Goal: Task Accomplishment & Management: Manage account settings

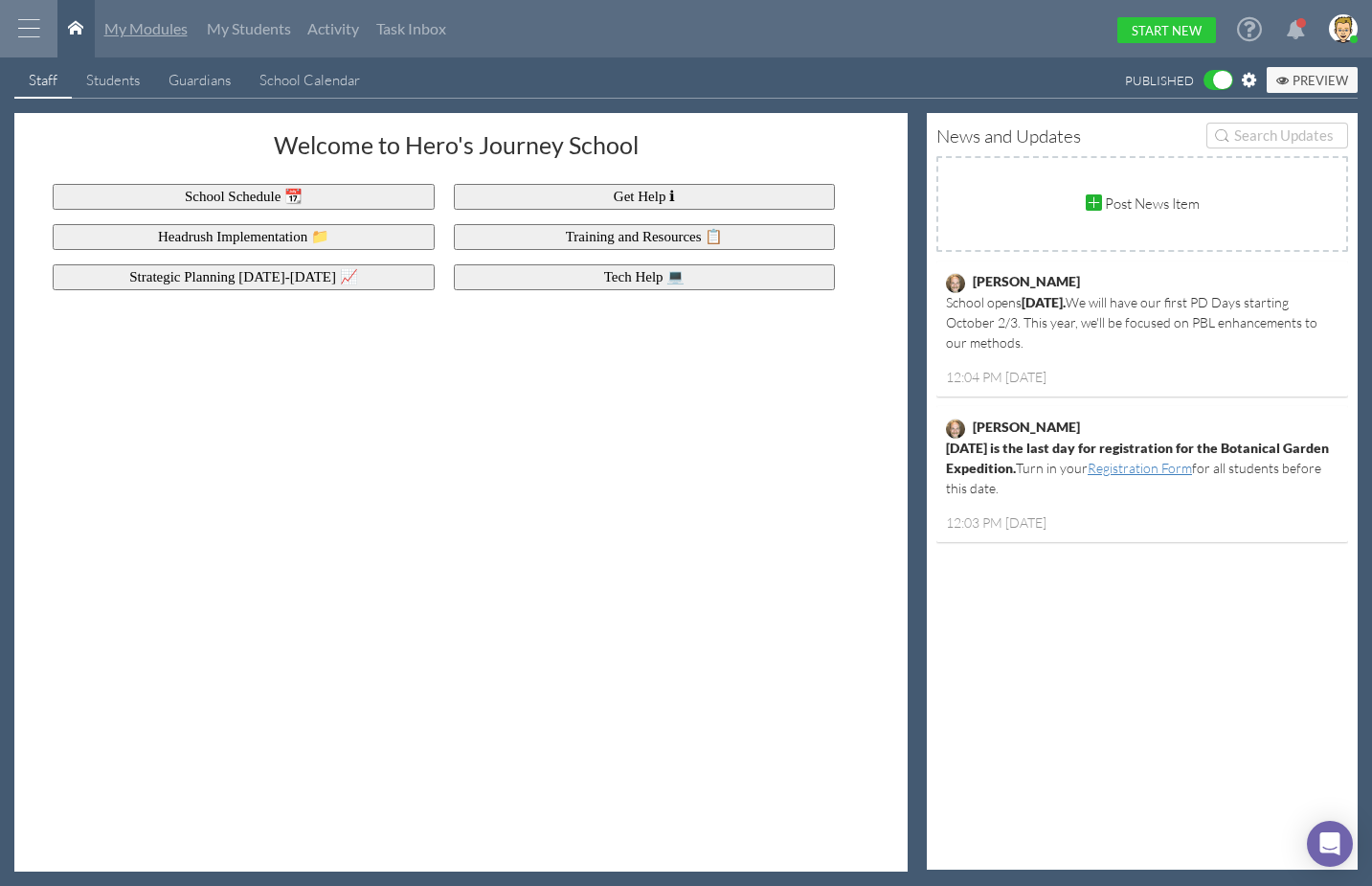
click at [157, 24] on span "My Modules" at bounding box center [145, 28] width 83 height 18
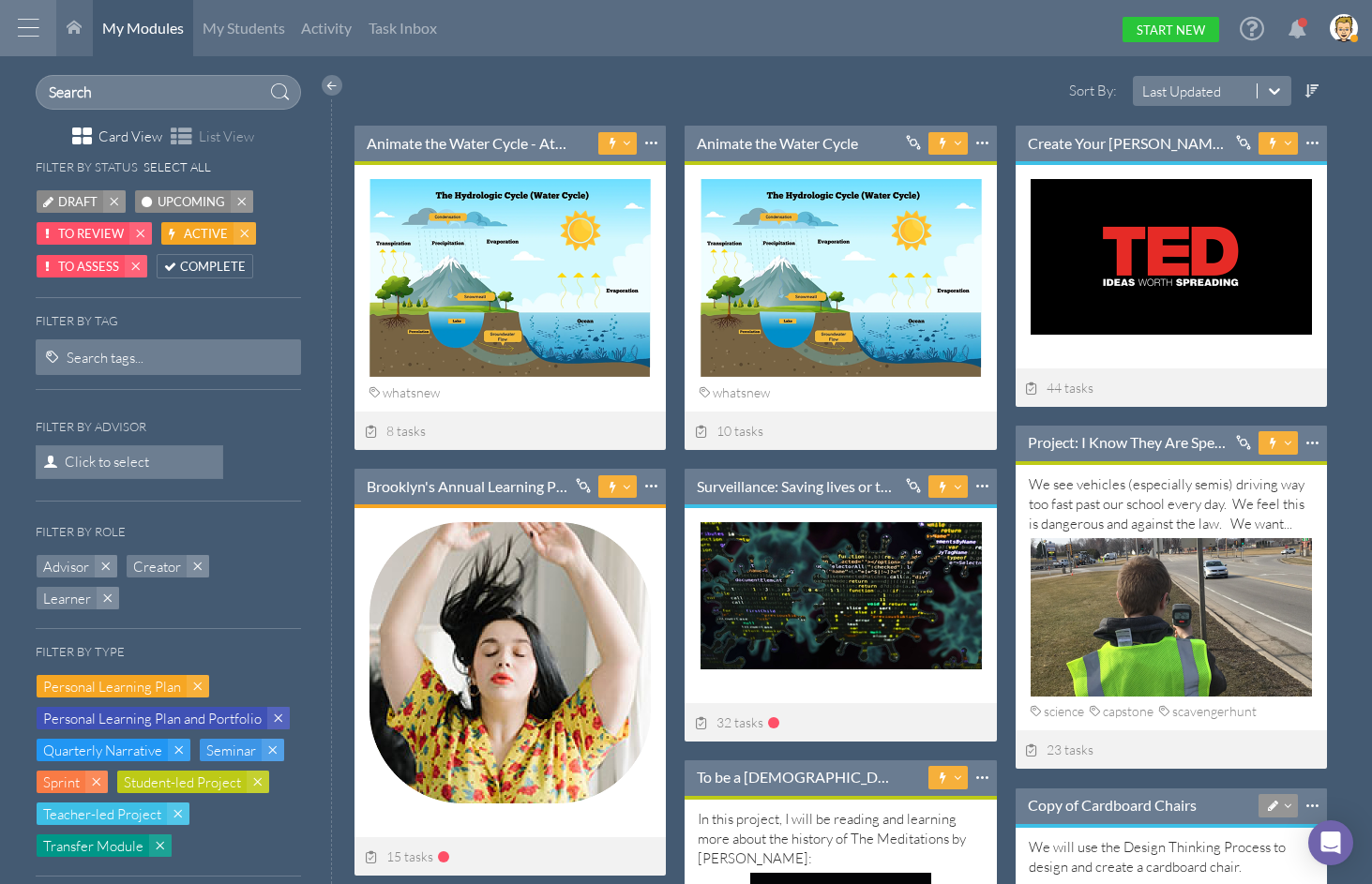
click at [599, 74] on html "Home Warehouse Students Settings Admin Profile Log Out Terms & Conditions Priva…" at bounding box center [686, 442] width 1372 height 884
click at [786, 63] on html "Home Warehouse Students Settings Admin Profile Log Out Terms & Conditions Priva…" at bounding box center [686, 442] width 1372 height 884
click at [721, 22] on div "My Modules My Students Activity Task Inbox Start New" at bounding box center [706, 27] width 1301 height 56
click at [749, 91] on div "Sort By: Last Updated" at bounding box center [845, 101] width 999 height 51
click at [1095, 32] on link "Start New" at bounding box center [1170, 29] width 97 height 25
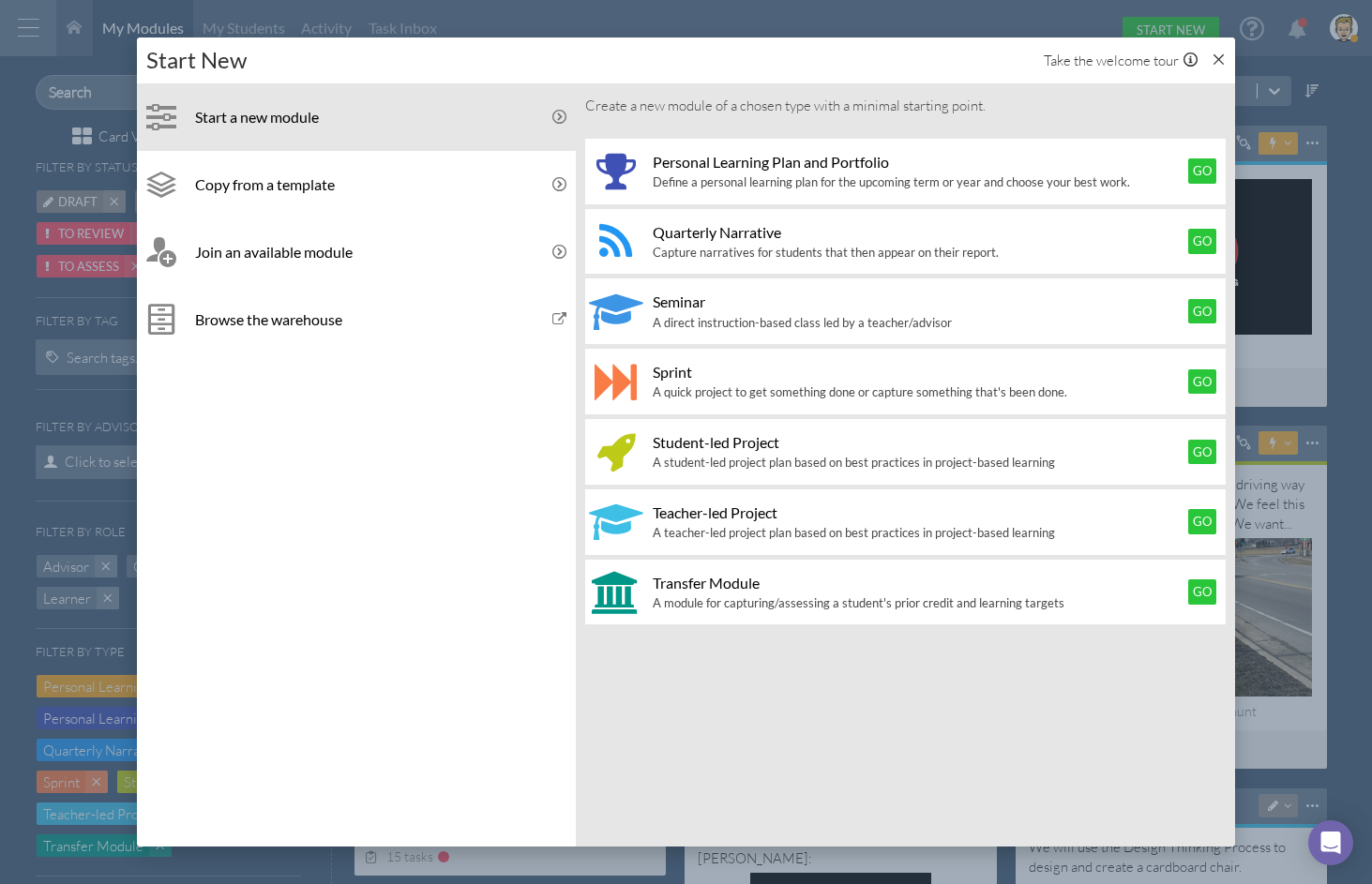
click at [1095, 58] on icon at bounding box center [1218, 60] width 14 height 14
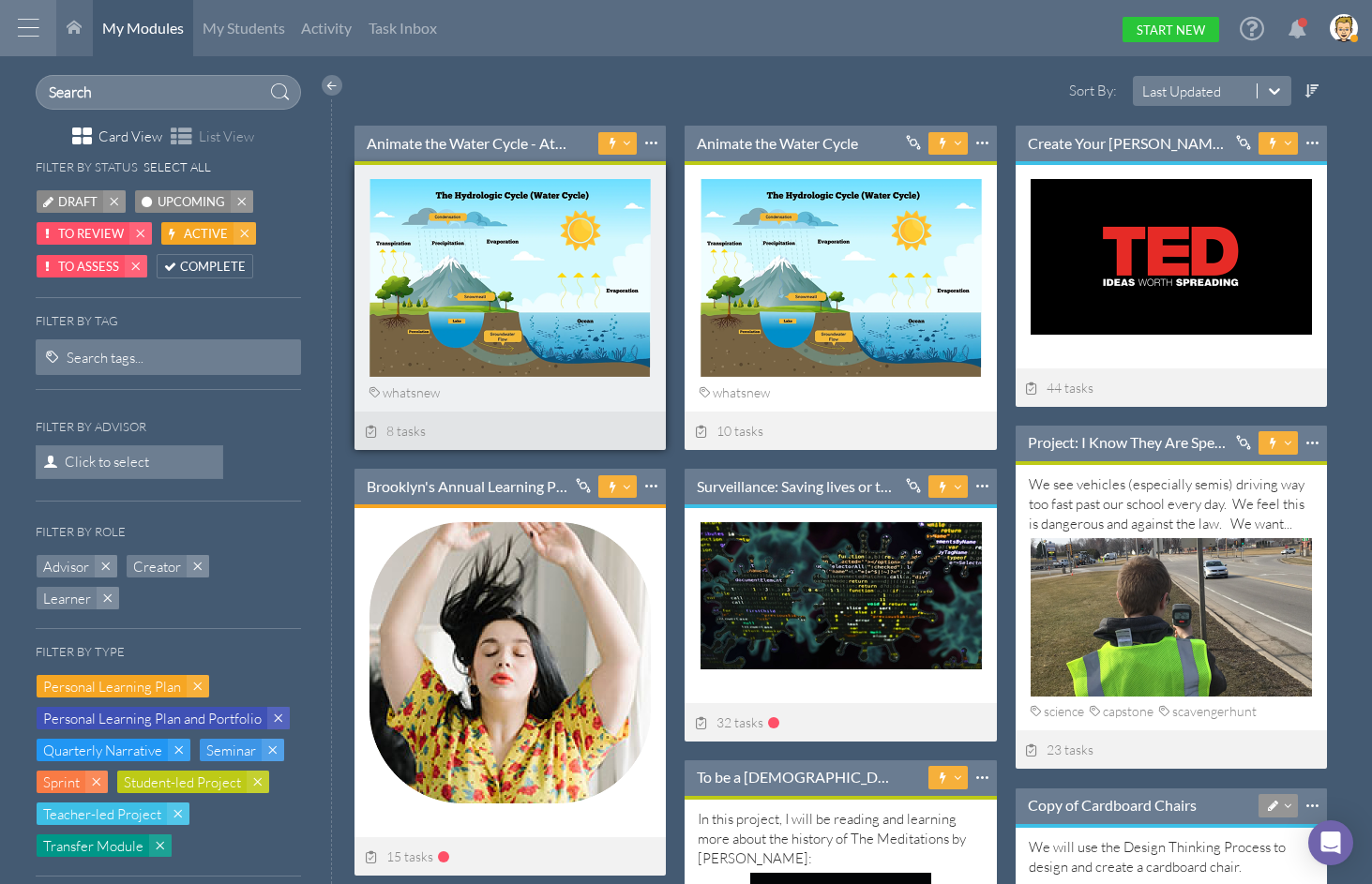
click at [493, 162] on div at bounding box center [510, 163] width 311 height 4
click at [489, 135] on link "Animate the Water Cycle - At Start" at bounding box center [466, 143] width 201 height 21
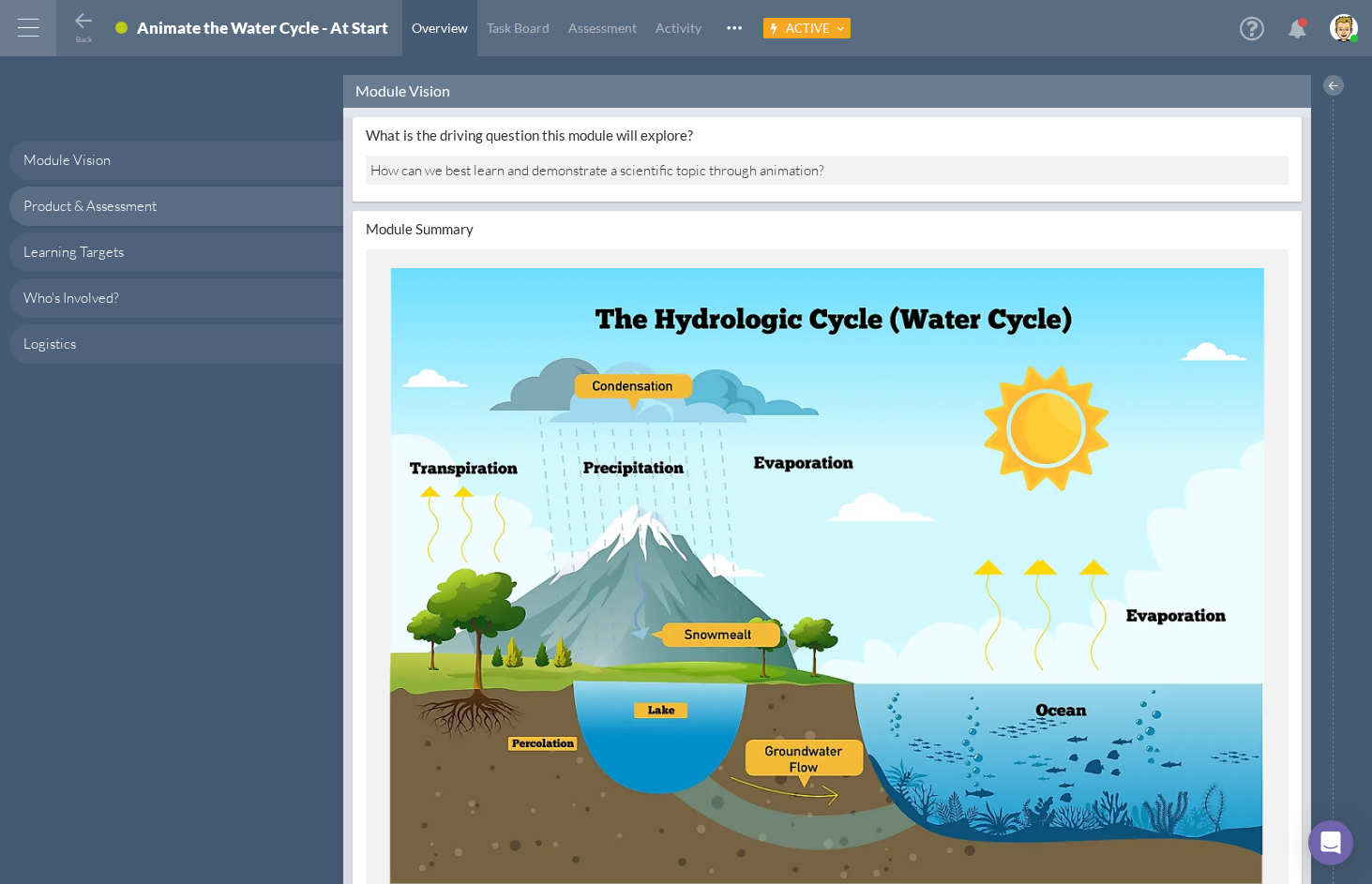
click at [119, 26] on span at bounding box center [121, 27] width 12 height 12
click at [548, 115] on div "What is the driving question this module will explore? How can we best learn an…" at bounding box center [827, 535] width 968 height 854
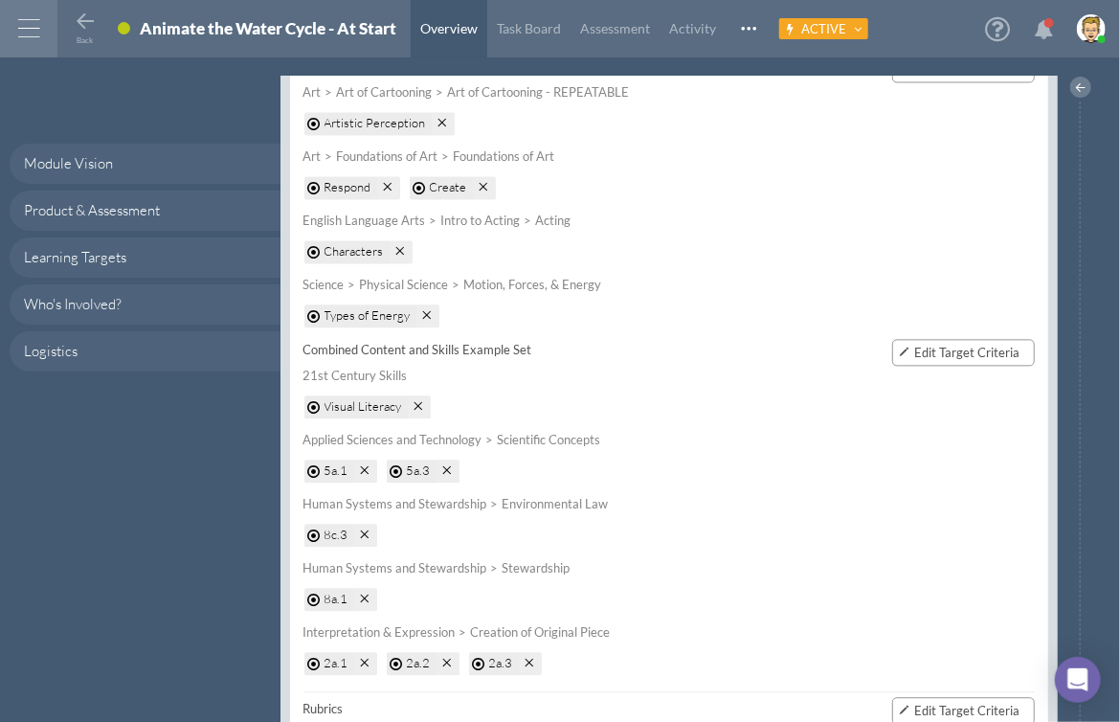
scroll to position [1525, 0]
click at [527, 27] on span "Task Board" at bounding box center [529, 28] width 64 height 16
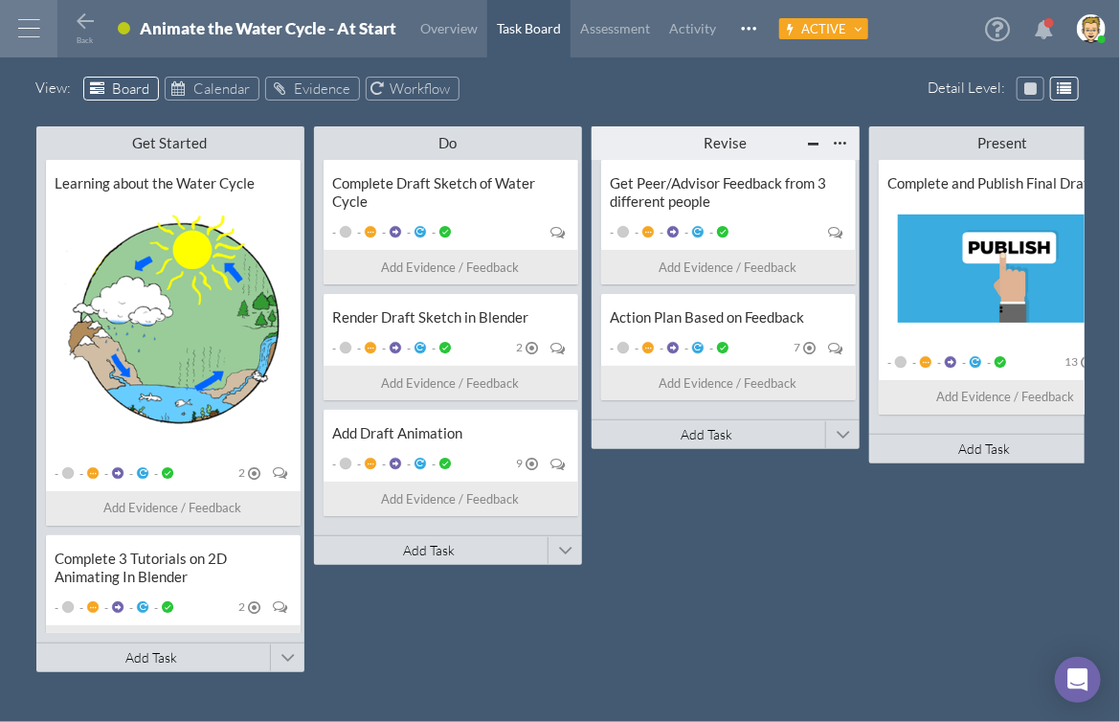
click at [733, 140] on div "Revise" at bounding box center [725, 143] width 161 height 18
click at [715, 100] on div "View : Board Calendar Evidence Workflow" at bounding box center [560, 92] width 1049 height 30
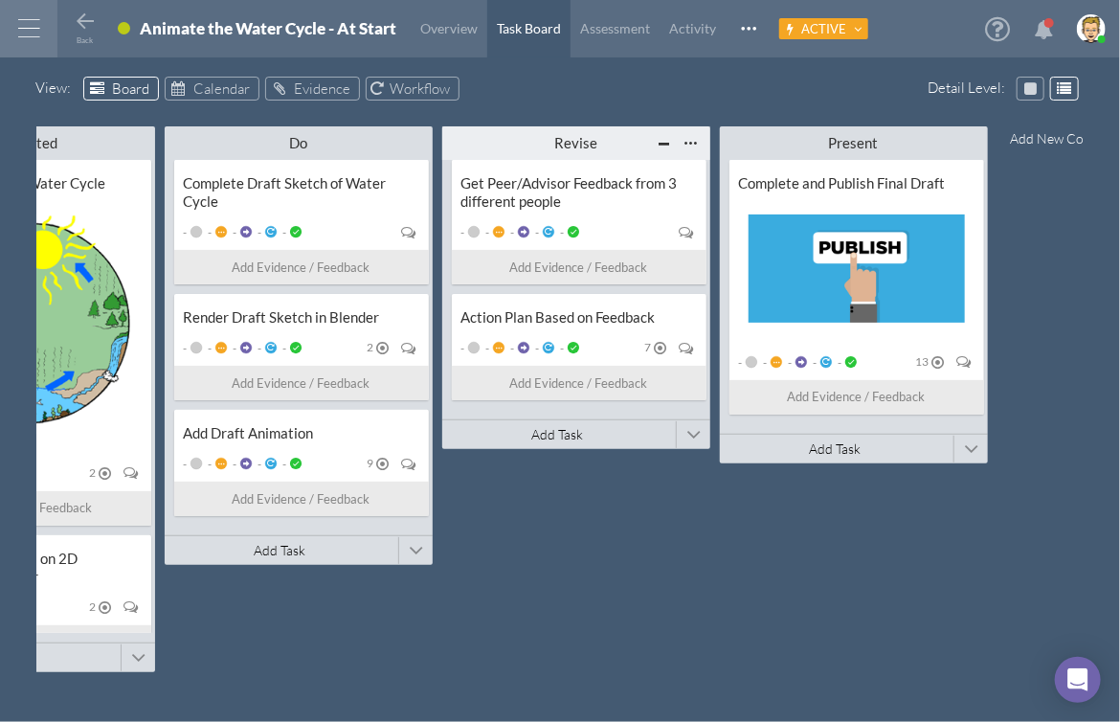
scroll to position [0, 198]
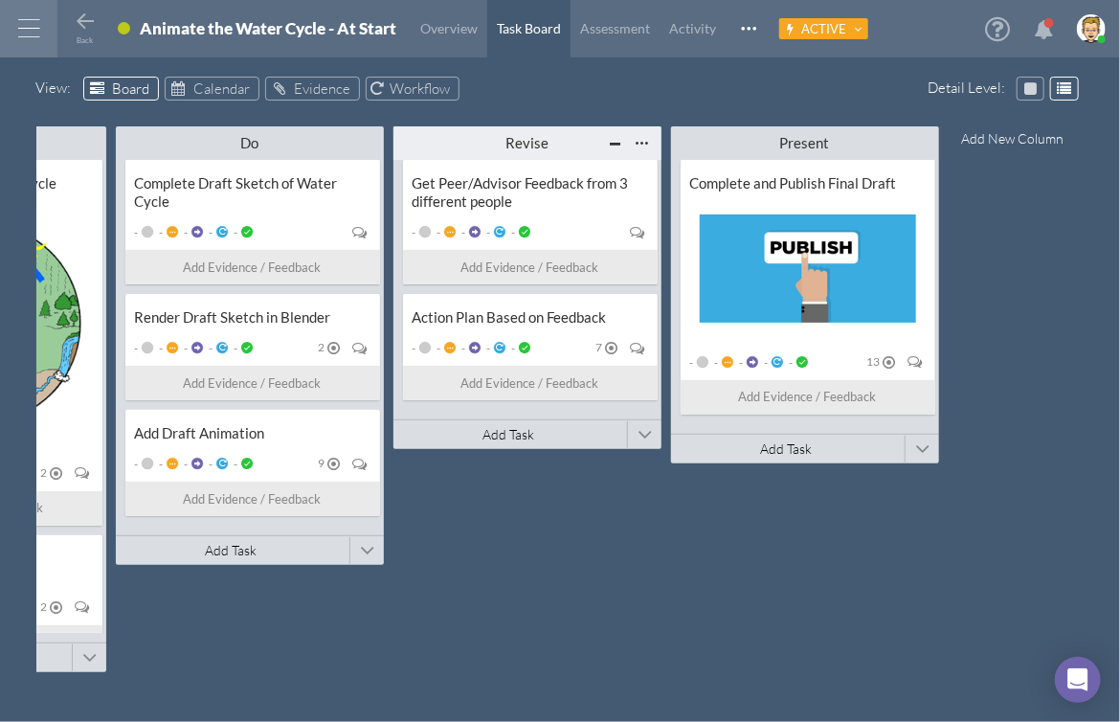
click at [29, 28] on div at bounding box center [28, 28] width 57 height 57
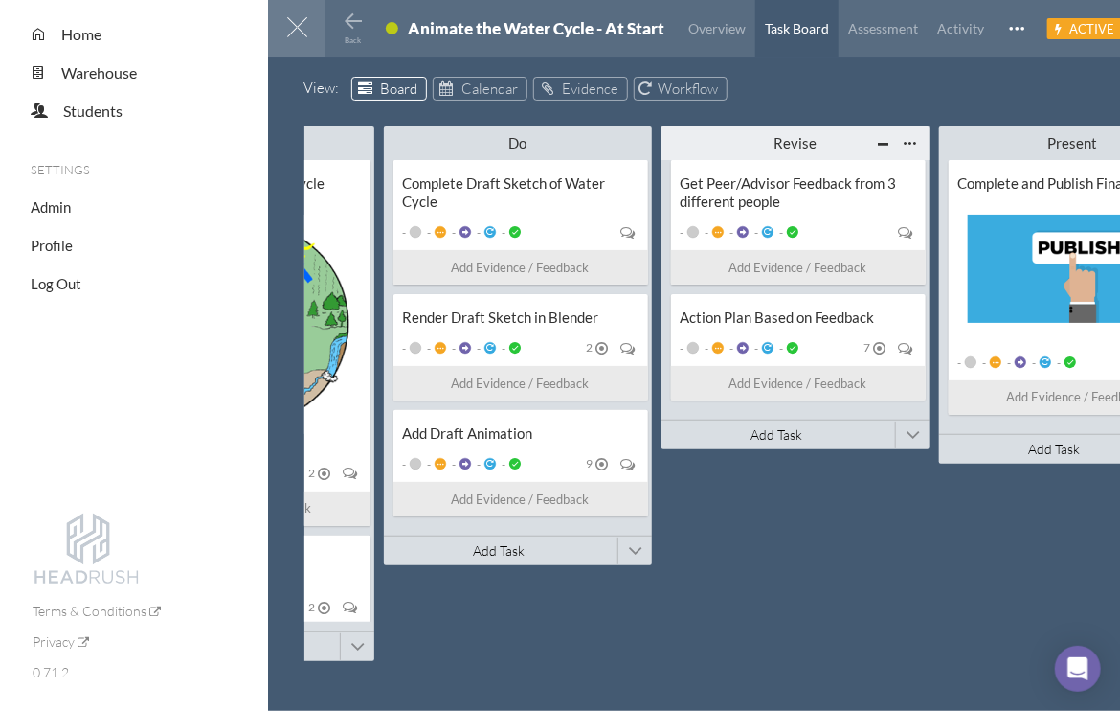
click at [88, 71] on span "Warehouse" at bounding box center [100, 72] width 76 height 18
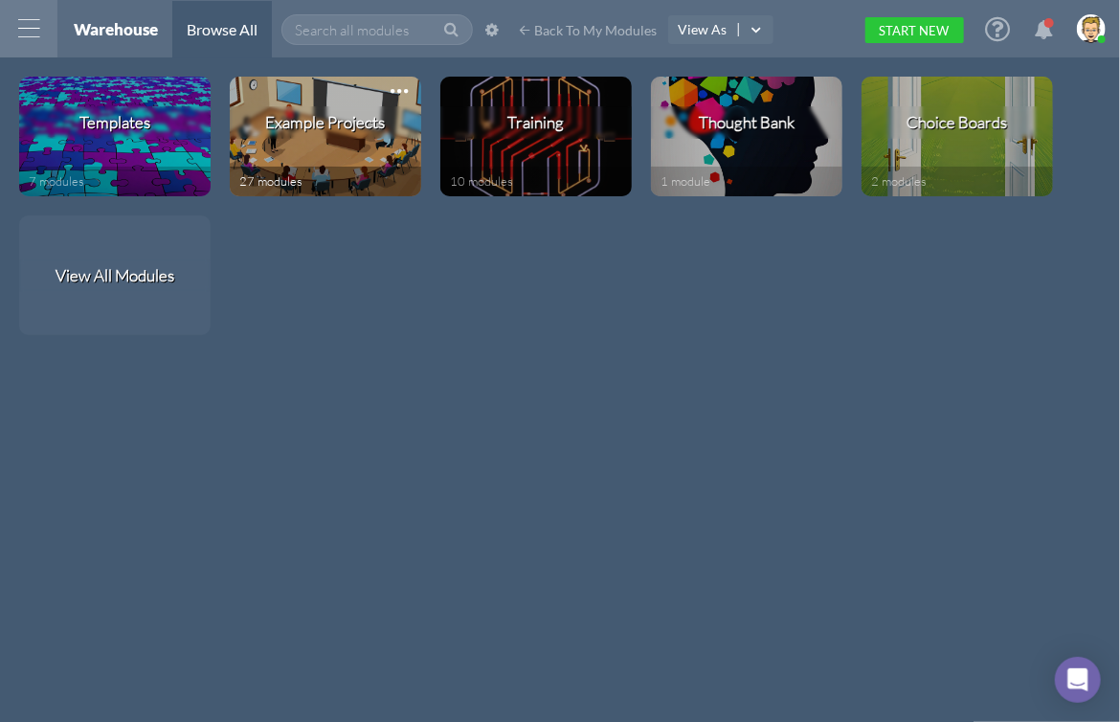
click at [316, 123] on div "Example Projects" at bounding box center [326, 122] width 120 height 20
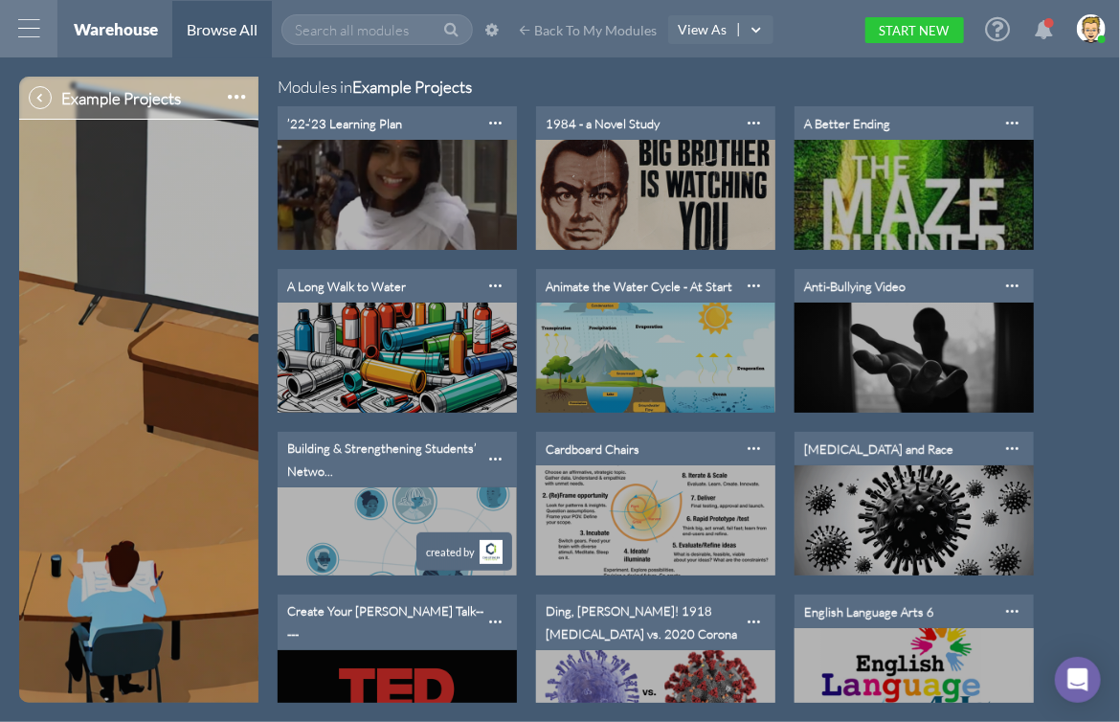
click at [88, 103] on div "Example Projects" at bounding box center [140, 98] width 159 height 20
click at [38, 101] on icon at bounding box center [40, 98] width 15 height 16
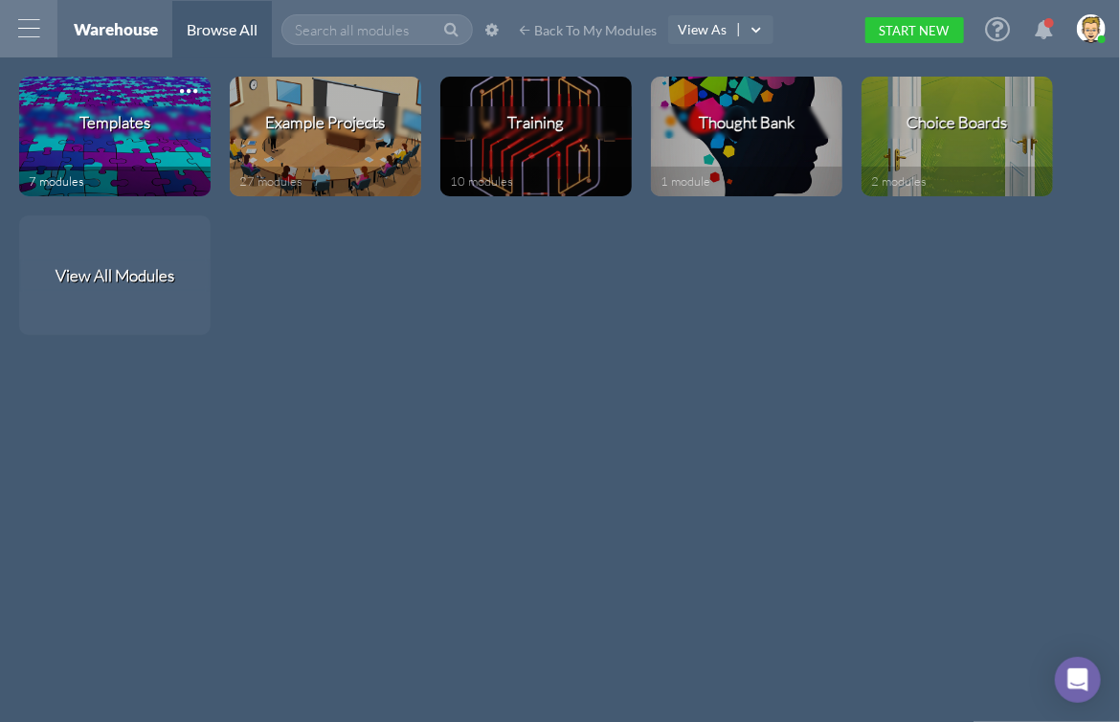
click at [136, 124] on div "Templates" at bounding box center [114, 122] width 71 height 20
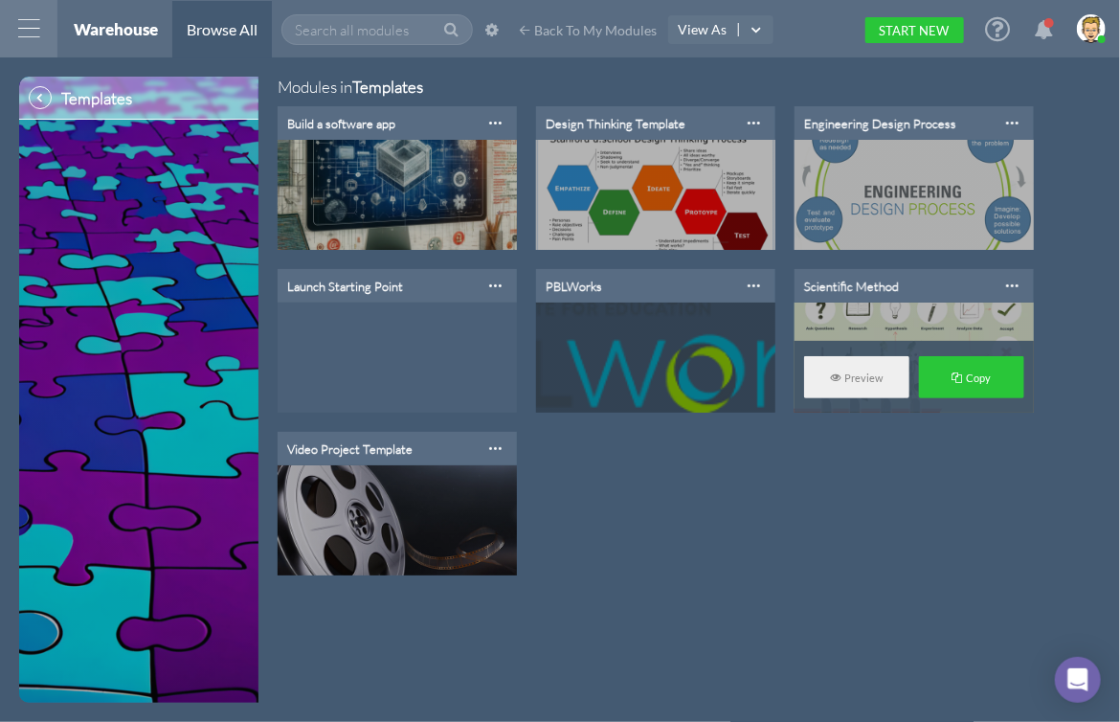
click at [871, 287] on div "Scientific Method" at bounding box center [851, 286] width 95 height 15
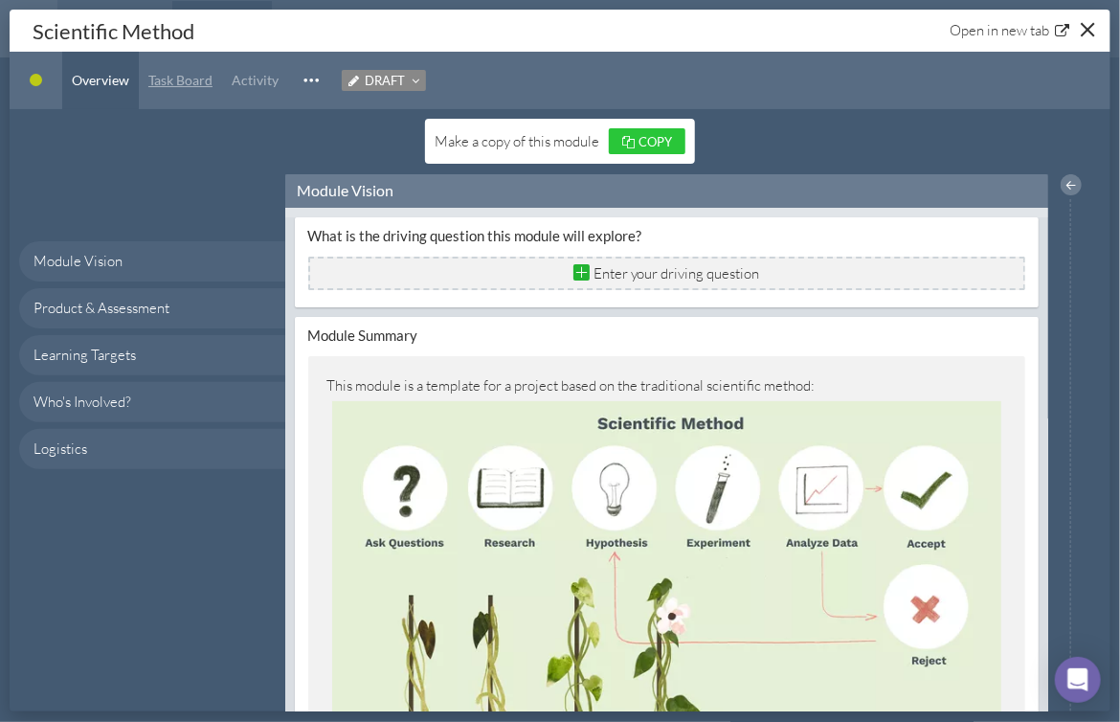
click at [191, 70] on link "Task Board" at bounding box center [180, 80] width 83 height 57
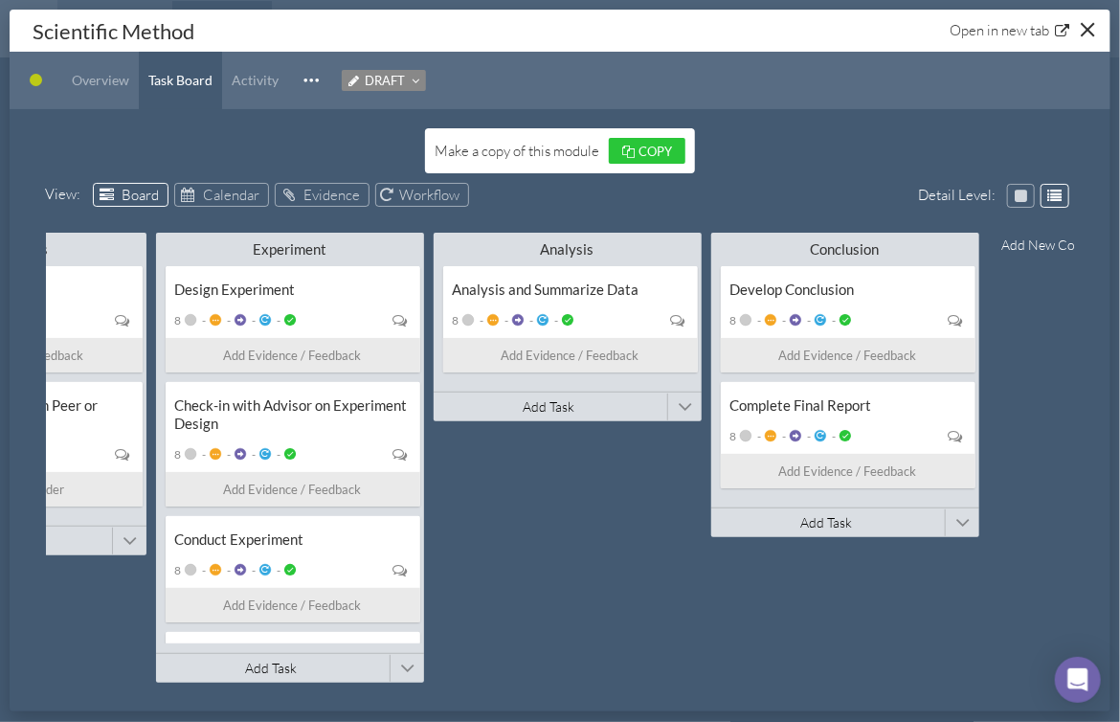
scroll to position [0, 446]
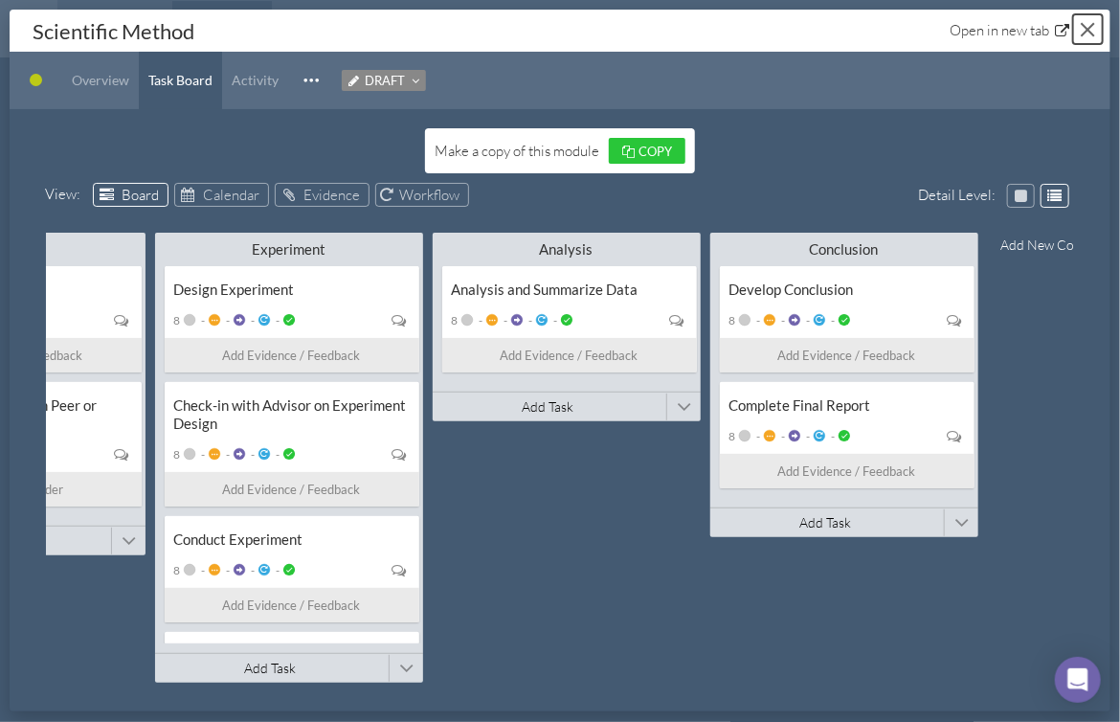
click at [1090, 29] on div "Close" at bounding box center [1088, 30] width 14 height 14
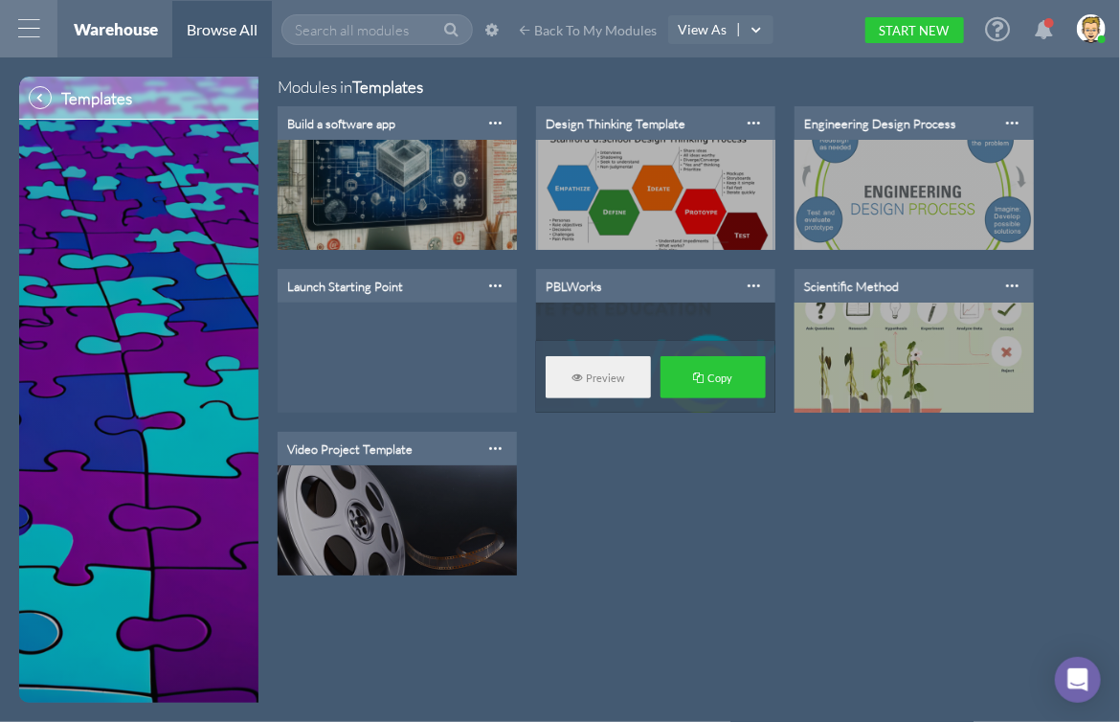
click at [587, 281] on div "PBLWorks" at bounding box center [574, 286] width 56 height 15
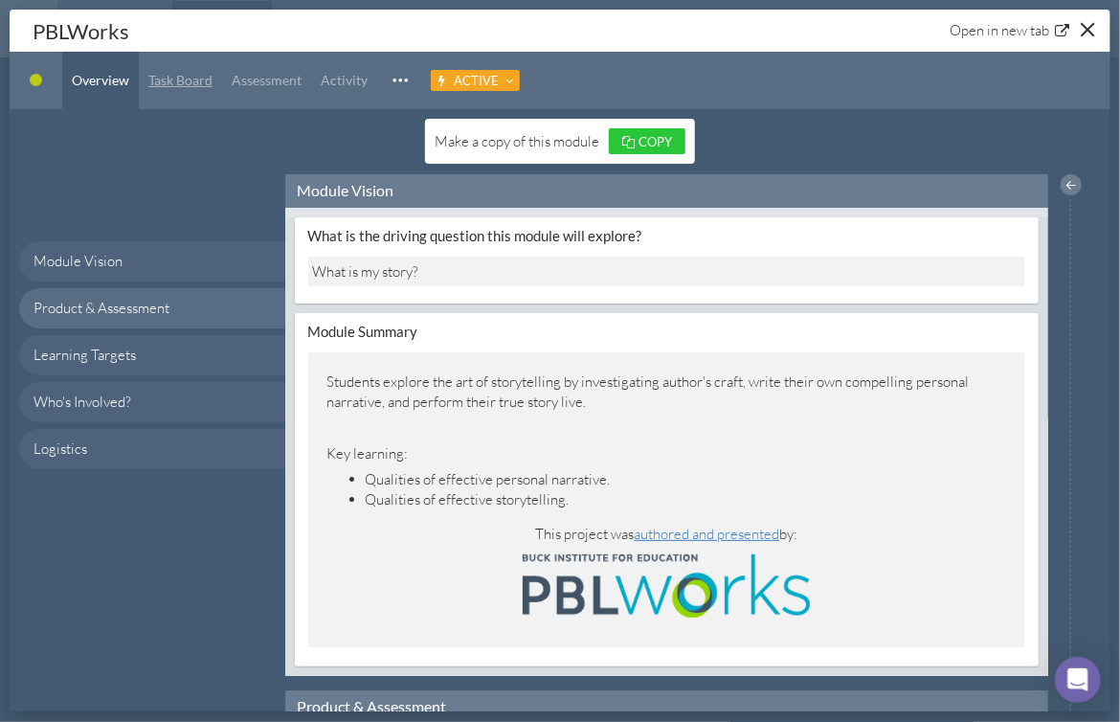
click at [175, 77] on span "Task Board" at bounding box center [180, 80] width 64 height 16
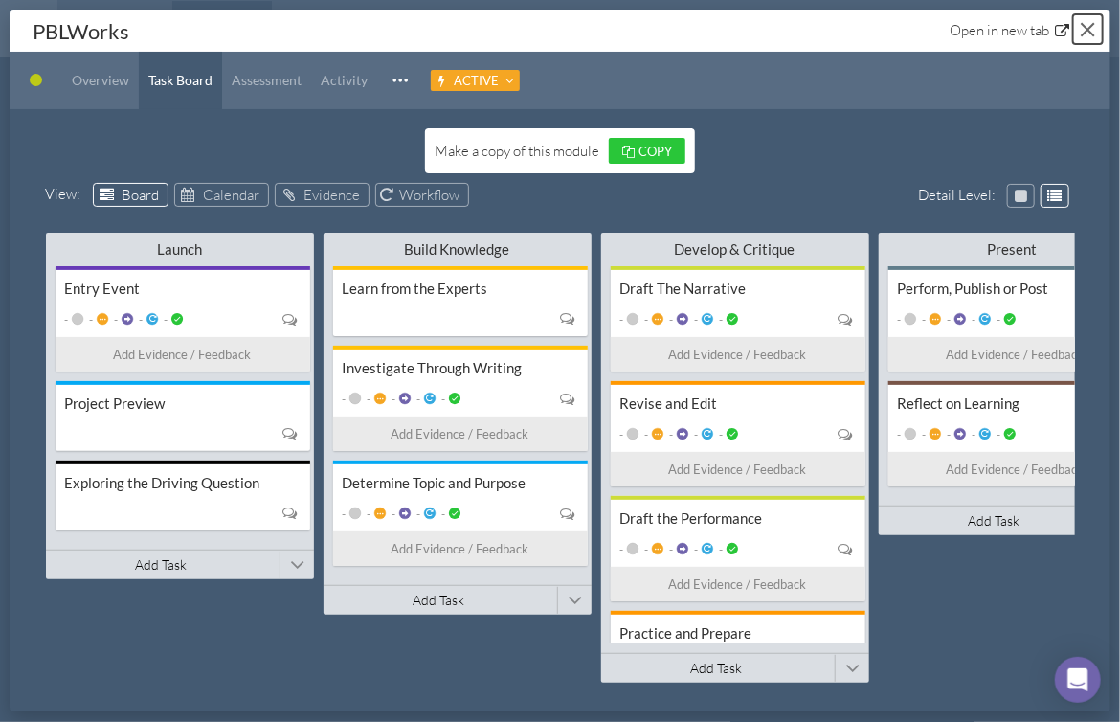
drag, startPoint x: 1091, startPoint y: 32, endPoint x: 1034, endPoint y: 17, distance: 58.3
click at [1091, 32] on div "Close" at bounding box center [1088, 30] width 14 height 14
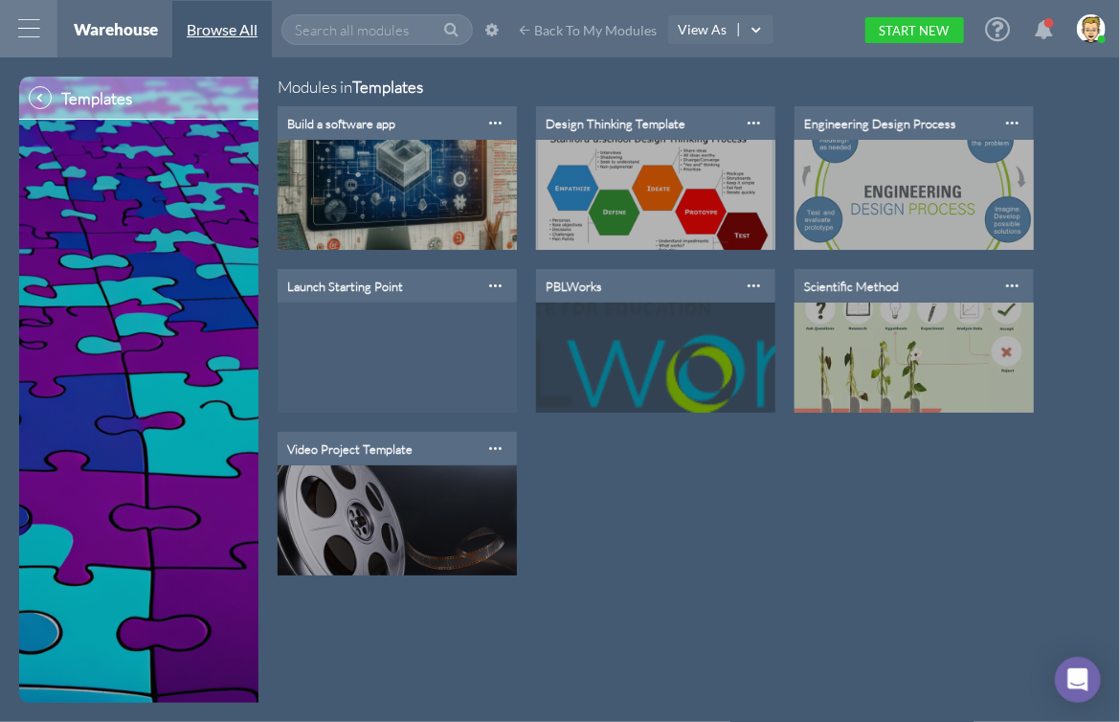
click at [210, 27] on span "Browse All" at bounding box center [222, 29] width 71 height 18
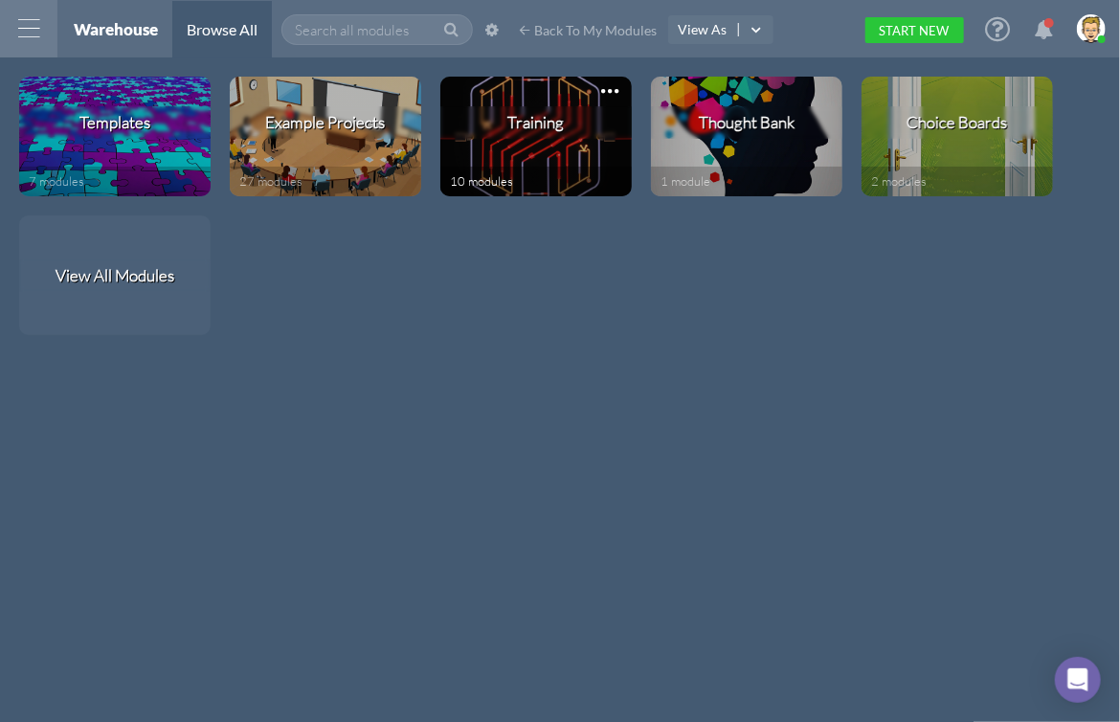
click at [518, 128] on div "Training" at bounding box center [536, 122] width 56 height 20
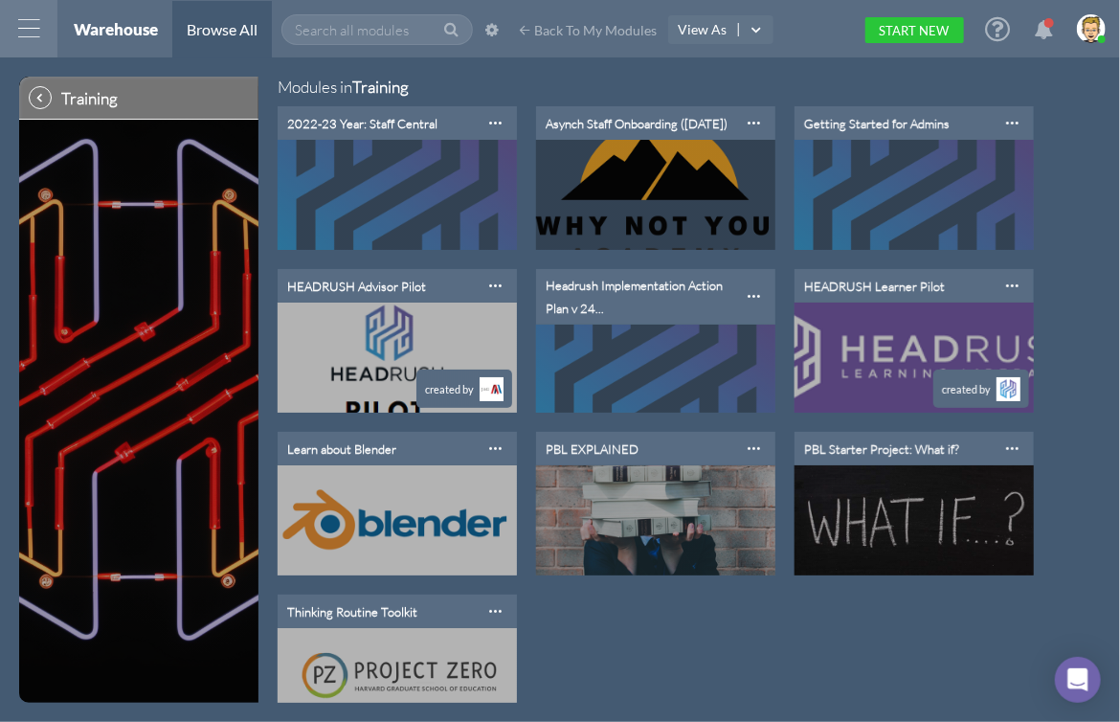
click at [24, 29] on div at bounding box center [28, 28] width 57 height 57
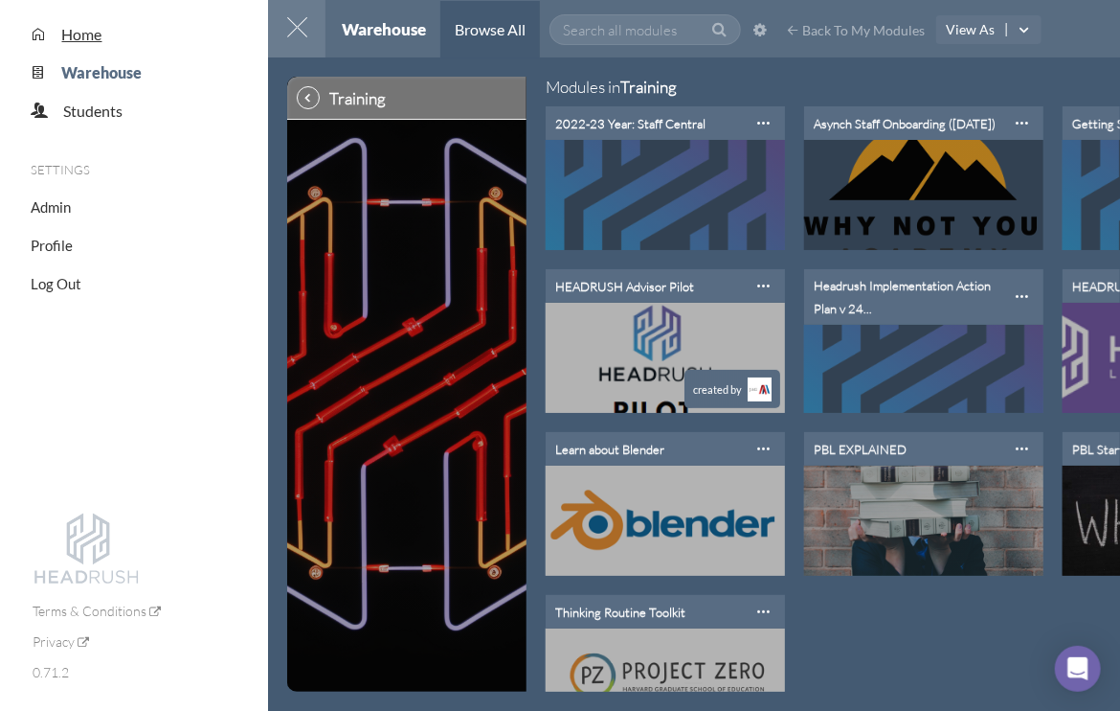
click at [79, 37] on span "Home" at bounding box center [82, 34] width 40 height 18
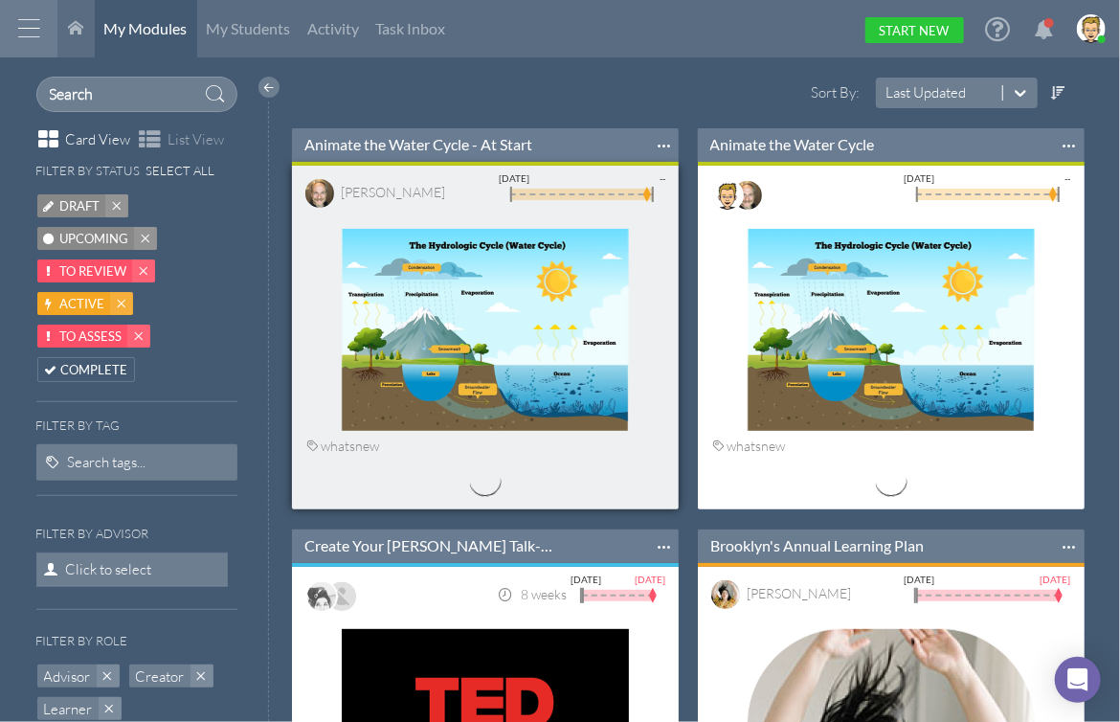
scroll to position [352, 407]
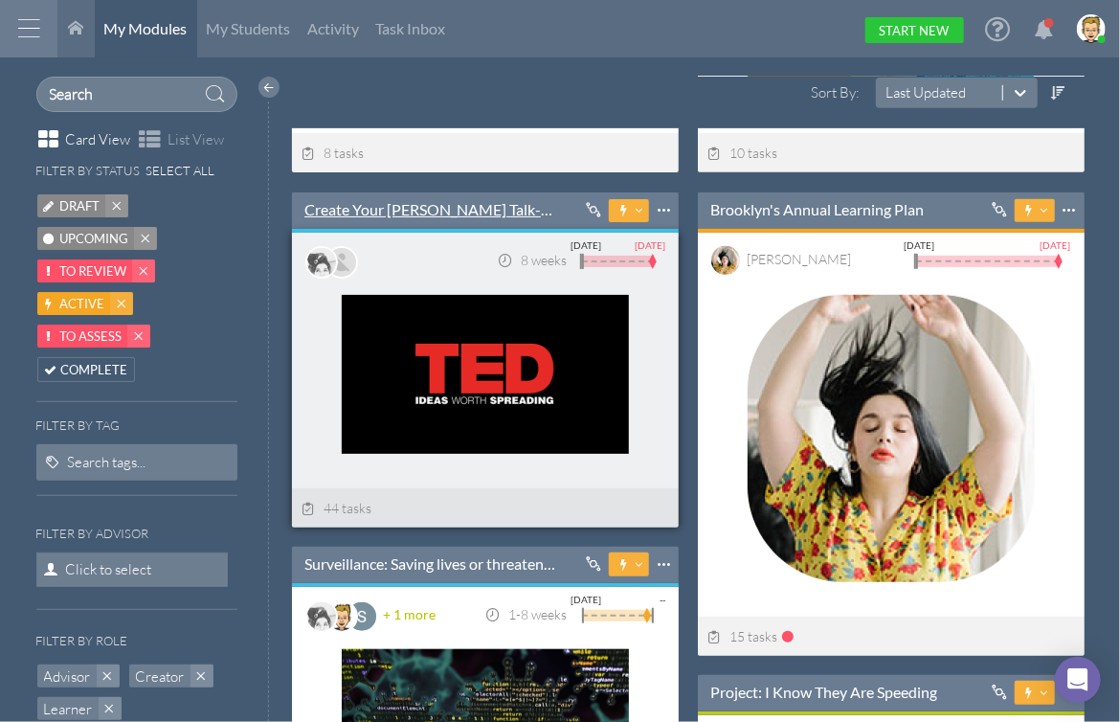
click at [404, 202] on link "Create Your [PERSON_NAME] Talk-----" at bounding box center [431, 209] width 253 height 21
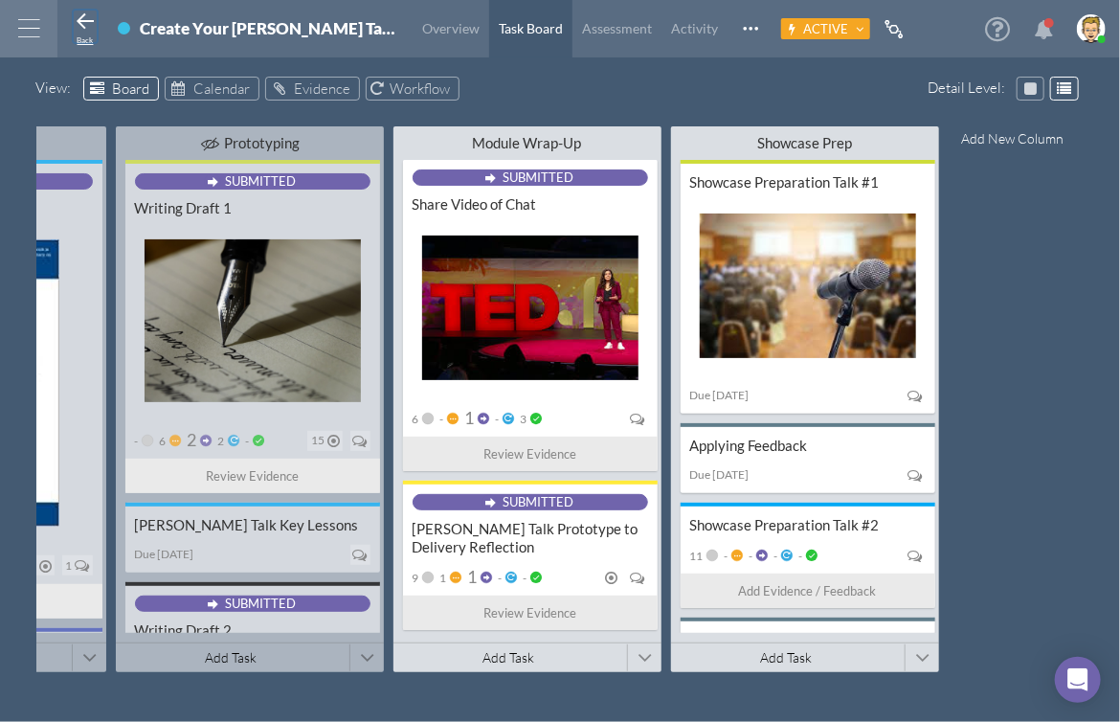
click at [86, 23] on icon at bounding box center [85, 22] width 23 height 23
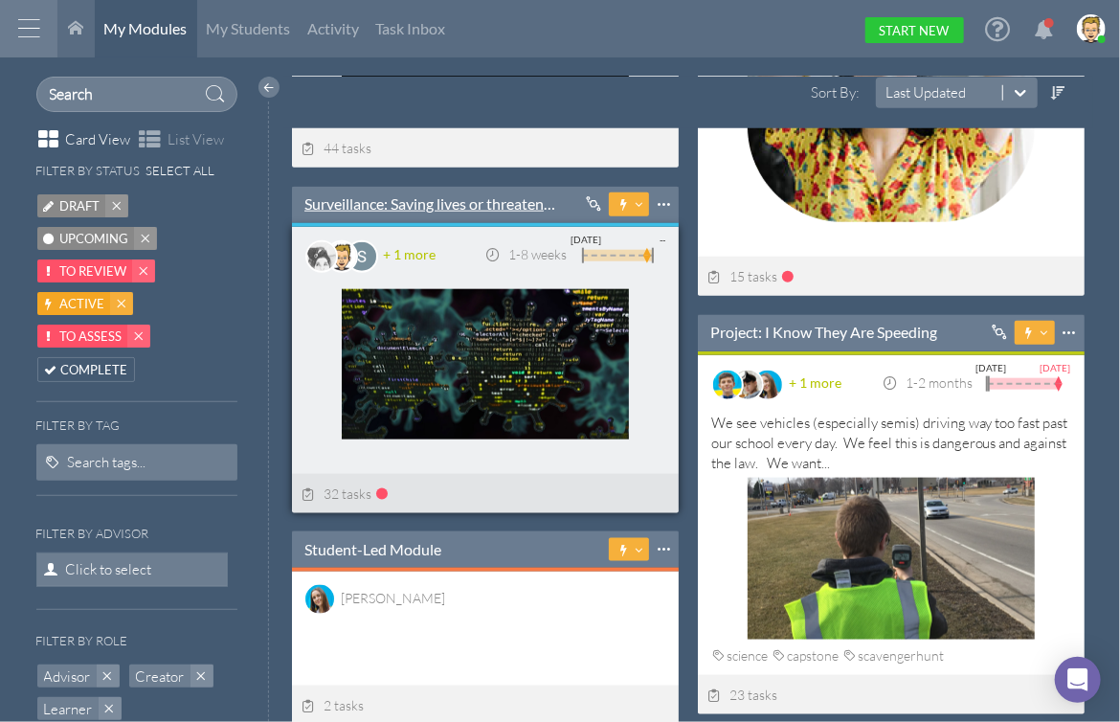
click at [473, 196] on link "Surveillance: Saving lives or threatening your rights?" at bounding box center [431, 203] width 253 height 21
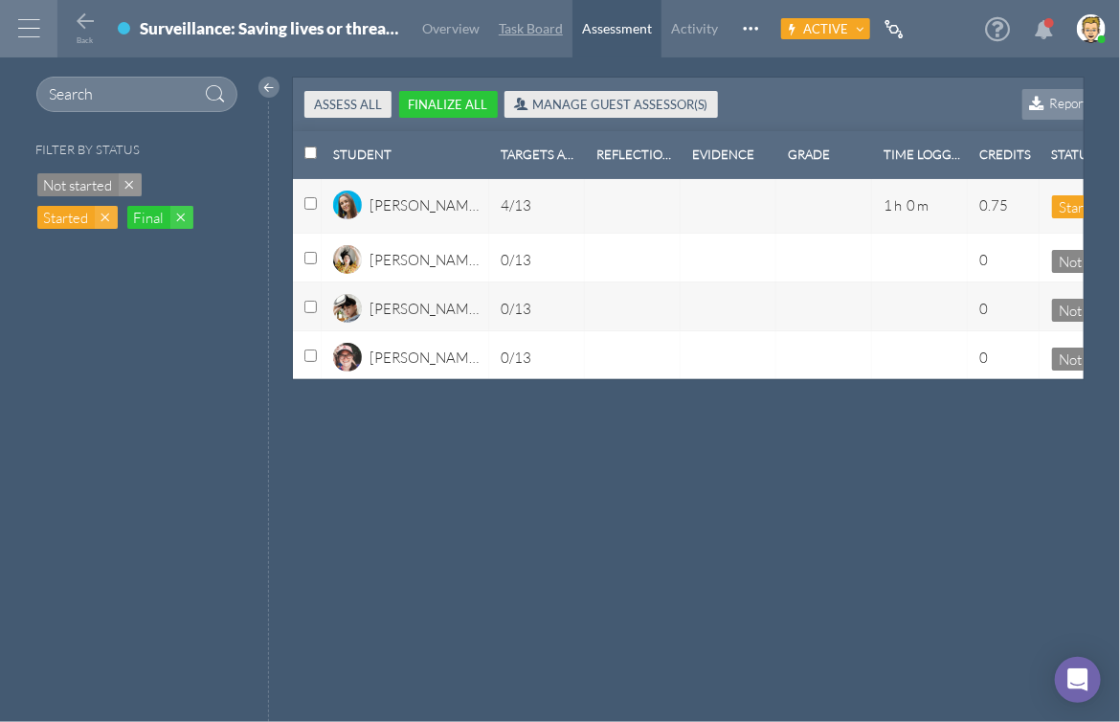
click at [512, 30] on span "Task Board" at bounding box center [531, 28] width 64 height 16
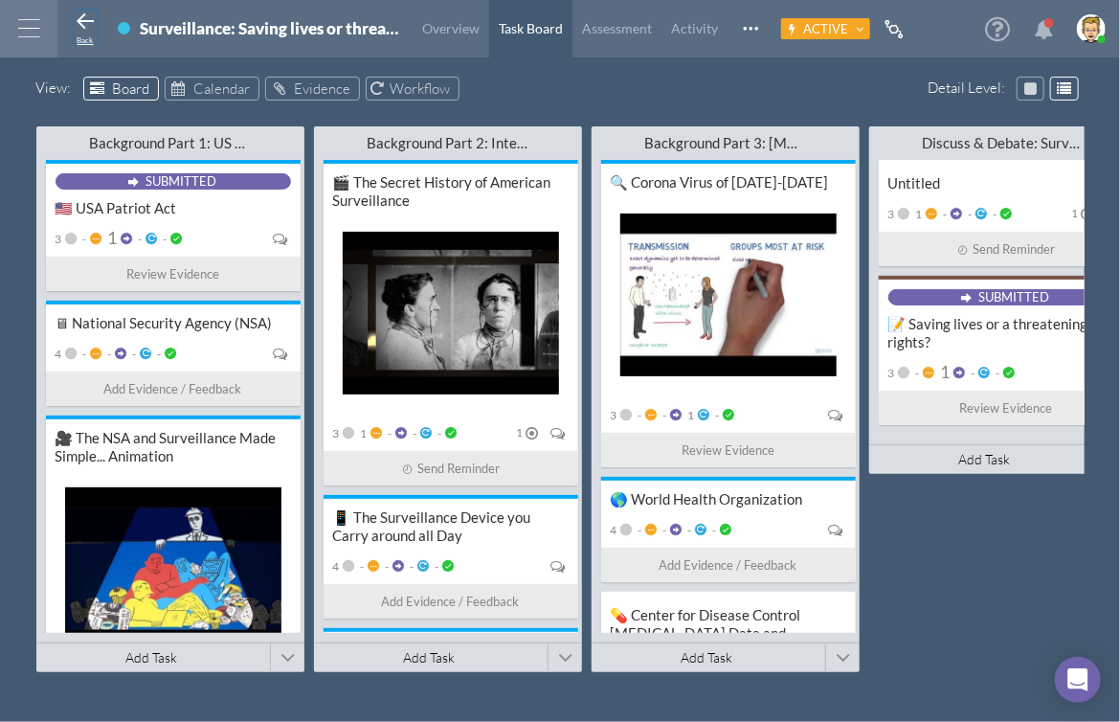
click at [83, 24] on icon at bounding box center [85, 22] width 23 height 23
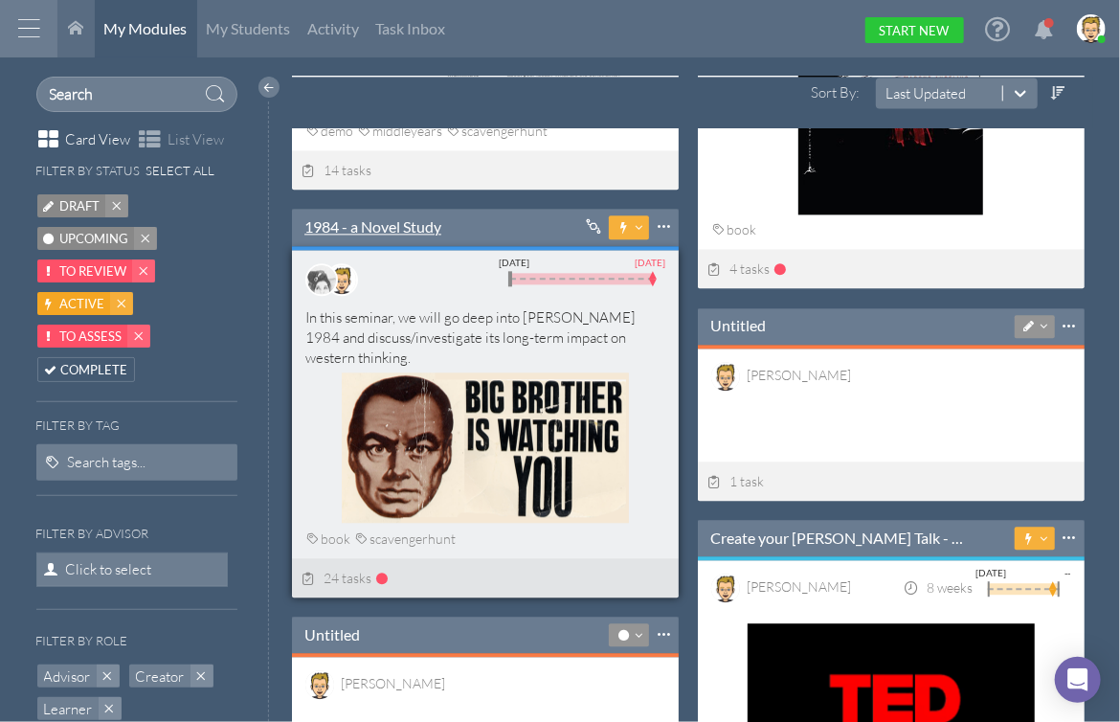
click at [400, 222] on link "1984 - a Novel Study" at bounding box center [373, 226] width 137 height 21
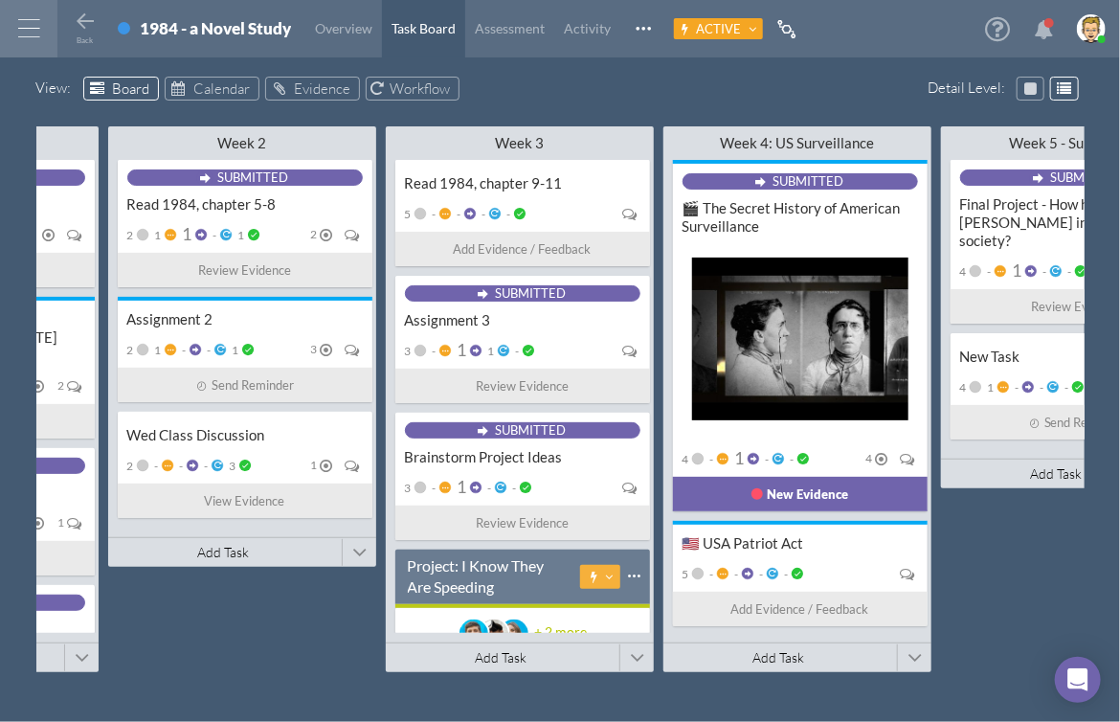
click at [682, 88] on div "View : Board Calendar Evidence Workflow" at bounding box center [560, 92] width 1049 height 30
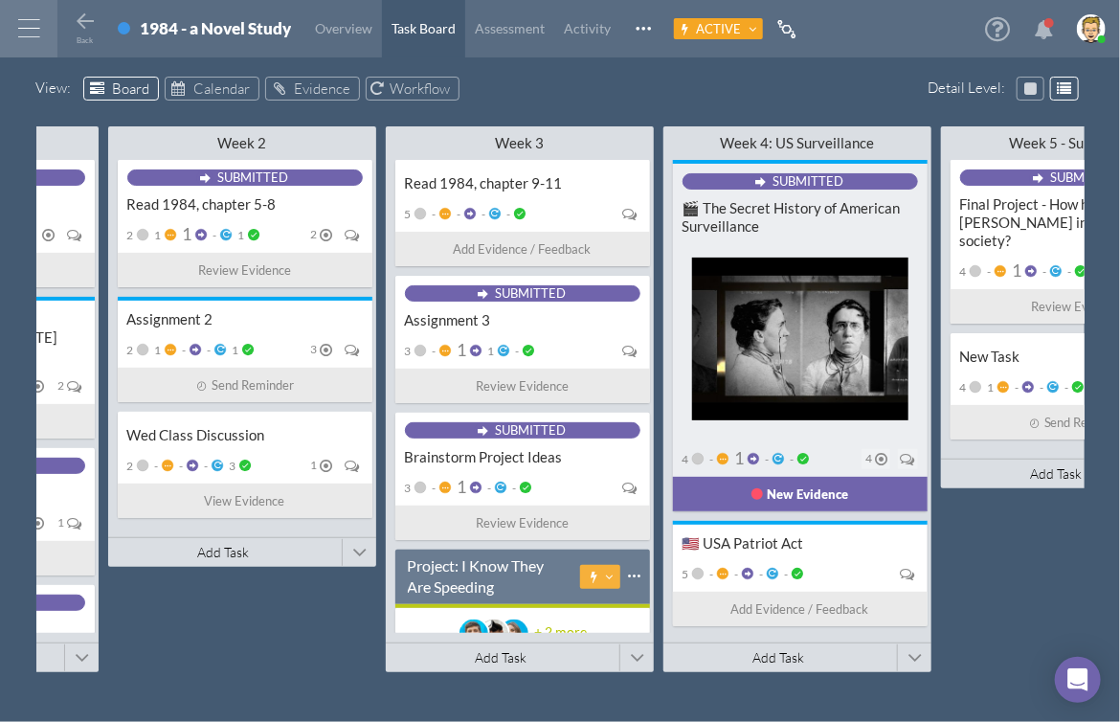
click at [805, 240] on div "Submitted 🎬 The Secret History of American Surveillance 4 - 1 - - 4 New Evidence" at bounding box center [800, 335] width 255 height 351
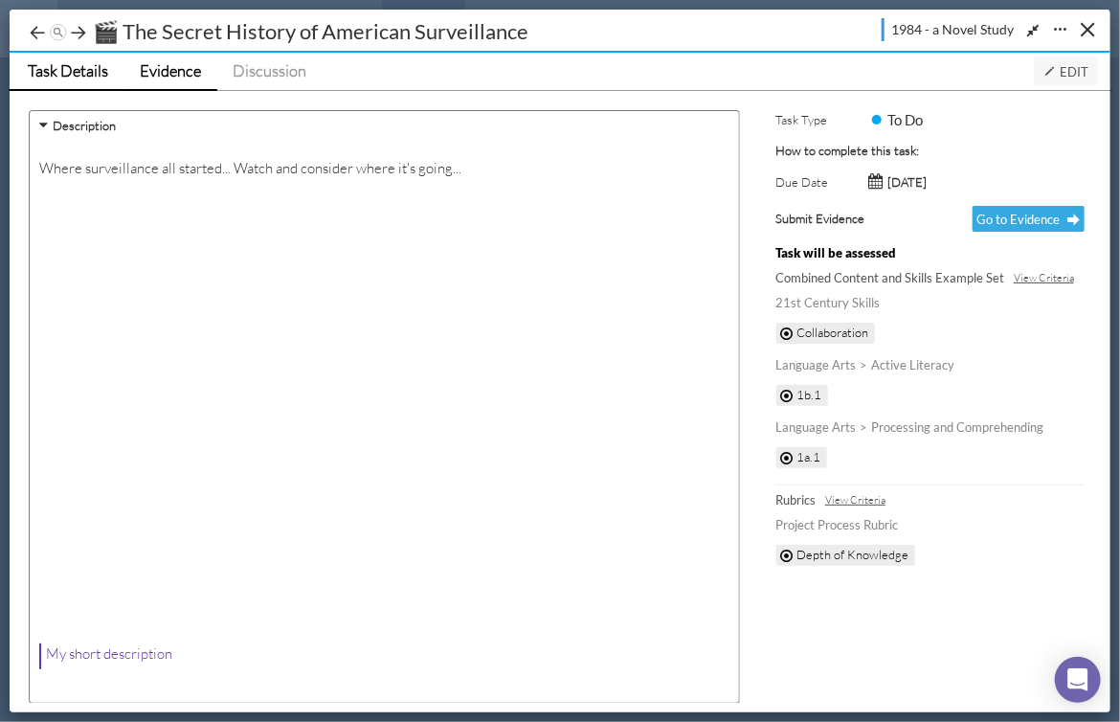
click at [178, 69] on span "Evidence" at bounding box center [170, 70] width 61 height 20
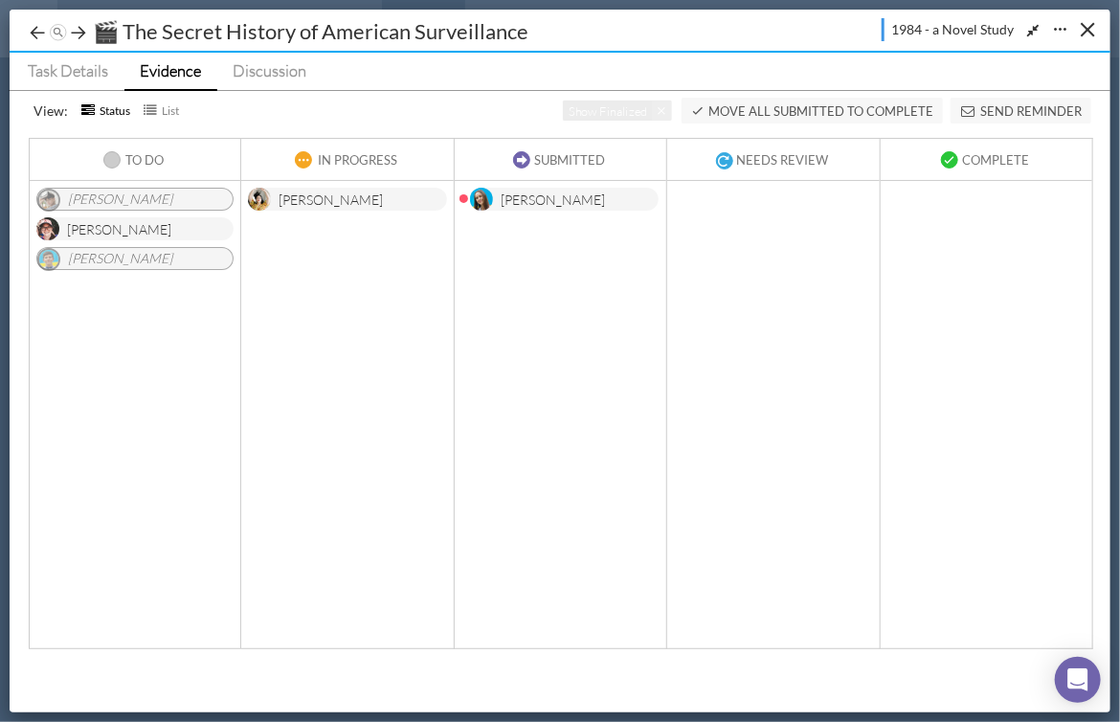
click at [340, 193] on div "[PERSON_NAME]" at bounding box center [331, 202] width 104 height 24
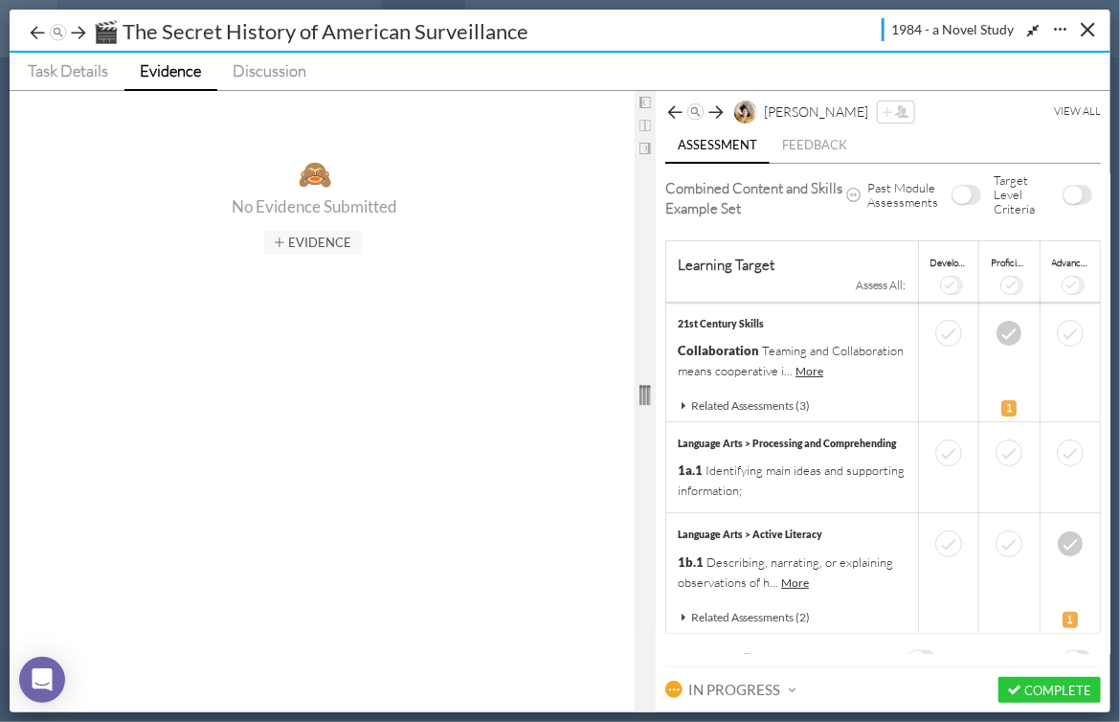
click at [718, 692] on span "In Progress" at bounding box center [735, 690] width 92 height 18
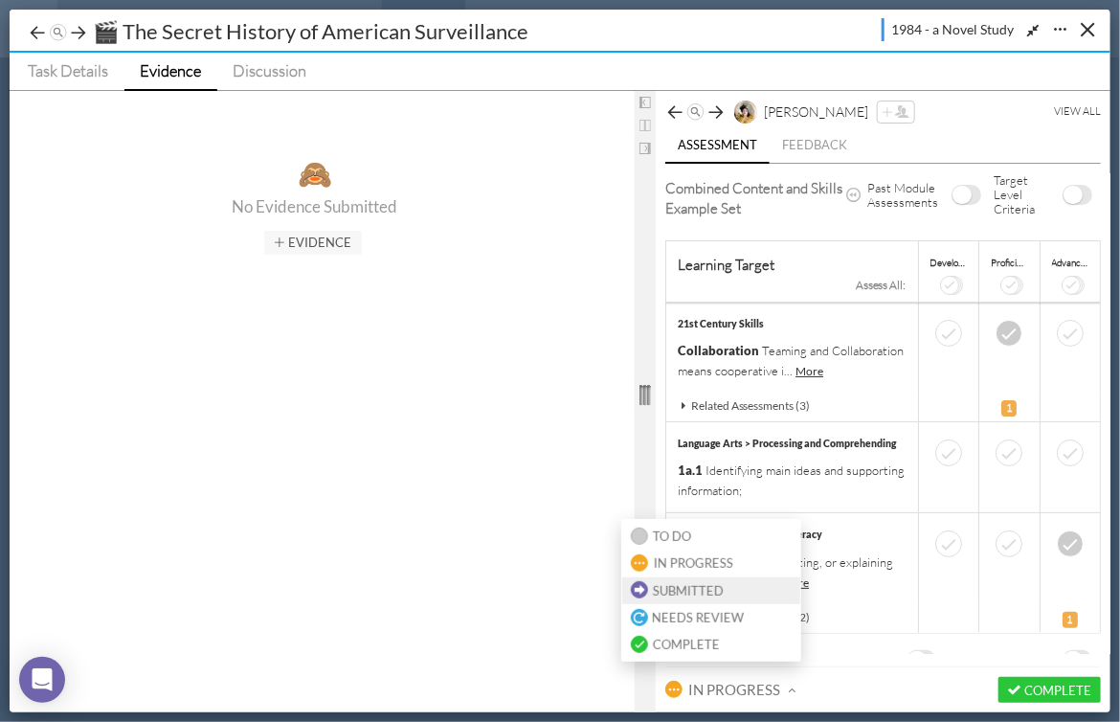
click at [704, 595] on span "Submitted" at bounding box center [688, 590] width 71 height 15
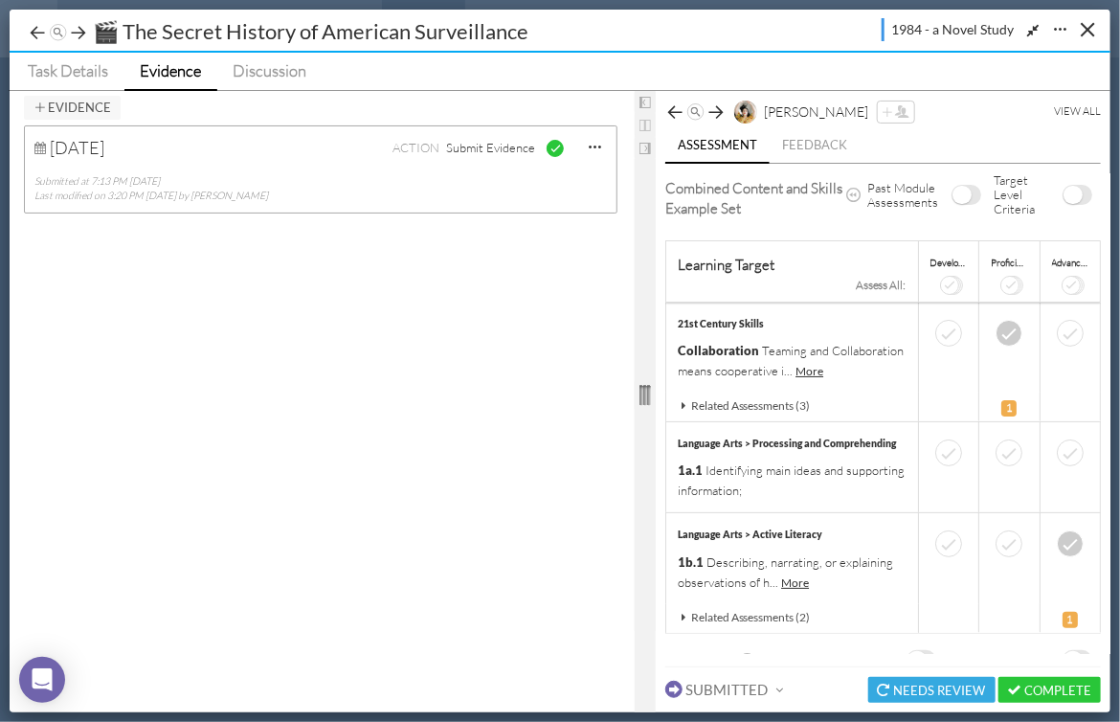
click at [1003, 282] on div at bounding box center [1010, 285] width 19 height 19
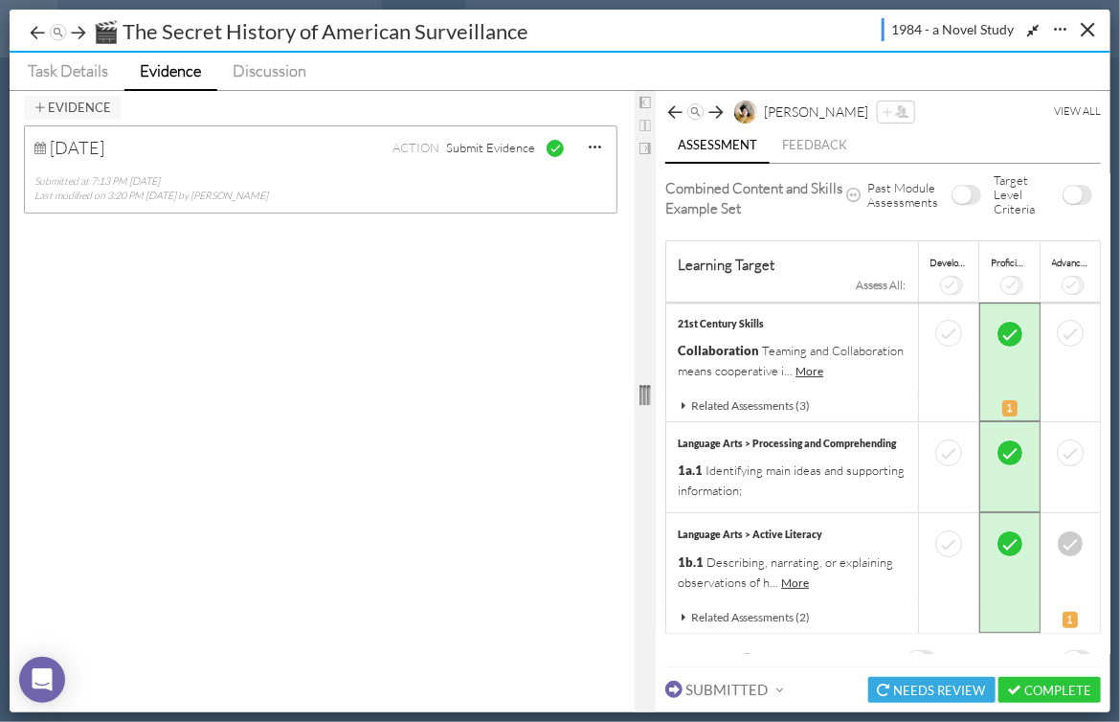
click at [160, 69] on span "Evidence" at bounding box center [170, 70] width 61 height 20
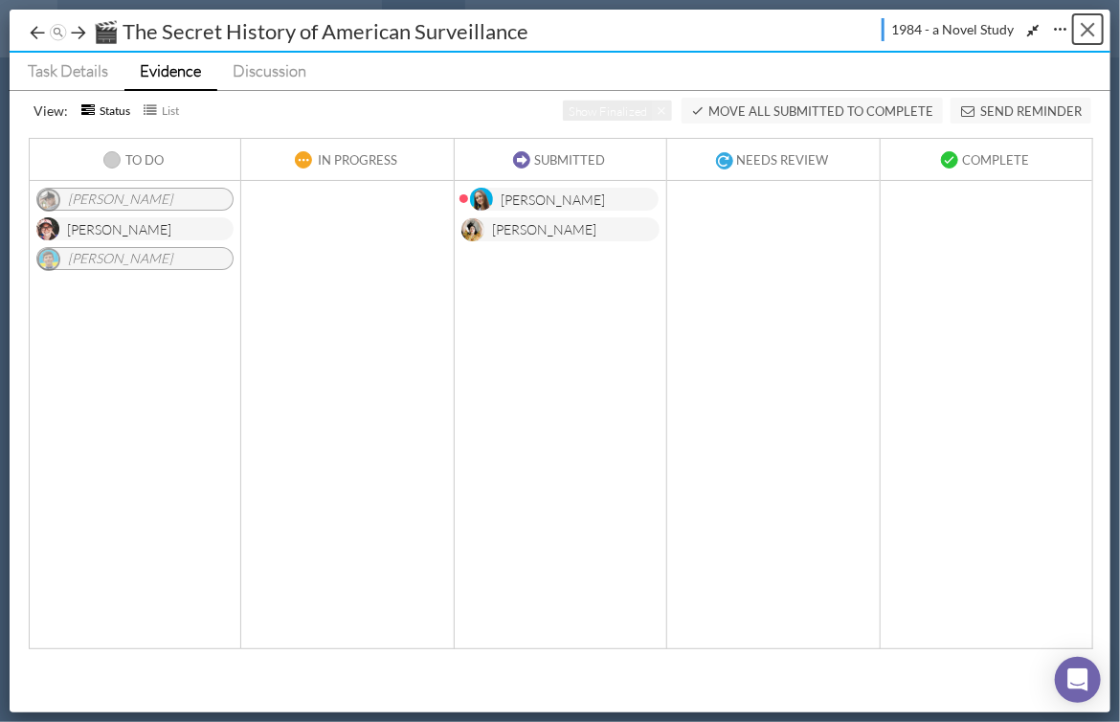
click at [1085, 29] on button "Close" at bounding box center [1088, 29] width 30 height 30
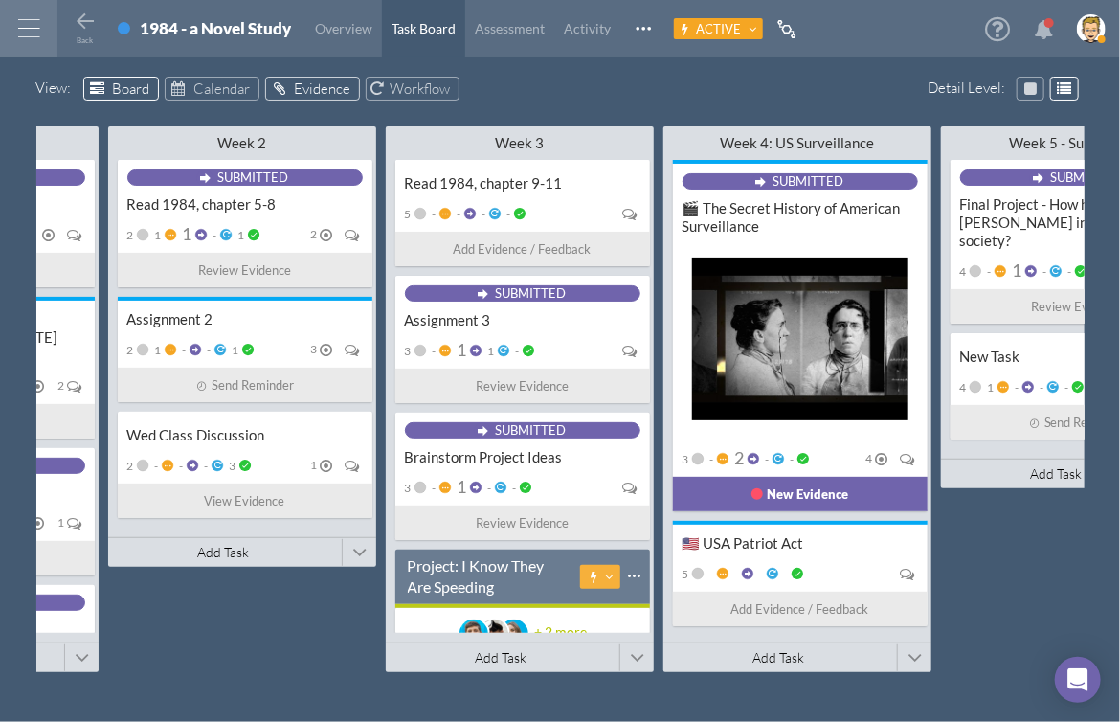
click at [297, 86] on span "Evidence" at bounding box center [322, 88] width 56 height 18
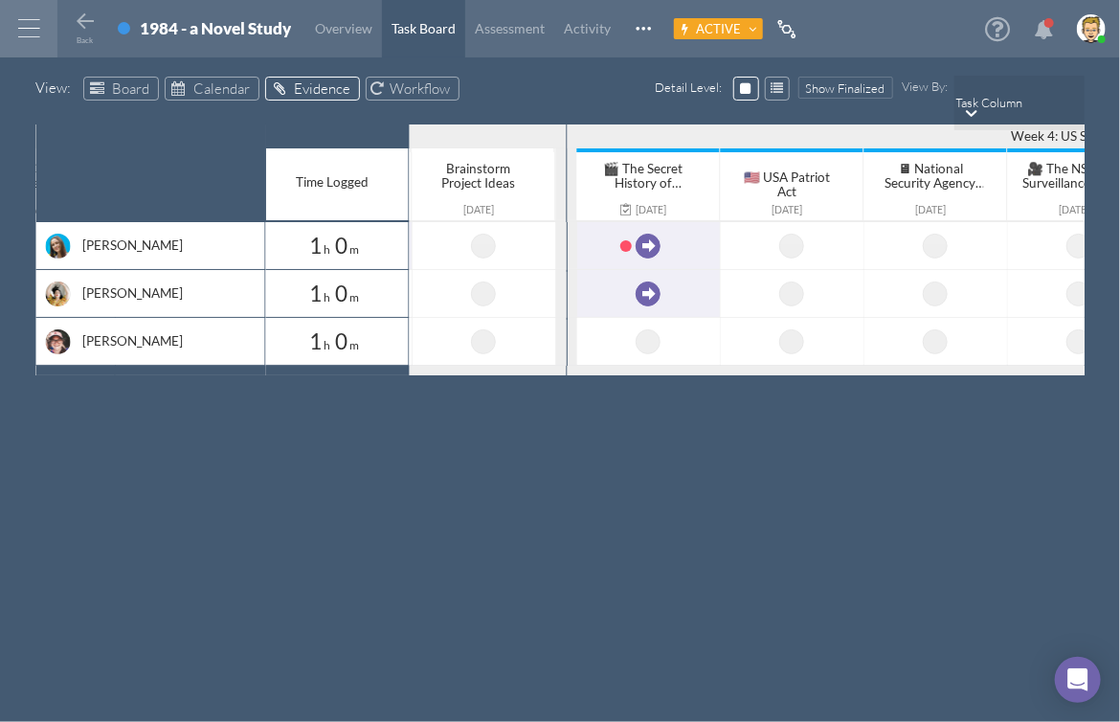
scroll to position [0, 1344]
click at [599, 86] on div "View : Board Calendar Evidence Workflow Detail Level : Show Finalized View By :…" at bounding box center [560, 114] width 1120 height 75
click at [514, 28] on span "Assessment" at bounding box center [510, 28] width 70 height 16
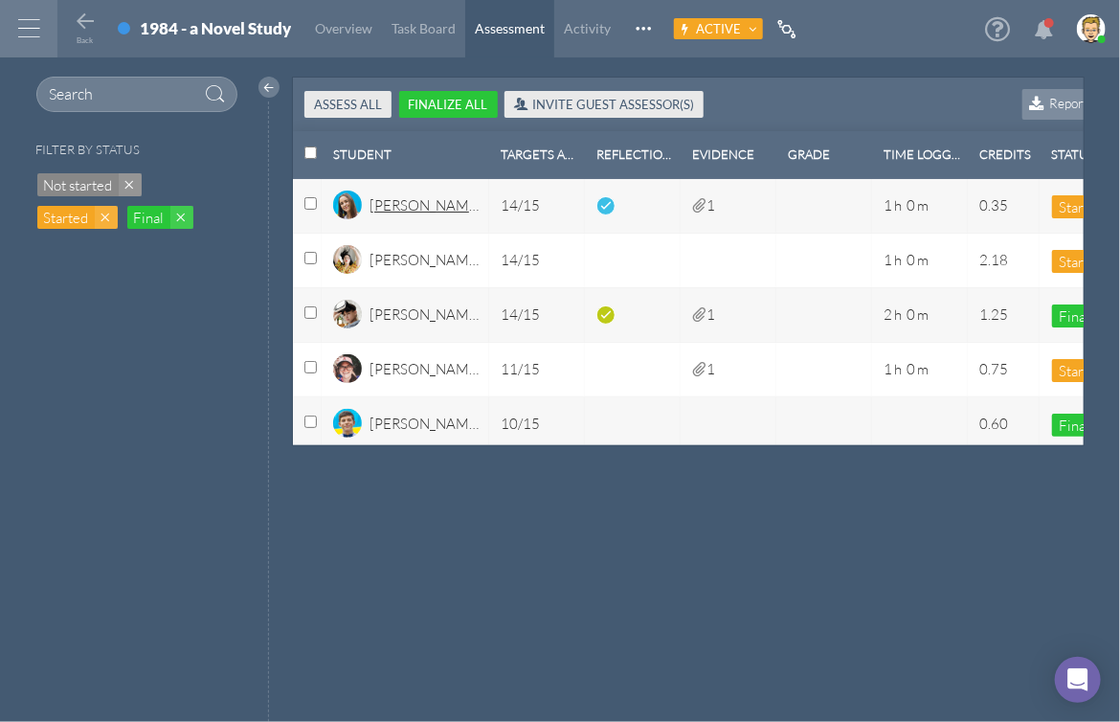
click at [408, 205] on div "[PERSON_NAME]" at bounding box center [425, 211] width 111 height 33
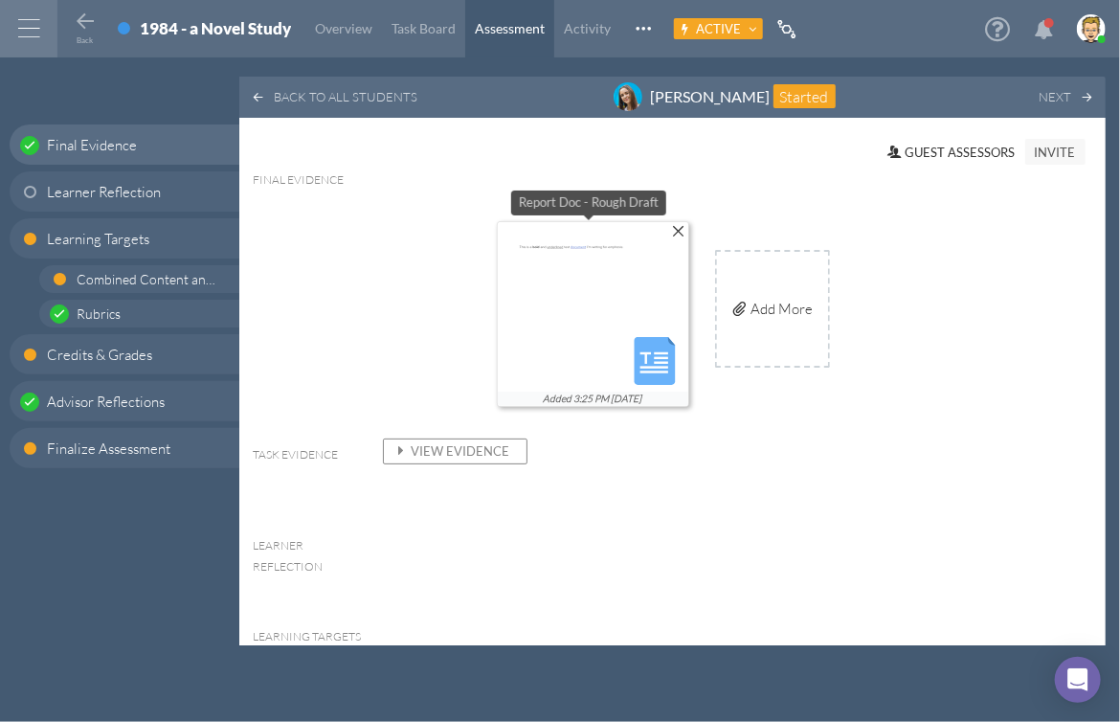
click at [557, 278] on img at bounding box center [593, 346] width 192 height 249
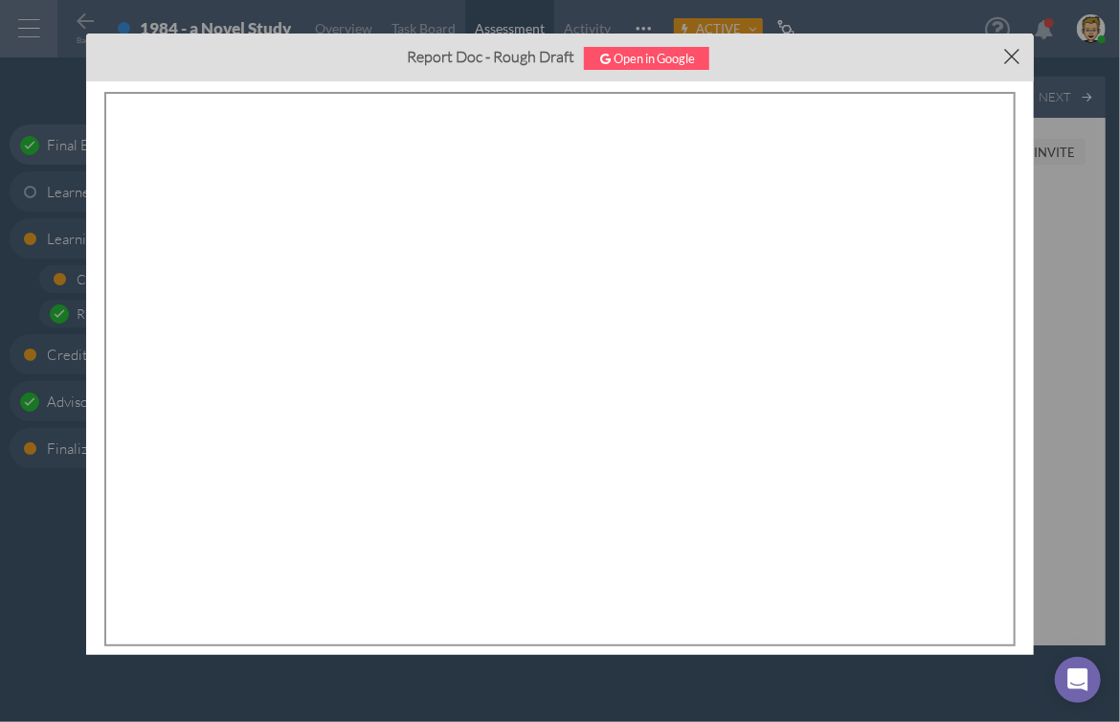
click at [1012, 53] on button "×" at bounding box center [1012, 55] width 43 height 43
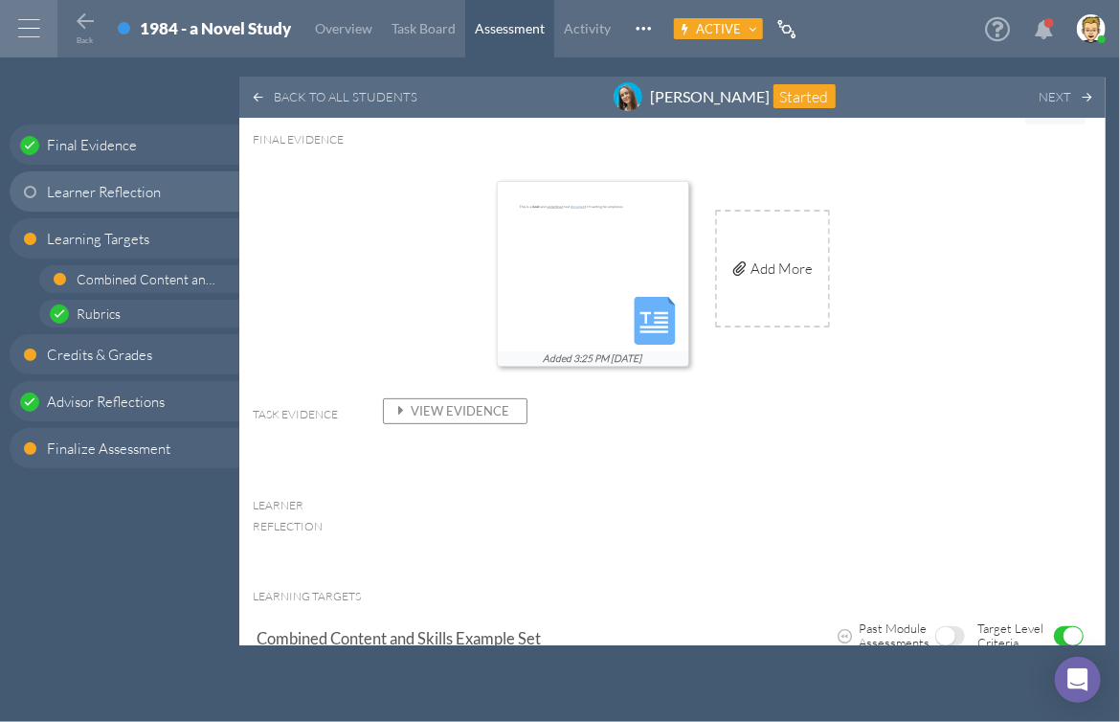
scroll to position [99, 0]
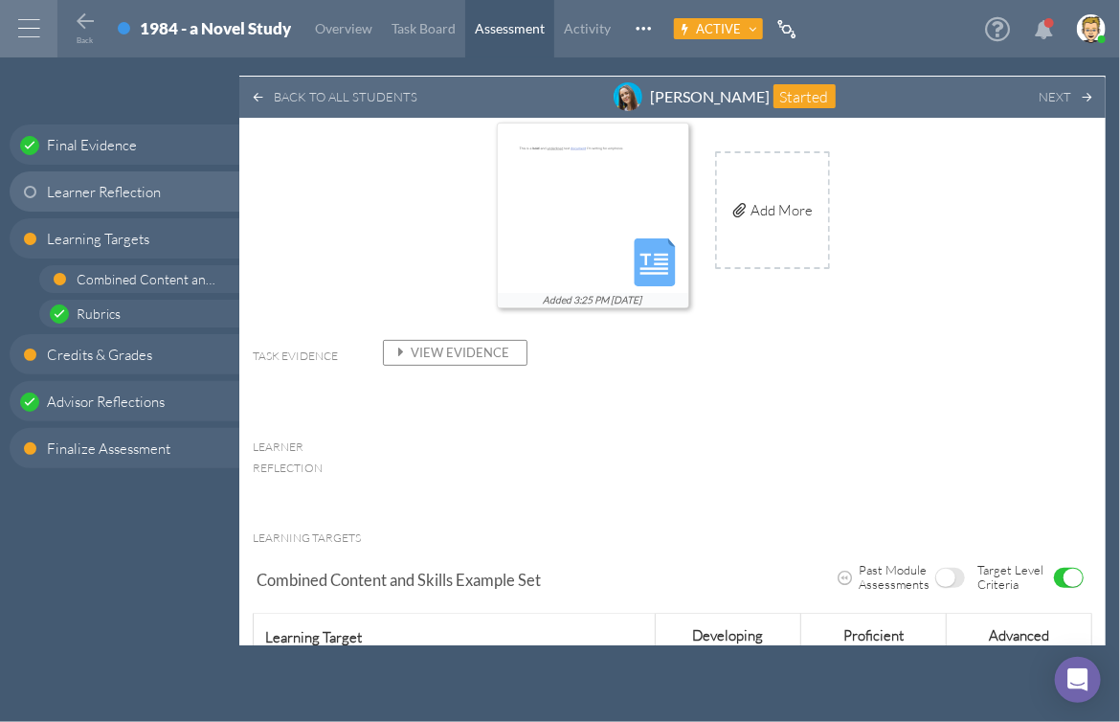
click at [427, 356] on span "View Evidence" at bounding box center [451, 352] width 118 height 15
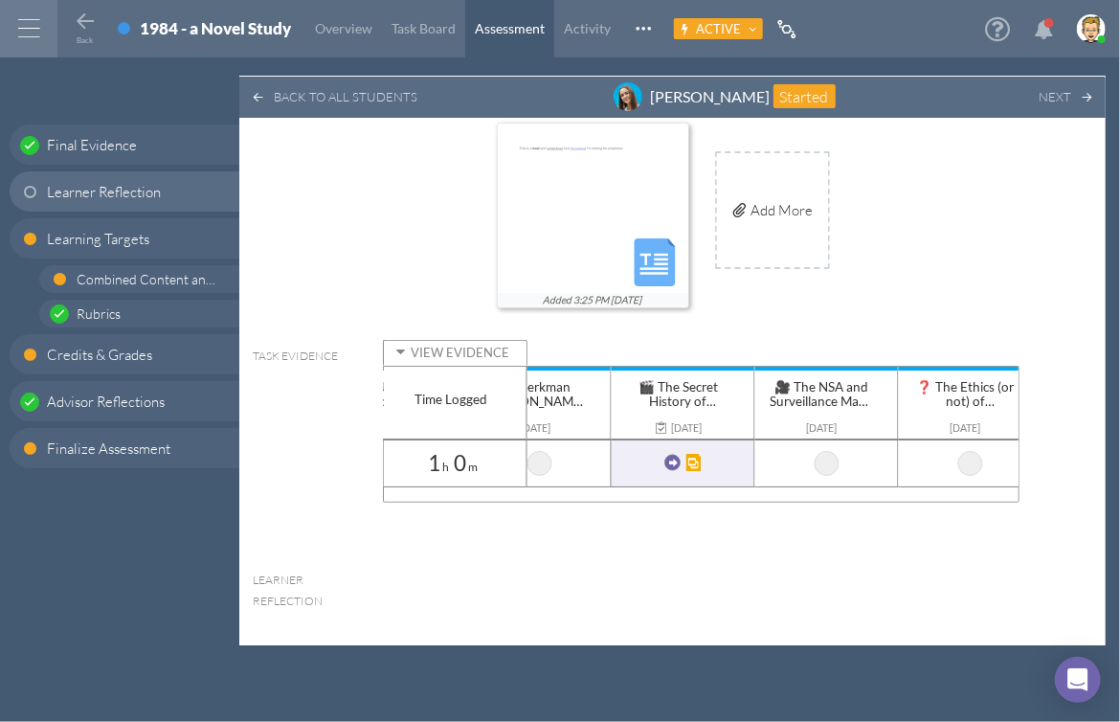
scroll to position [0, 1400]
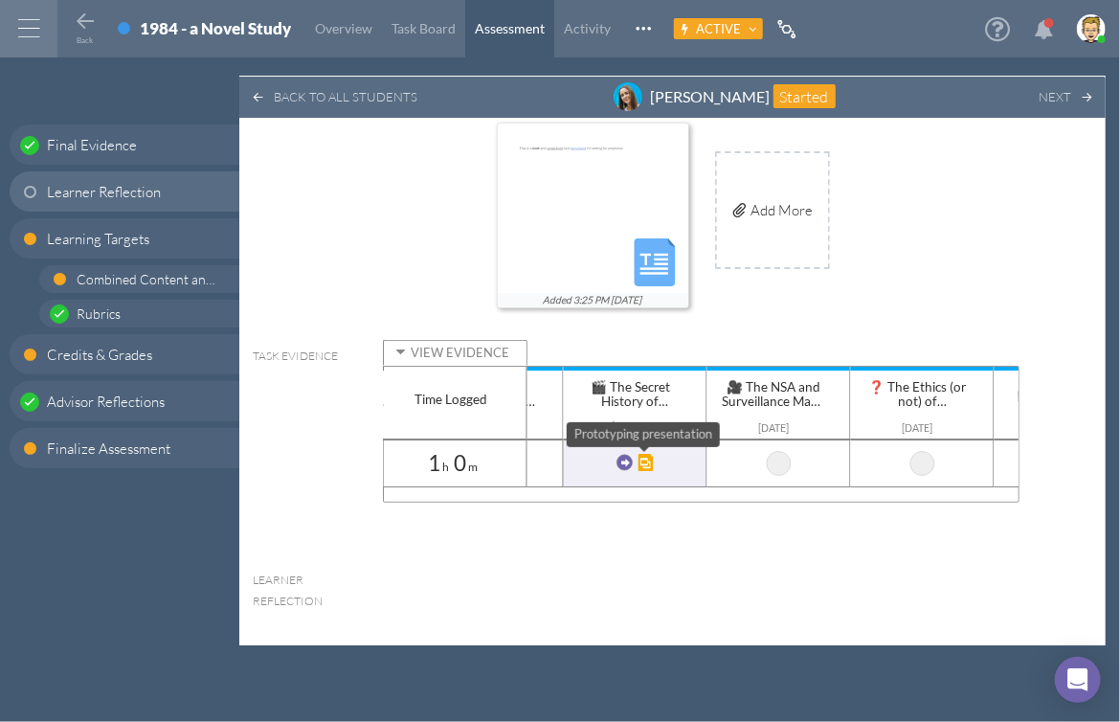
click at [646, 460] on img at bounding box center [646, 462] width 17 height 17
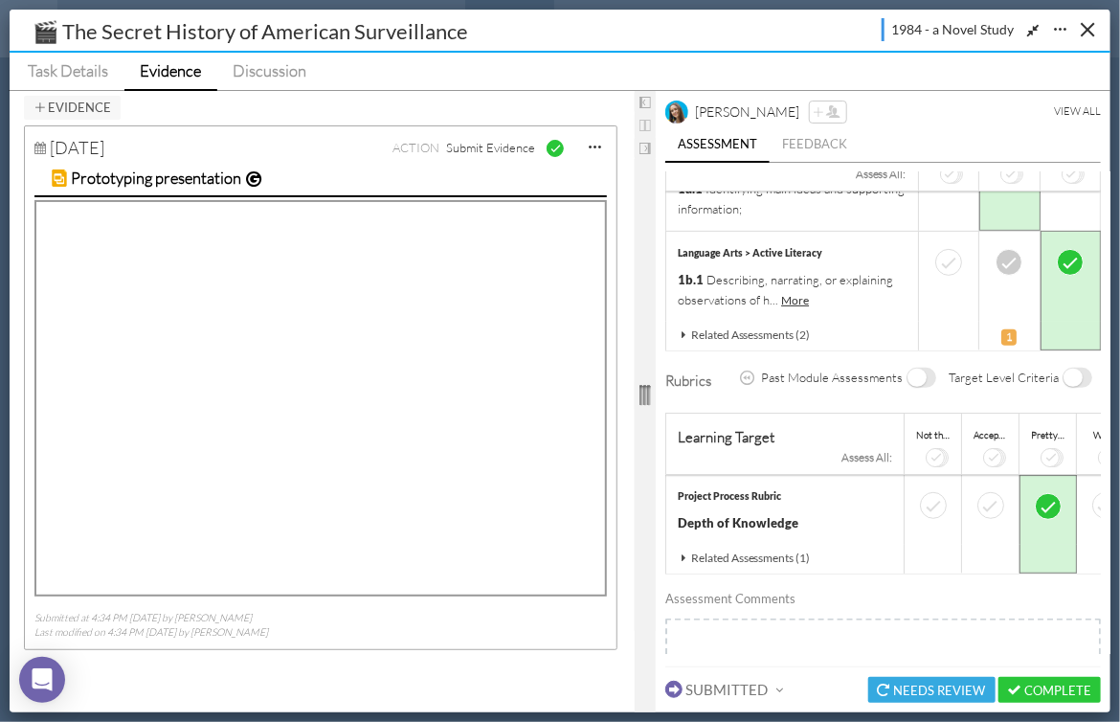
scroll to position [301, 0]
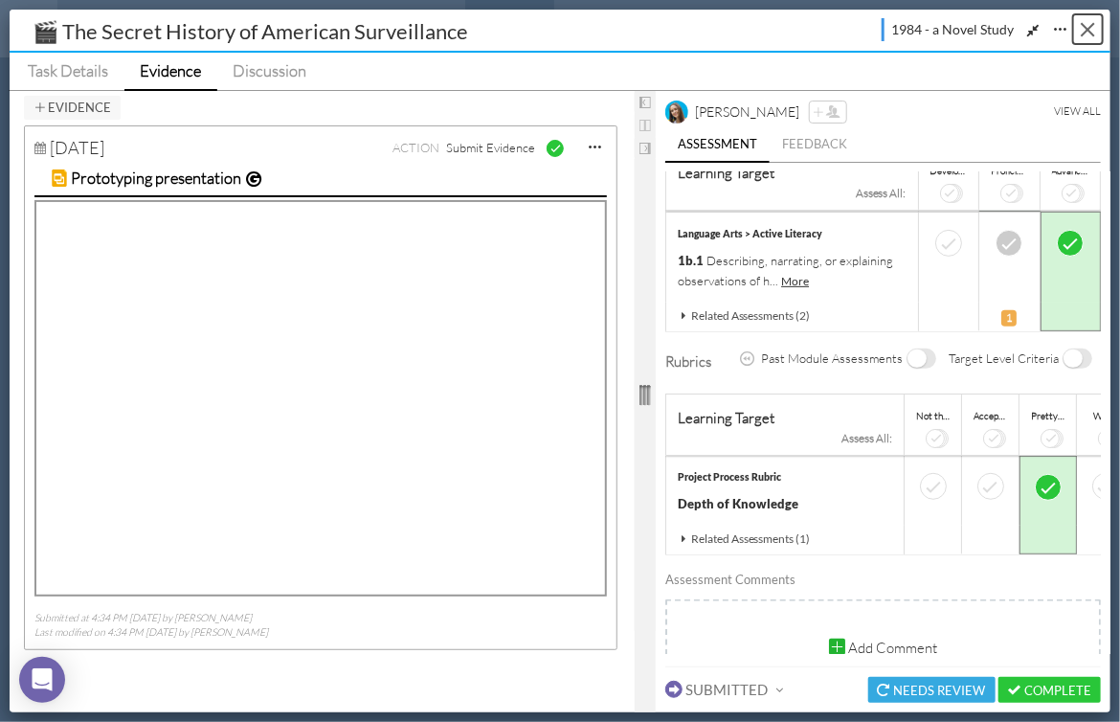
click at [1093, 29] on button "Close" at bounding box center [1088, 29] width 30 height 30
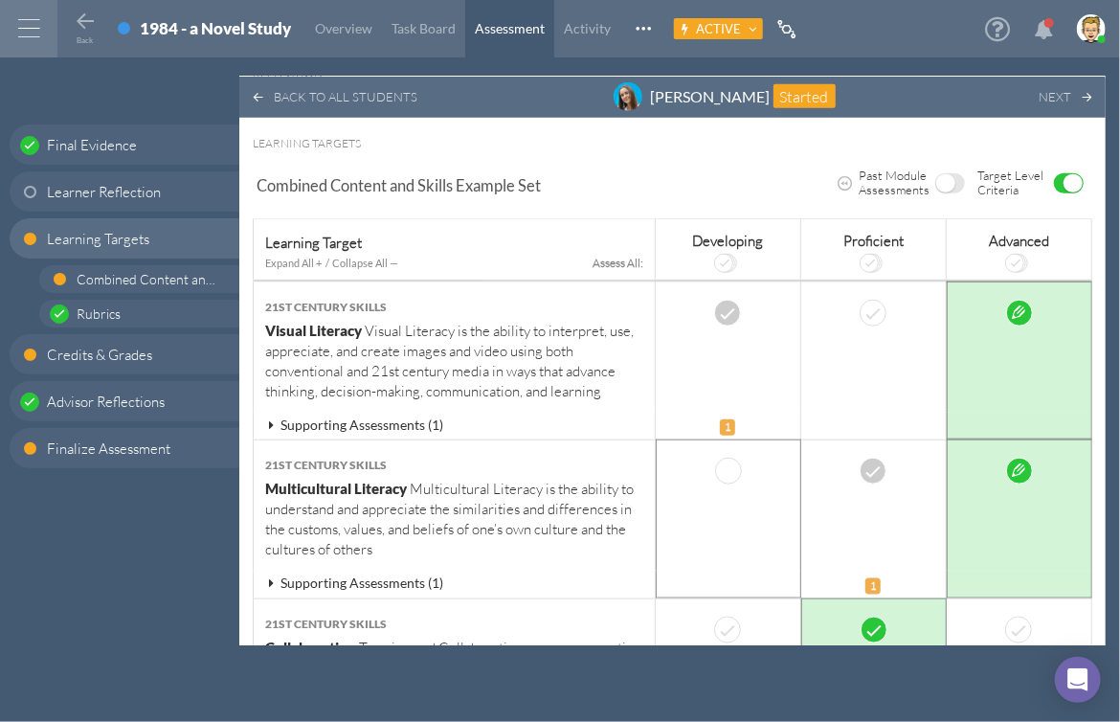
scroll to position [630, 0]
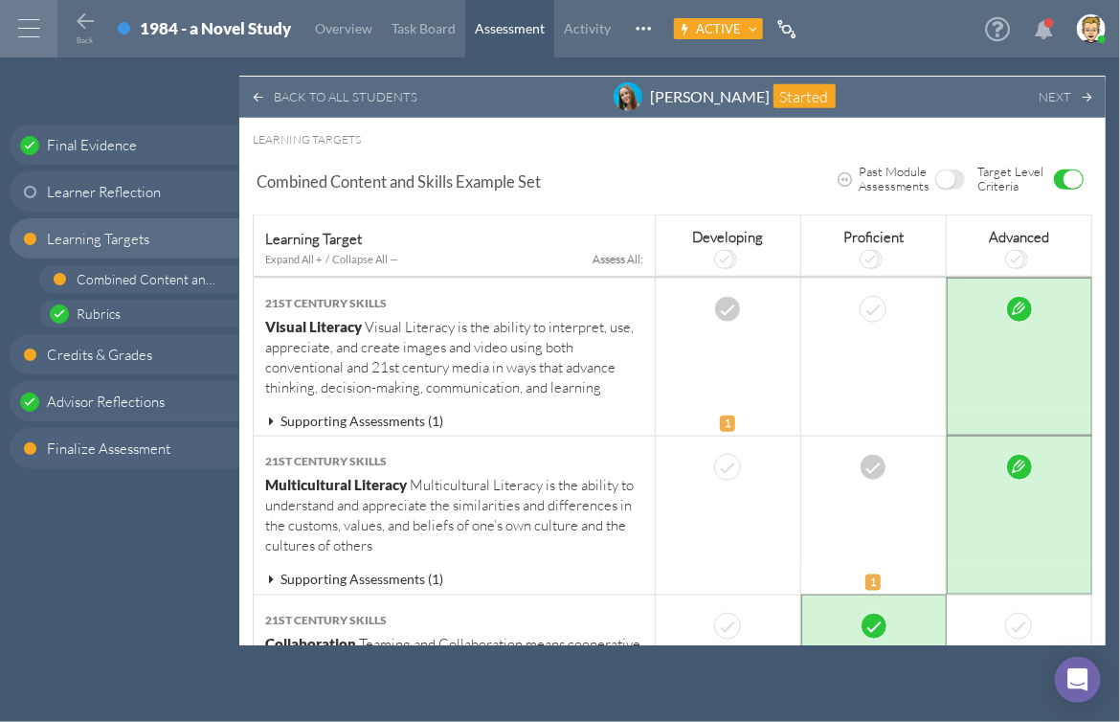
click at [364, 420] on span "Supporting Assessments (1)" at bounding box center [362, 421] width 163 height 16
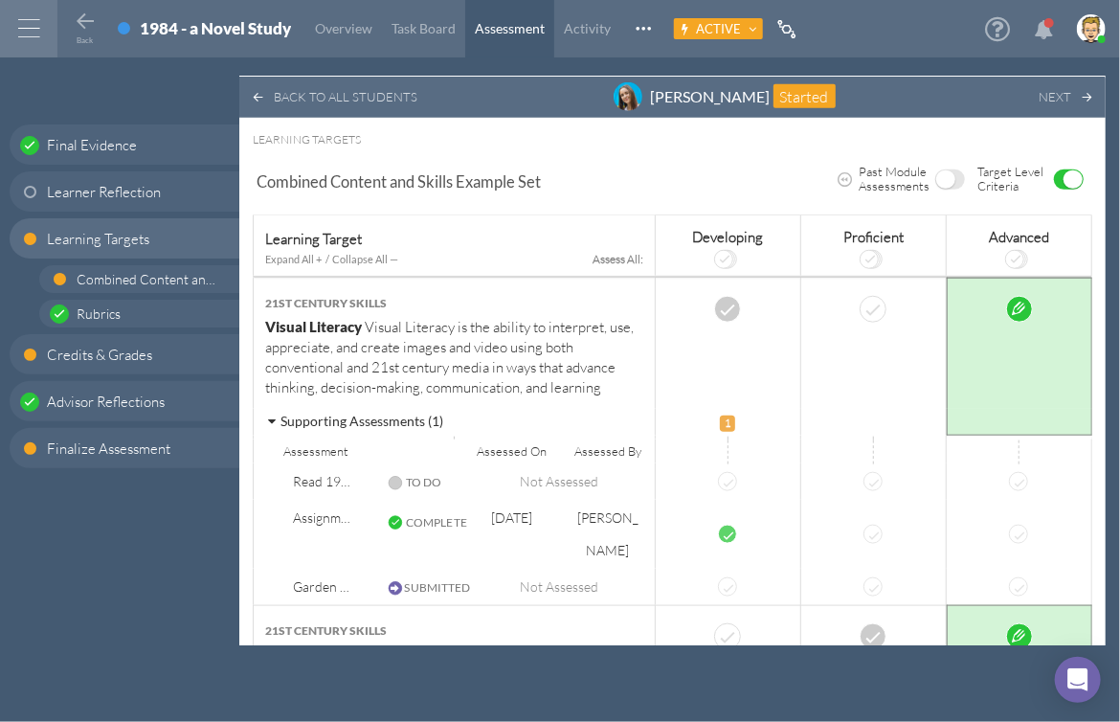
click at [395, 422] on span "Supporting Assessments (1)" at bounding box center [362, 421] width 163 height 16
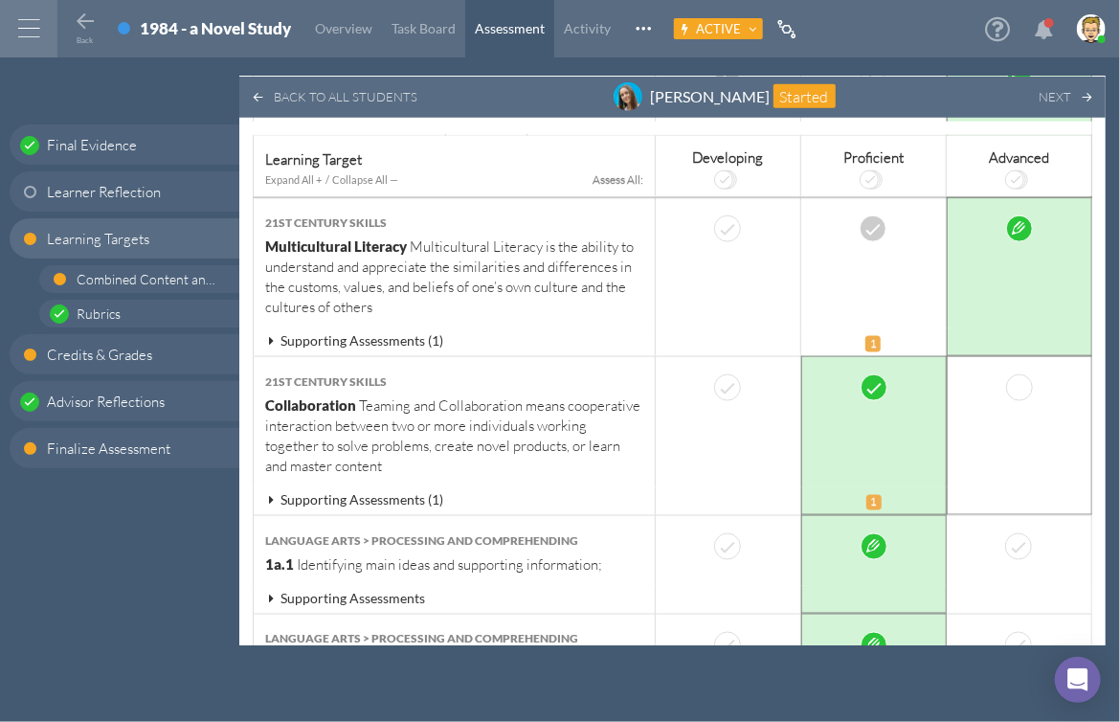
scroll to position [871, 0]
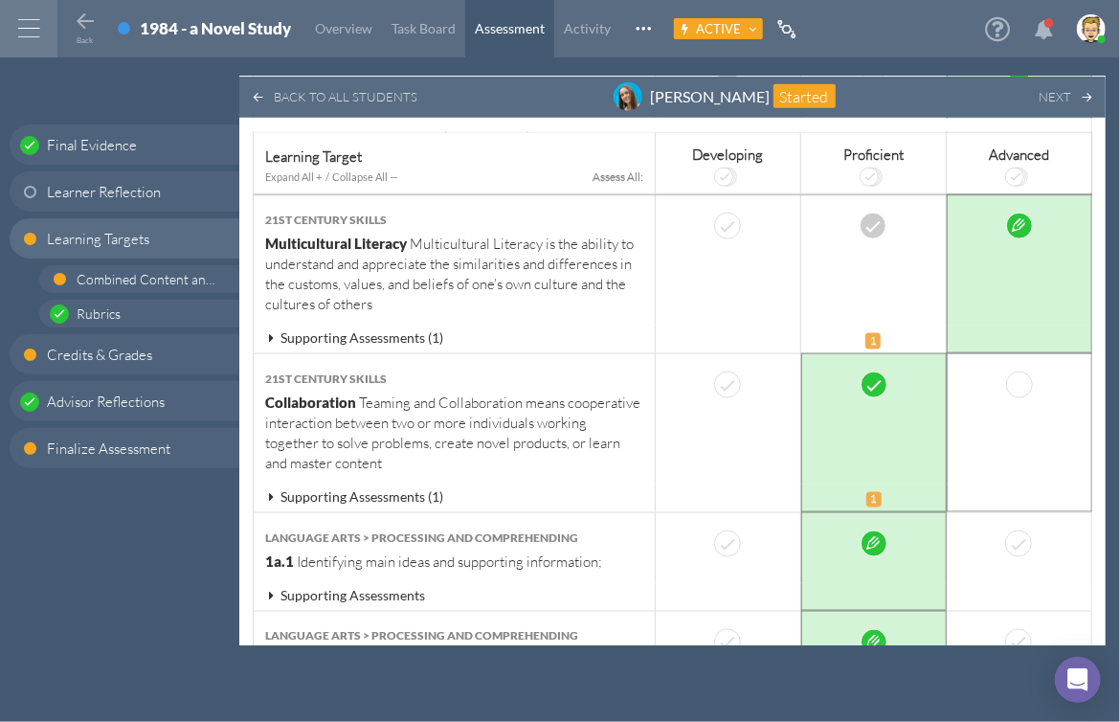
click at [1032, 385] on div at bounding box center [1020, 385] width 121 height 27
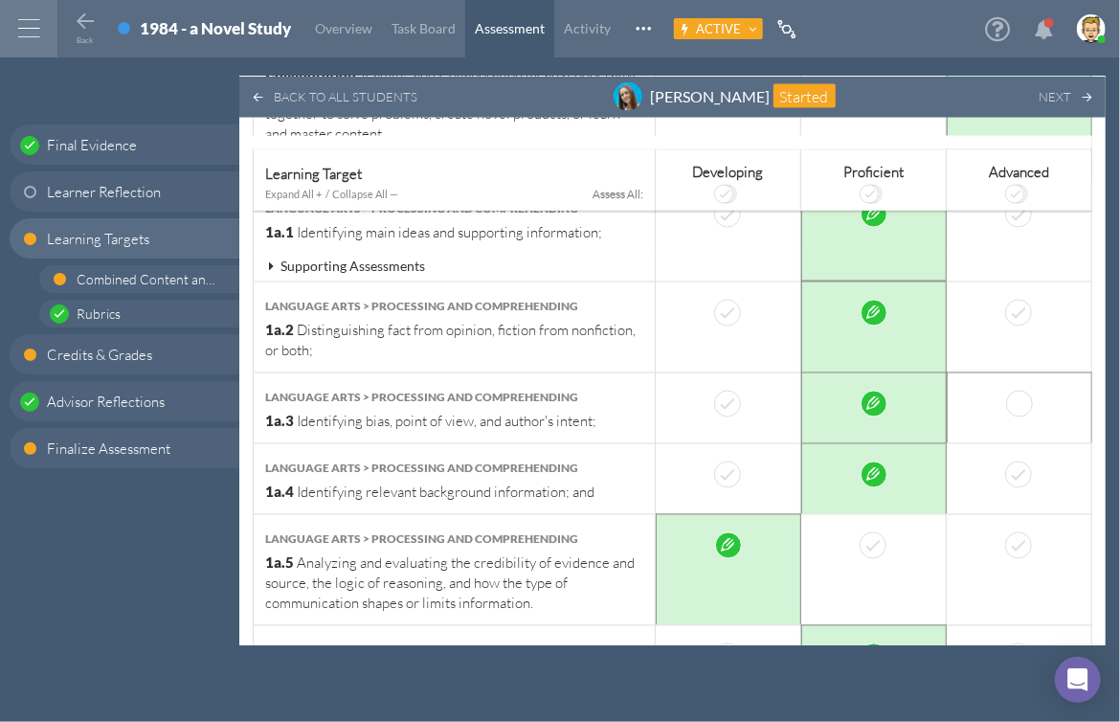
scroll to position [1218, 0]
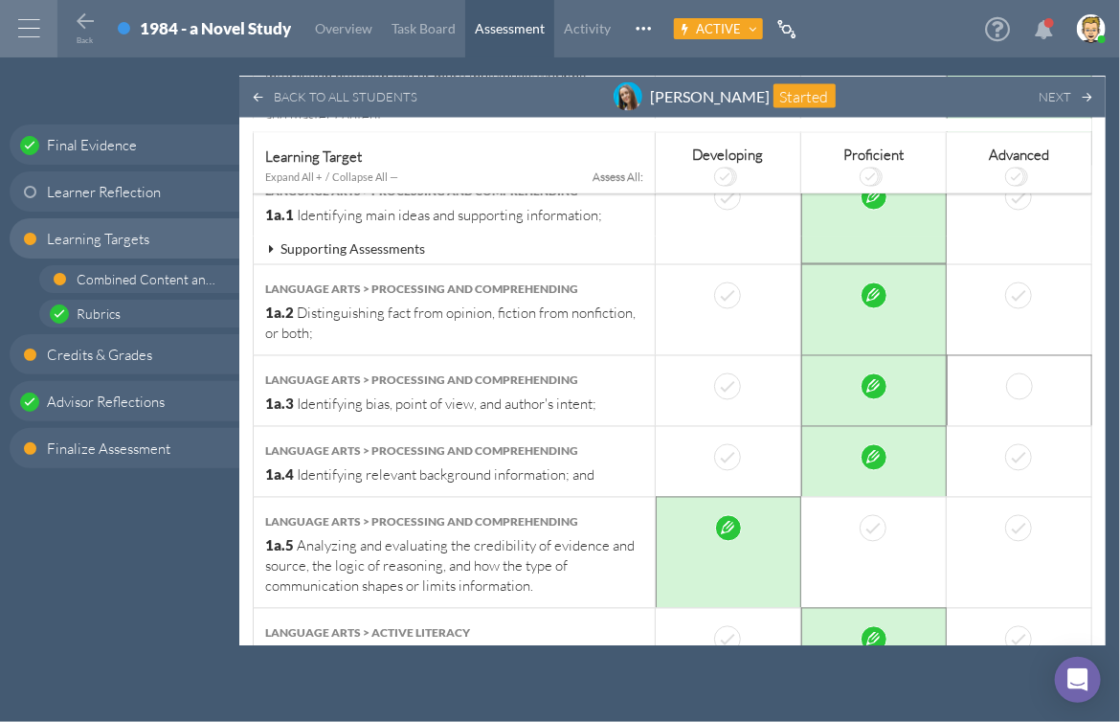
click at [1018, 382] on div at bounding box center [1019, 386] width 27 height 27
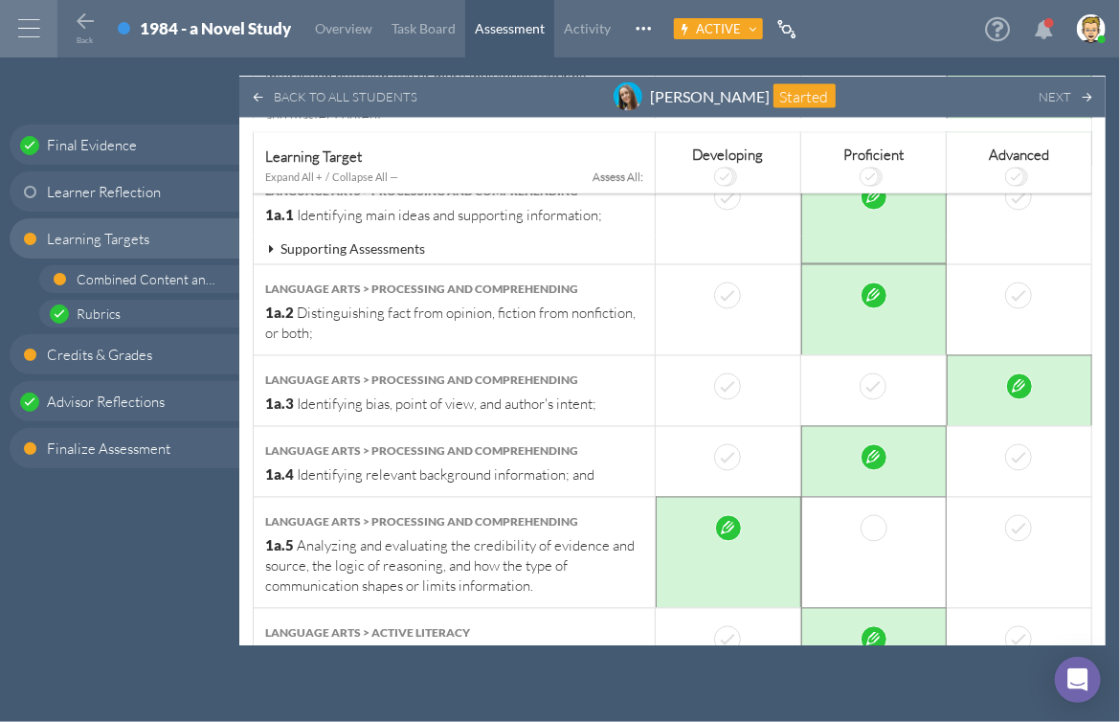
click at [884, 528] on div at bounding box center [874, 528] width 121 height 27
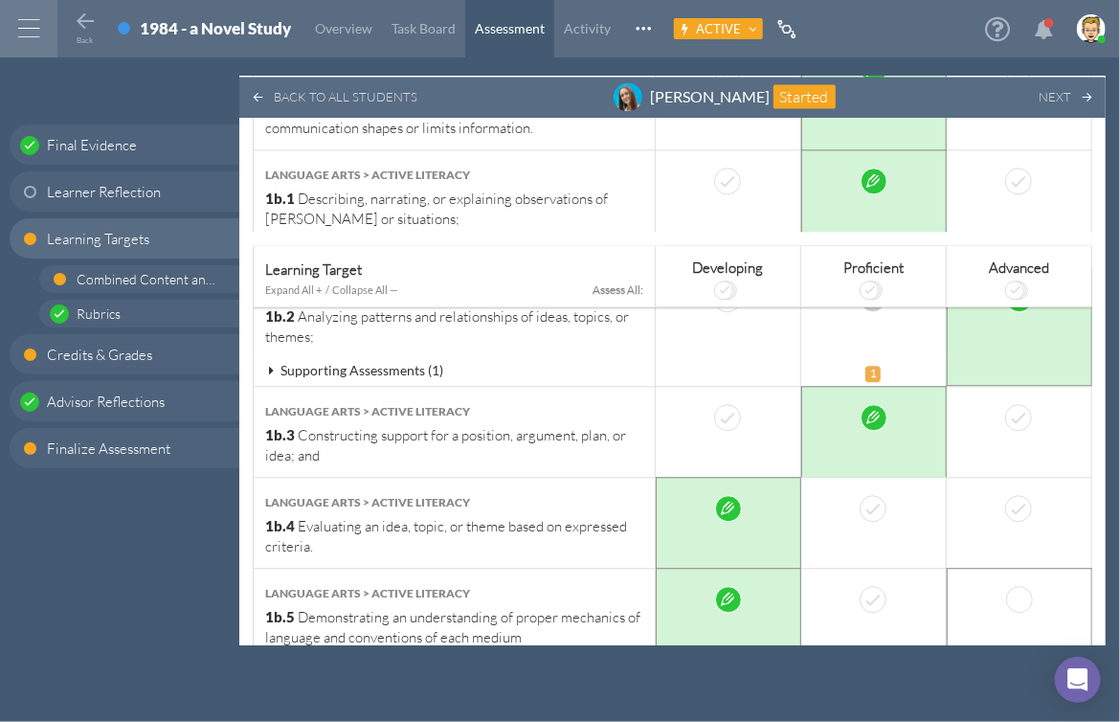
scroll to position [1790, 0]
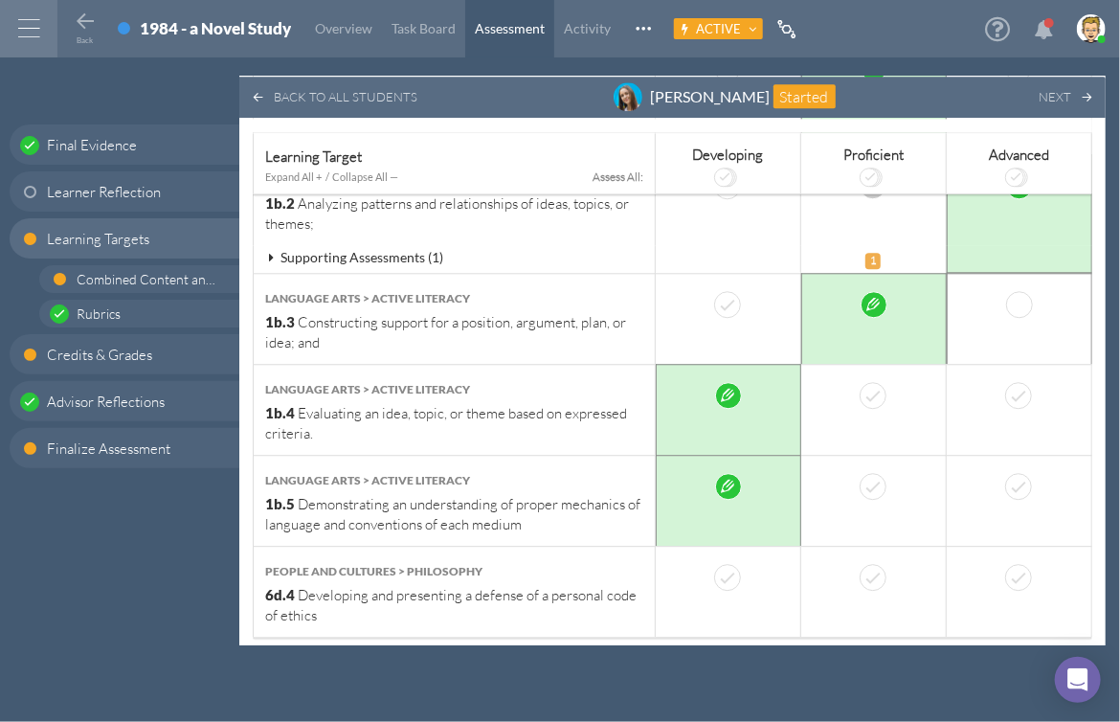
click at [1005, 312] on div at bounding box center [1020, 304] width 121 height 27
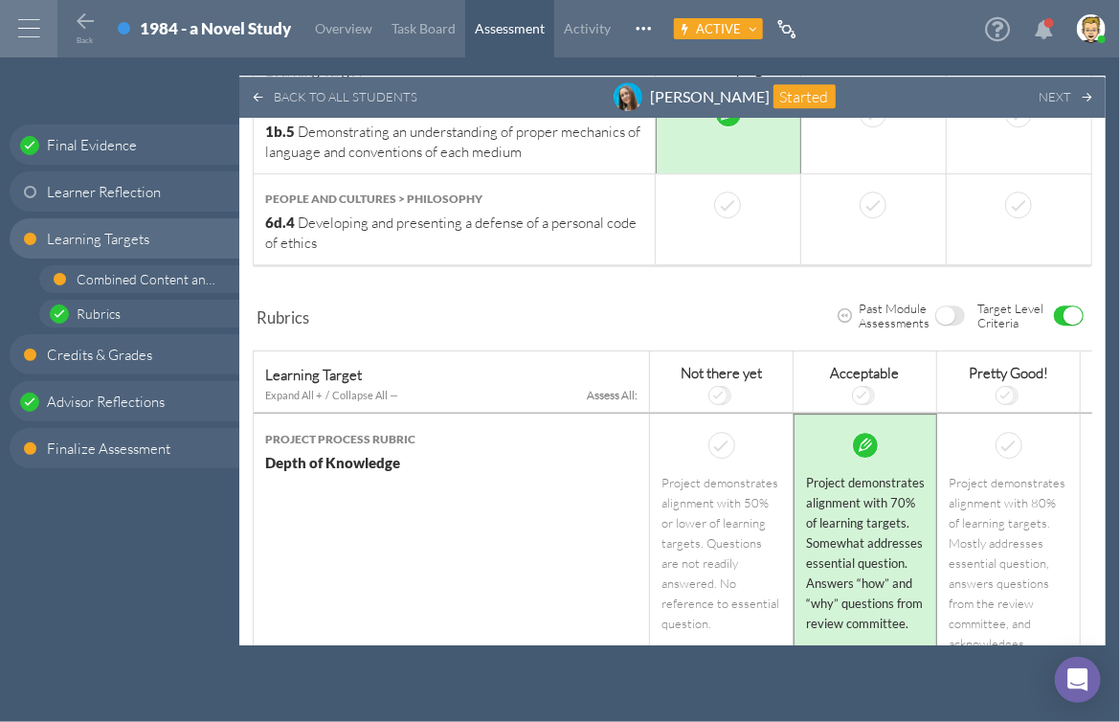
scroll to position [2274, 0]
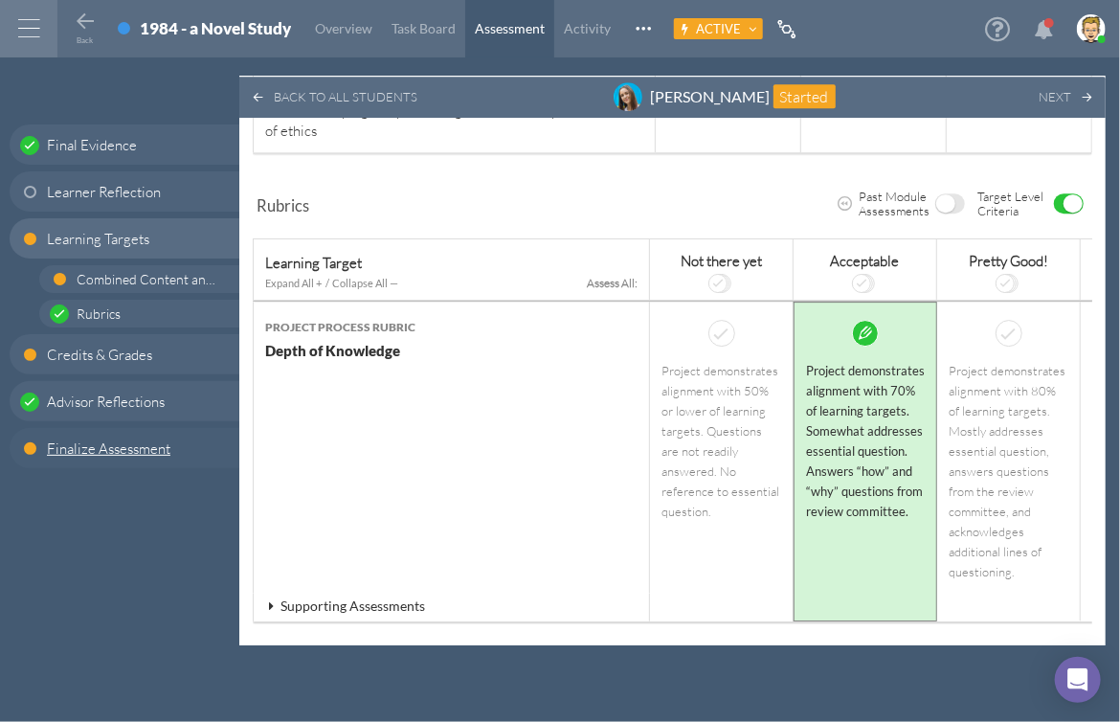
click at [94, 454] on span "Finalize Assessment" at bounding box center [109, 449] width 124 height 20
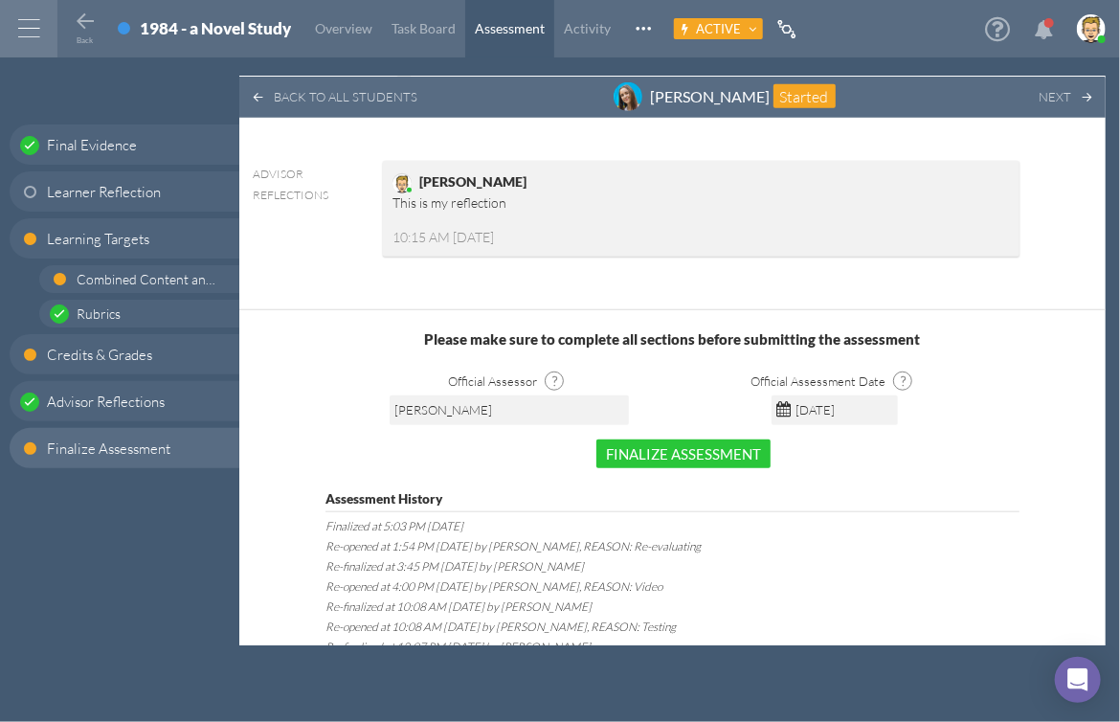
scroll to position [3322, 0]
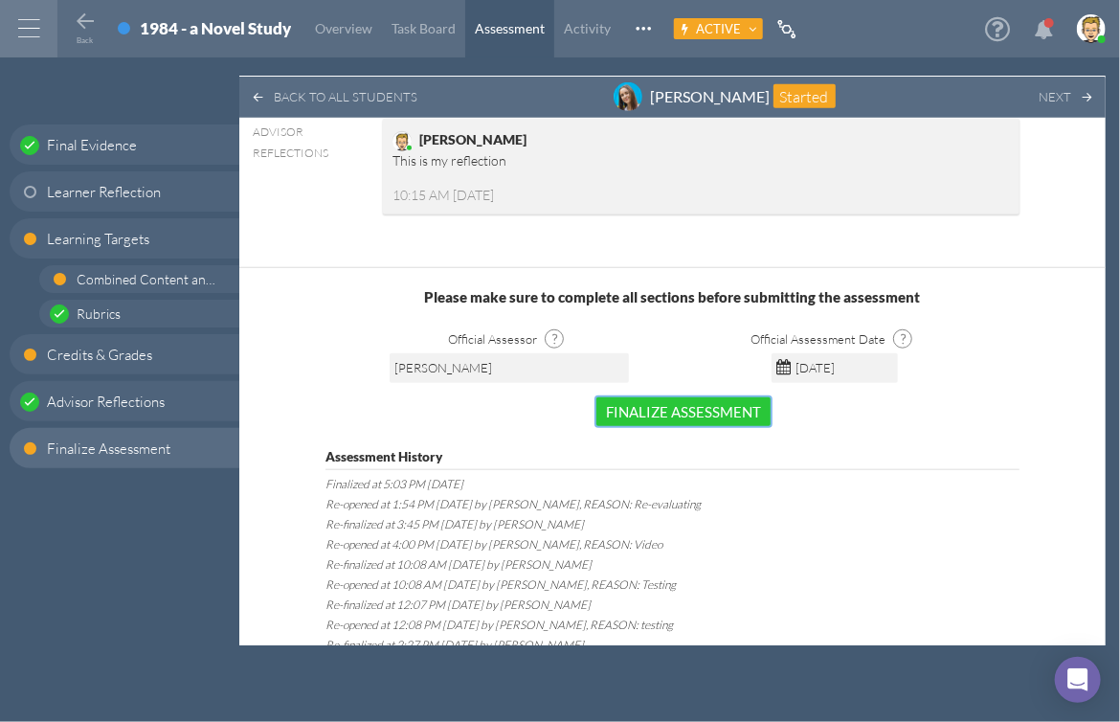
click at [675, 397] on button "Finalize Assessment" at bounding box center [684, 411] width 174 height 29
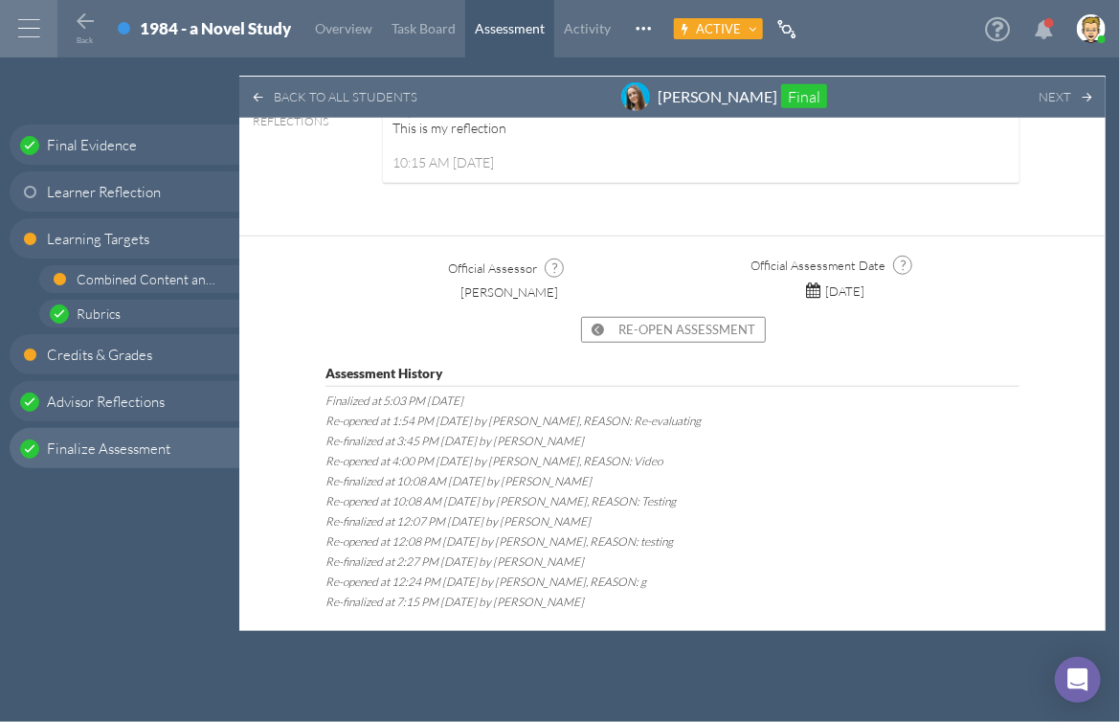
scroll to position [3306, 0]
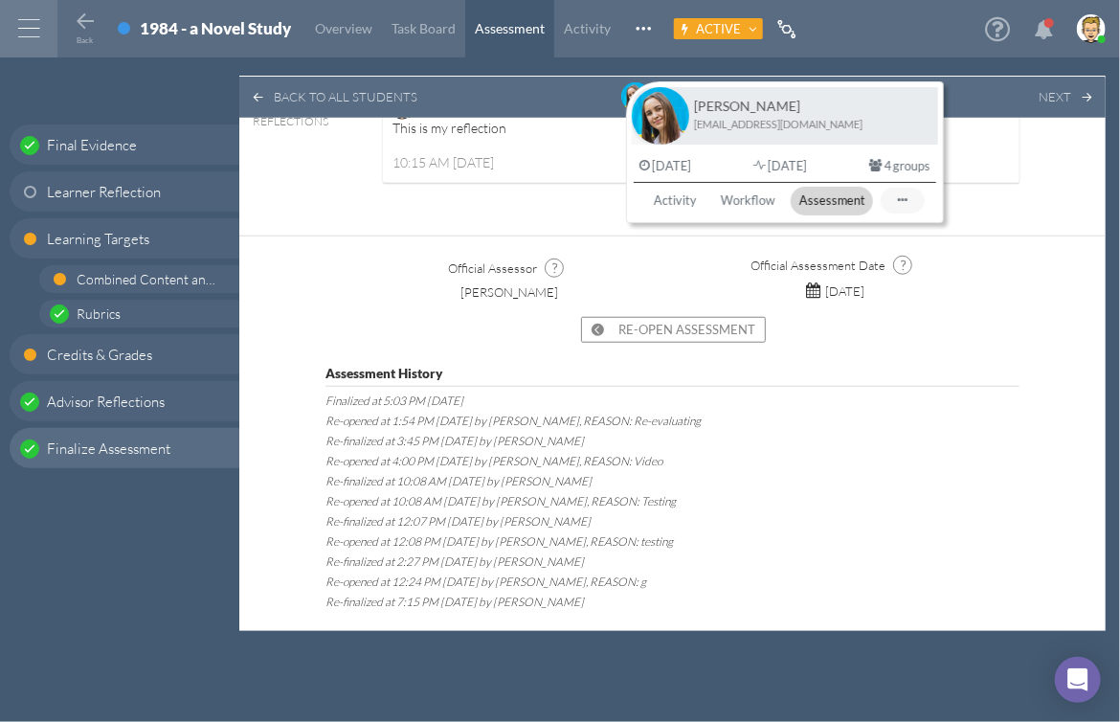
click at [593, 87] on div "Back to all students [PERSON_NAME] Final Next" at bounding box center [672, 97] width 867 height 41
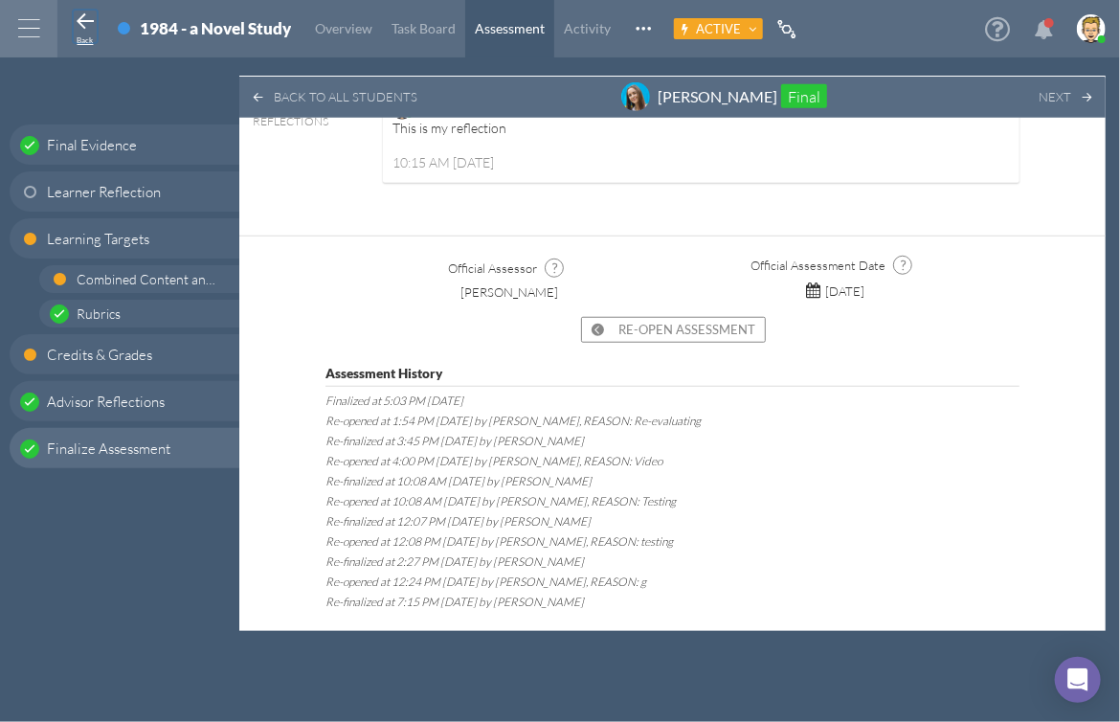
click at [82, 21] on icon at bounding box center [85, 22] width 23 height 23
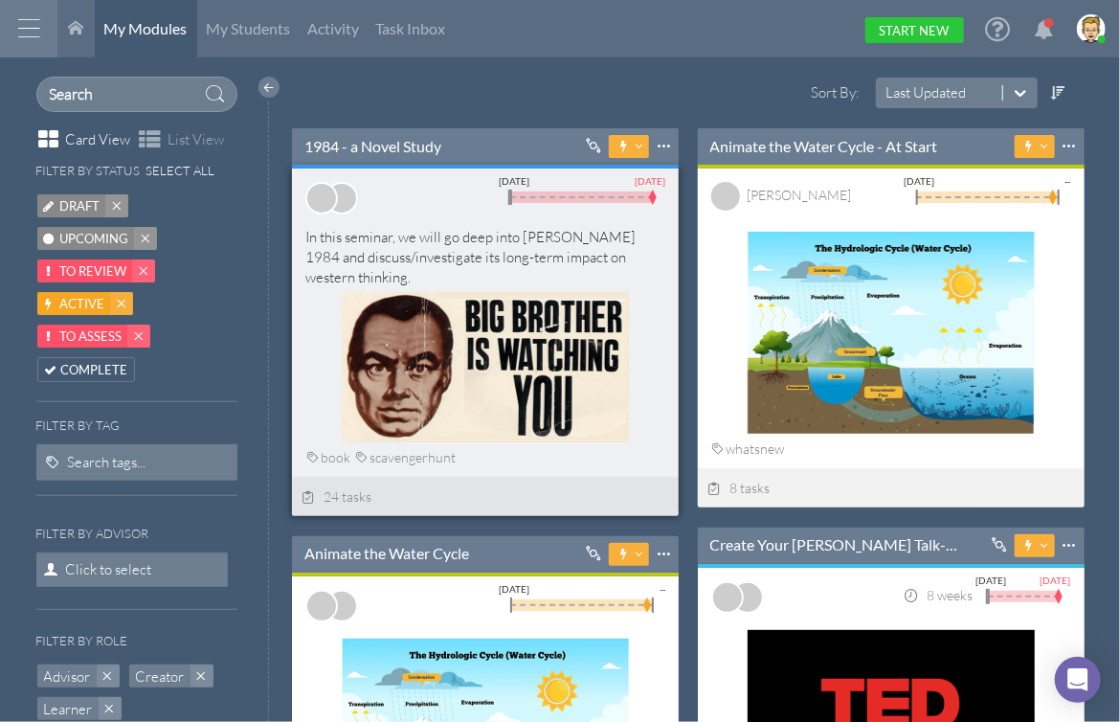
scroll to position [486, 407]
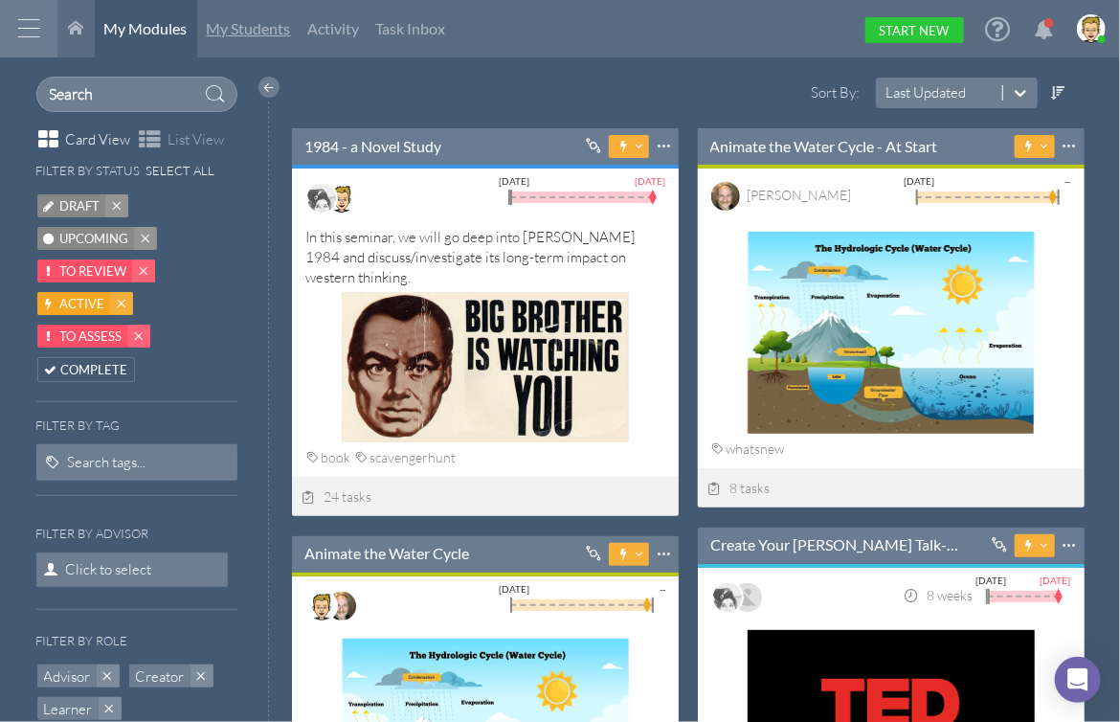
click at [249, 31] on span "My Students" at bounding box center [249, 28] width 84 height 18
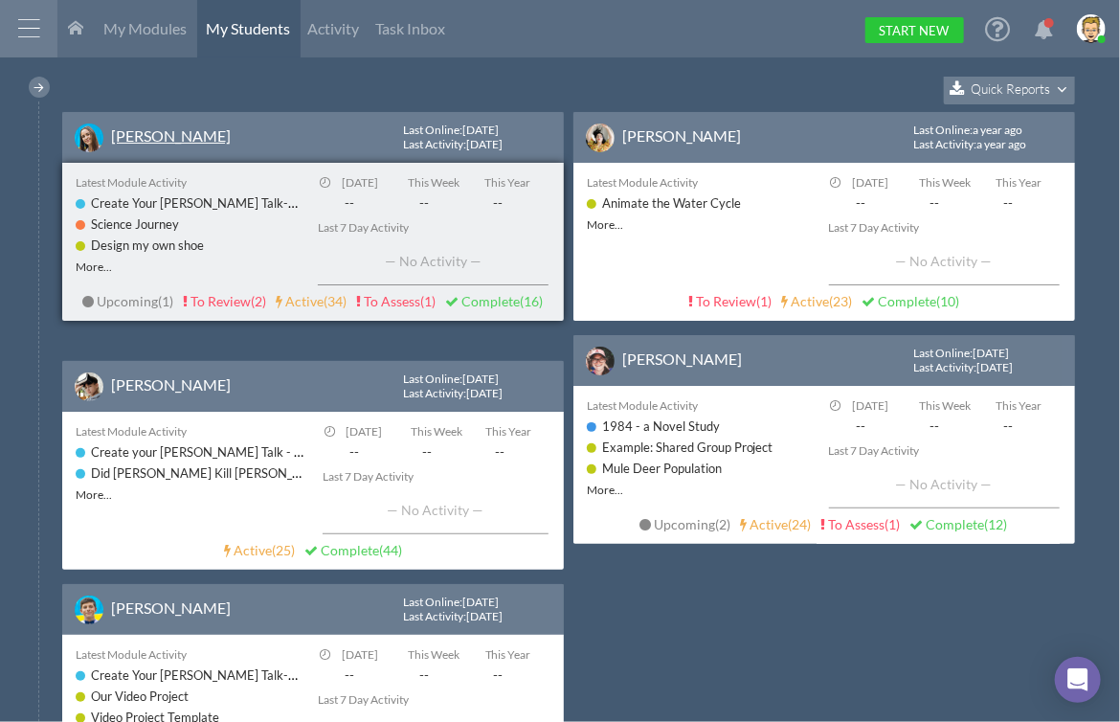
click at [167, 137] on link "[PERSON_NAME]" at bounding box center [171, 135] width 120 height 18
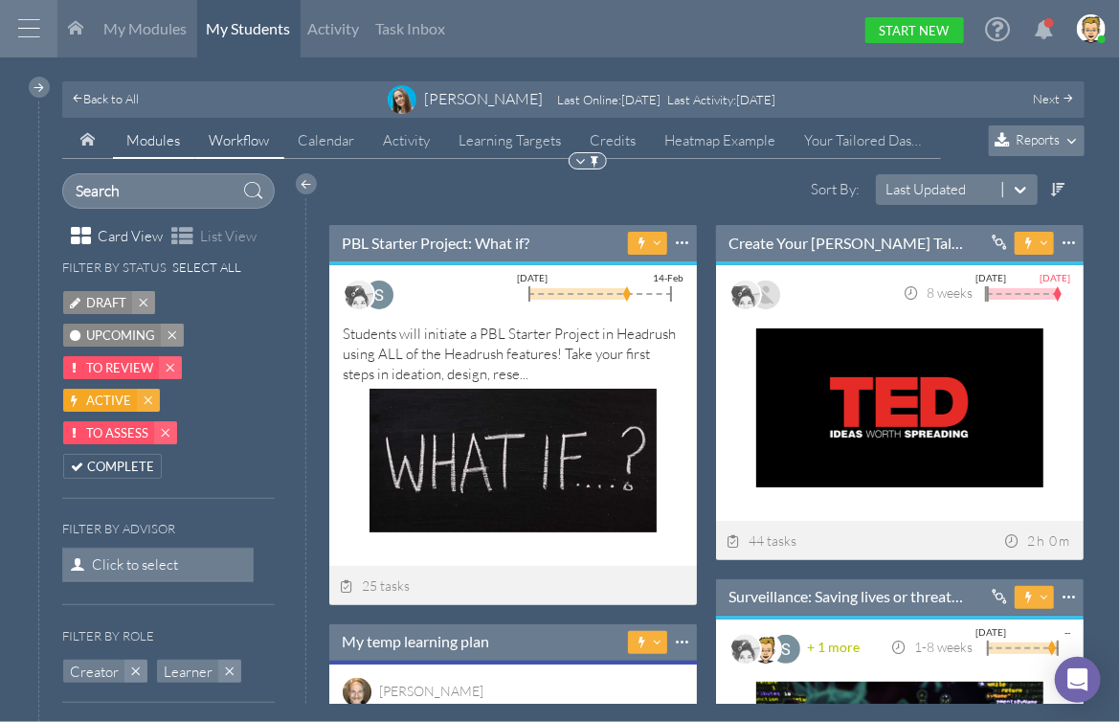
click at [218, 139] on span "Workflow" at bounding box center [240, 140] width 60 height 18
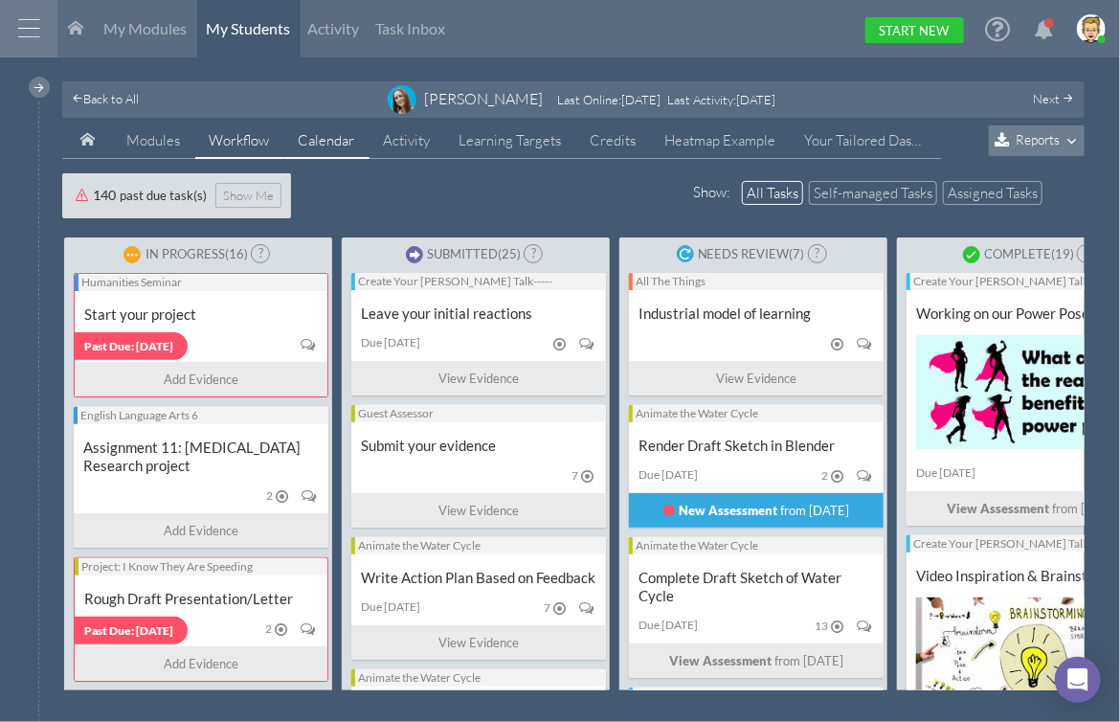
click at [316, 140] on span "Calendar" at bounding box center [327, 140] width 56 height 18
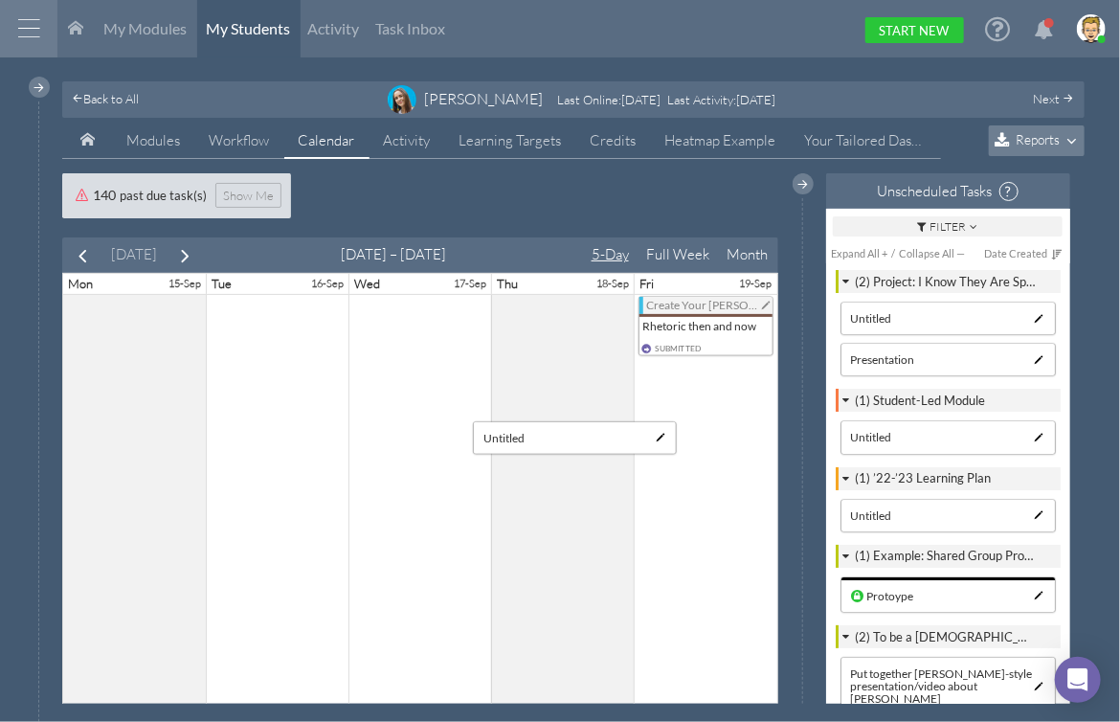
drag, startPoint x: 945, startPoint y: 316, endPoint x: 577, endPoint y: 436, distance: 386.7
click at [826, 436] on div "Unscheduled Tasks ? Show Submitted Group By Module Filter Expand All + / Collap…" at bounding box center [948, 453] width 244 height 561
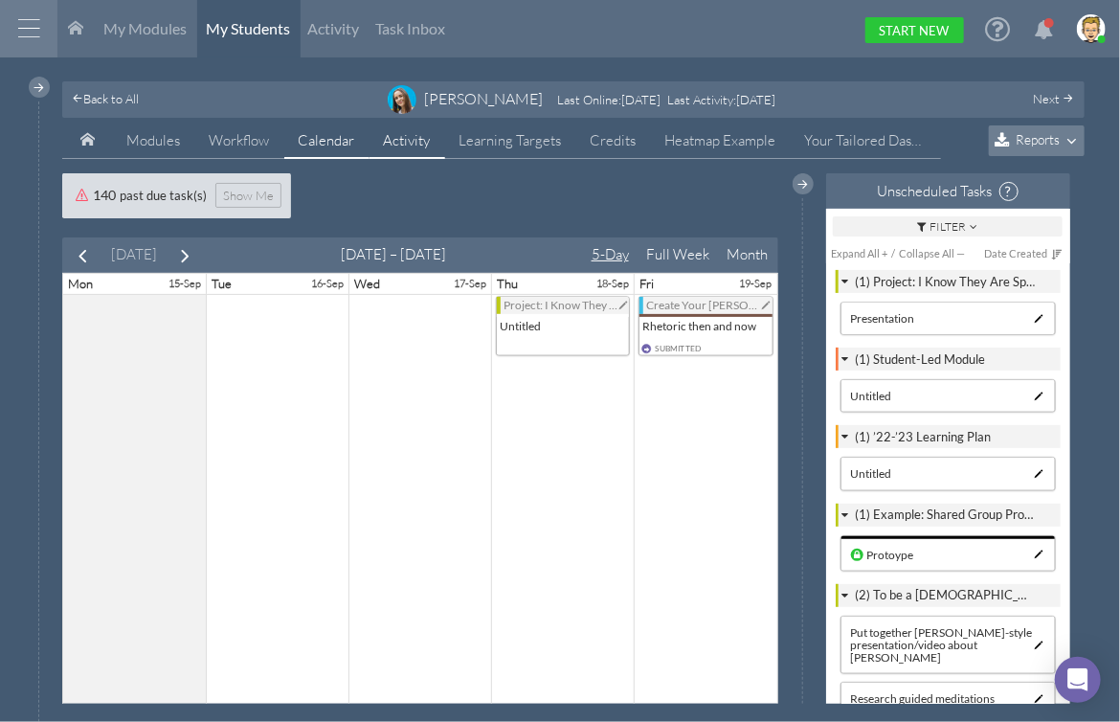
click at [409, 148] on link "Activity" at bounding box center [408, 141] width 76 height 36
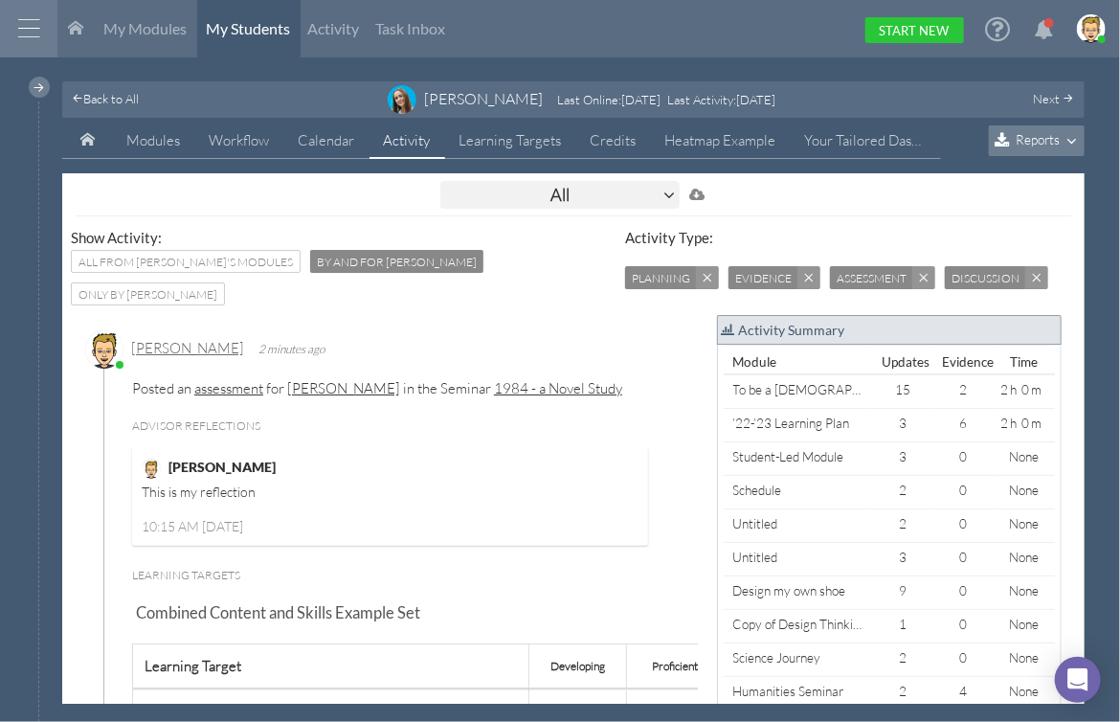
click at [557, 188] on div "All" at bounding box center [560, 195] width 239 height 28
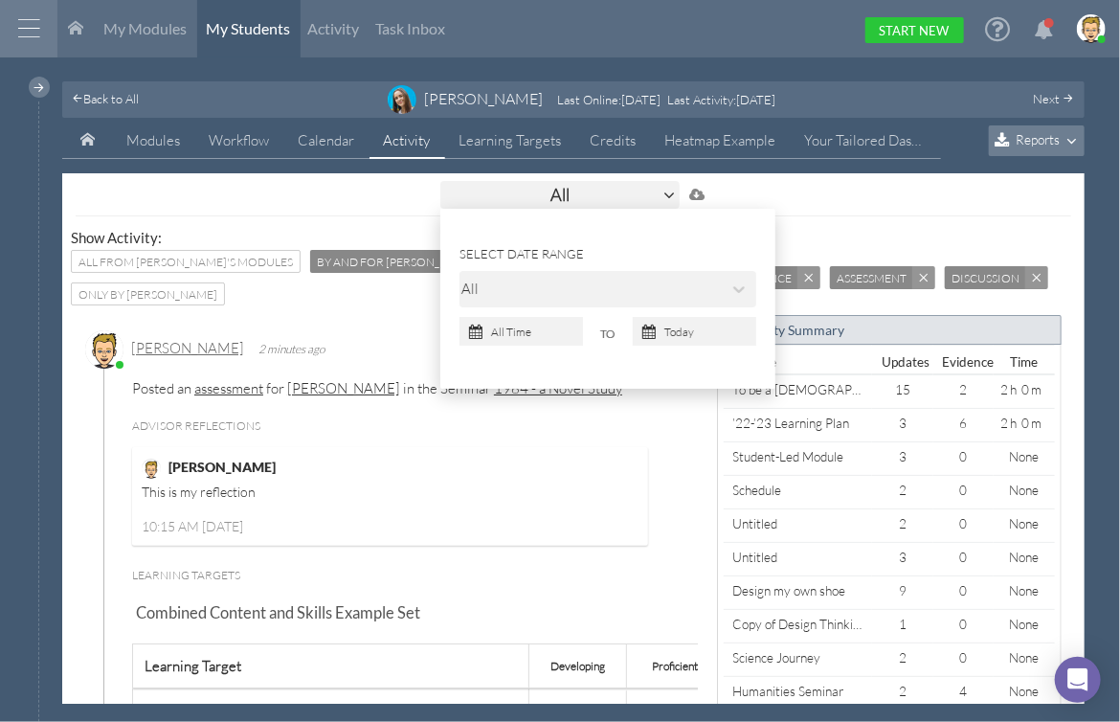
click at [465, 285] on div "All" at bounding box center [463, 289] width 6 height 30
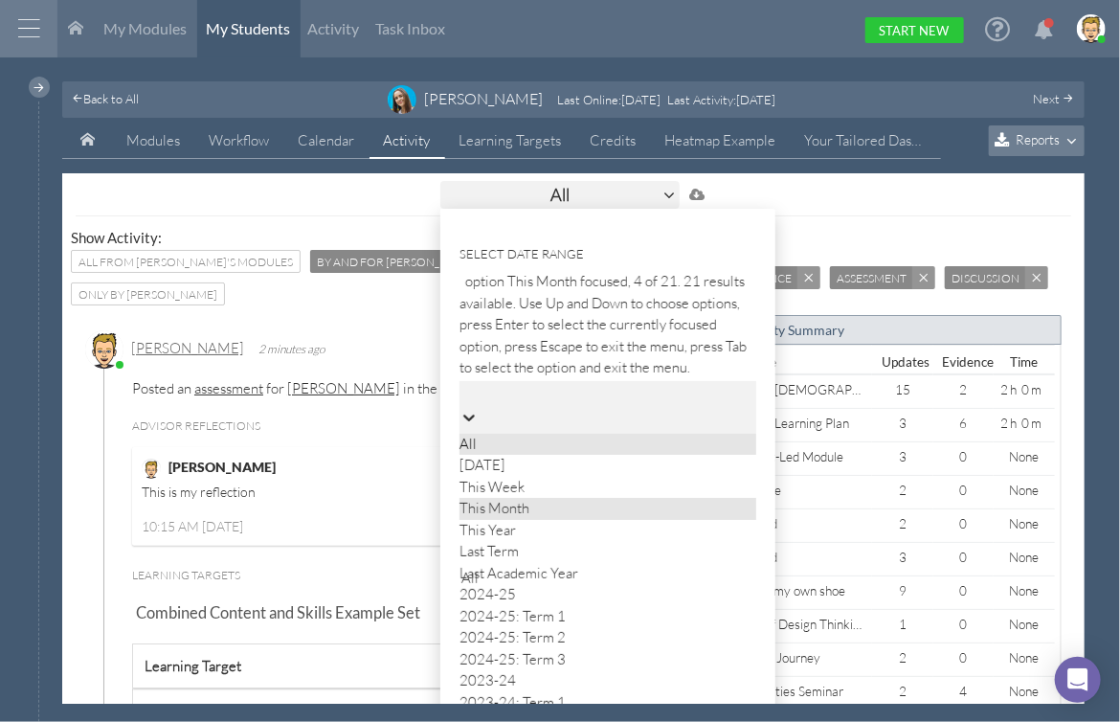
click at [532, 498] on div "This Month" at bounding box center [608, 509] width 297 height 22
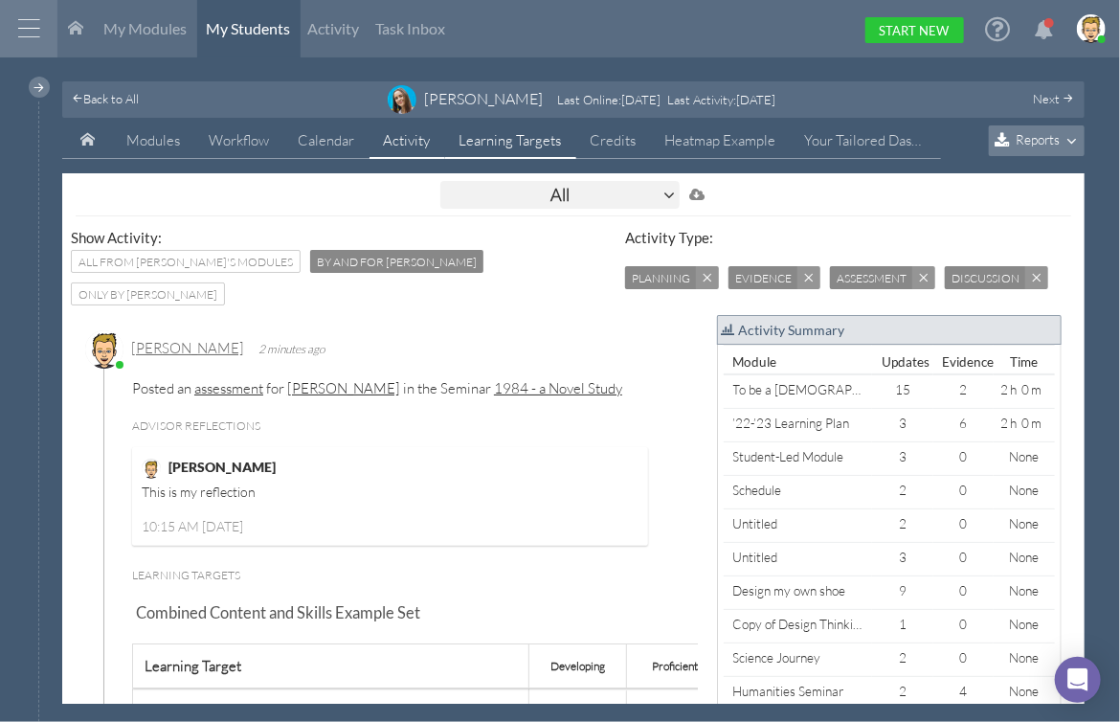
click at [565, 135] on link "Learning Targets" at bounding box center [510, 141] width 131 height 36
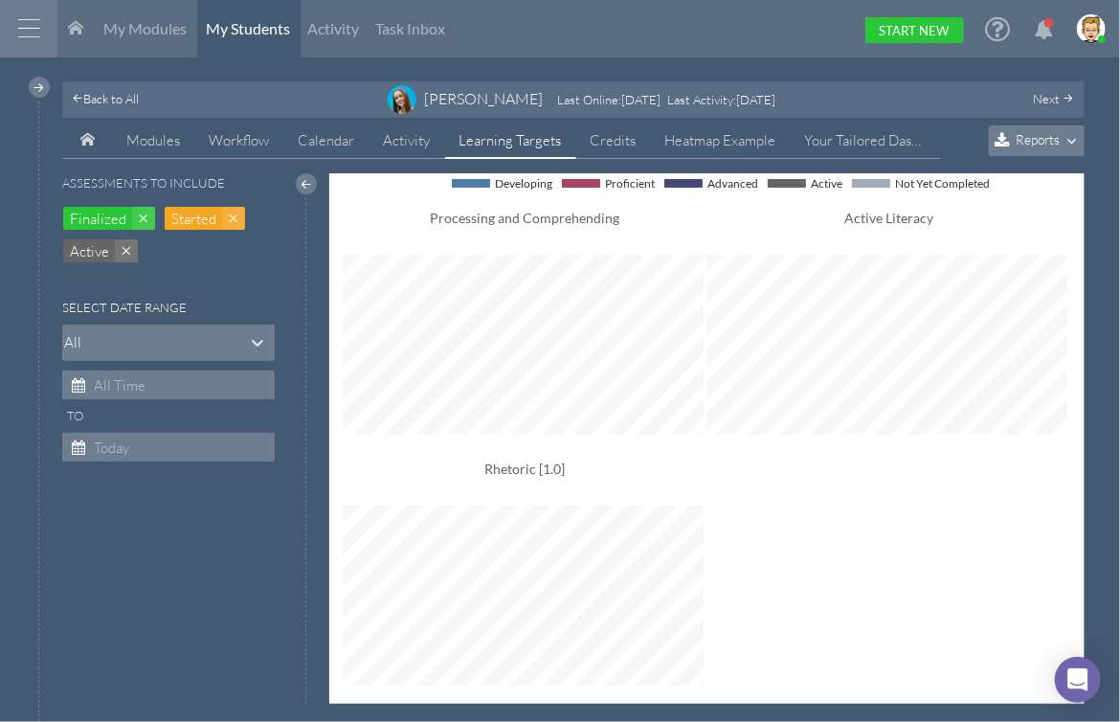
scroll to position [957009, 956896]
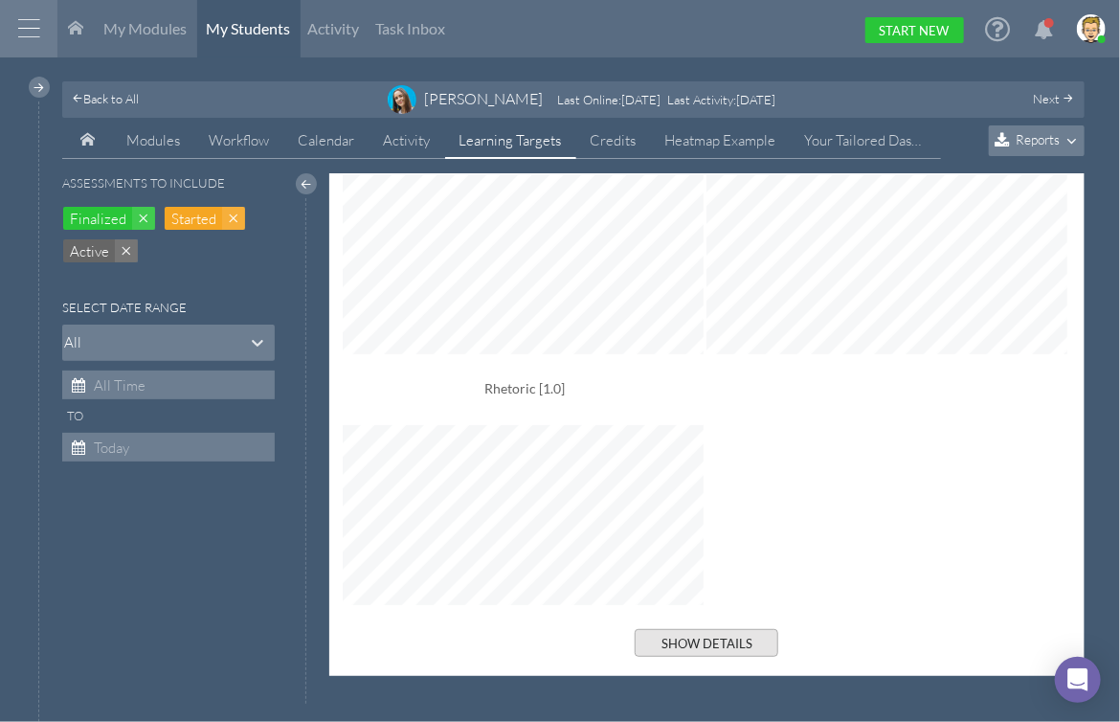
click at [708, 647] on button "Show Details" at bounding box center [707, 643] width 144 height 28
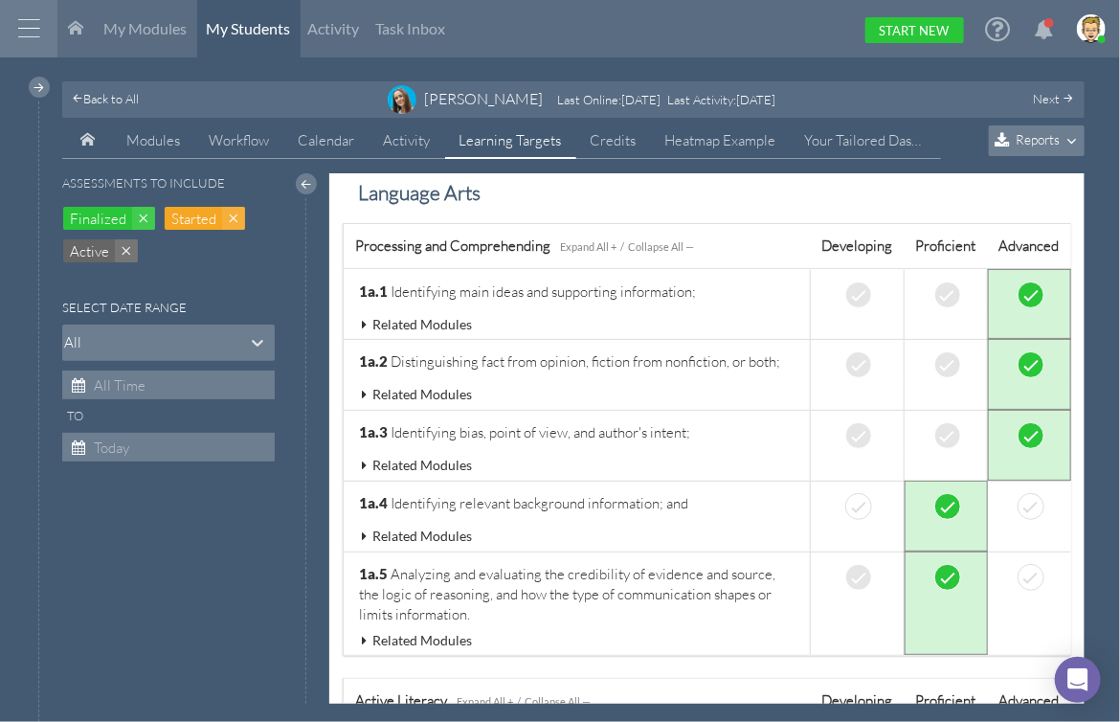
click at [413, 321] on span "Related Modules" at bounding box center [423, 324] width 100 height 16
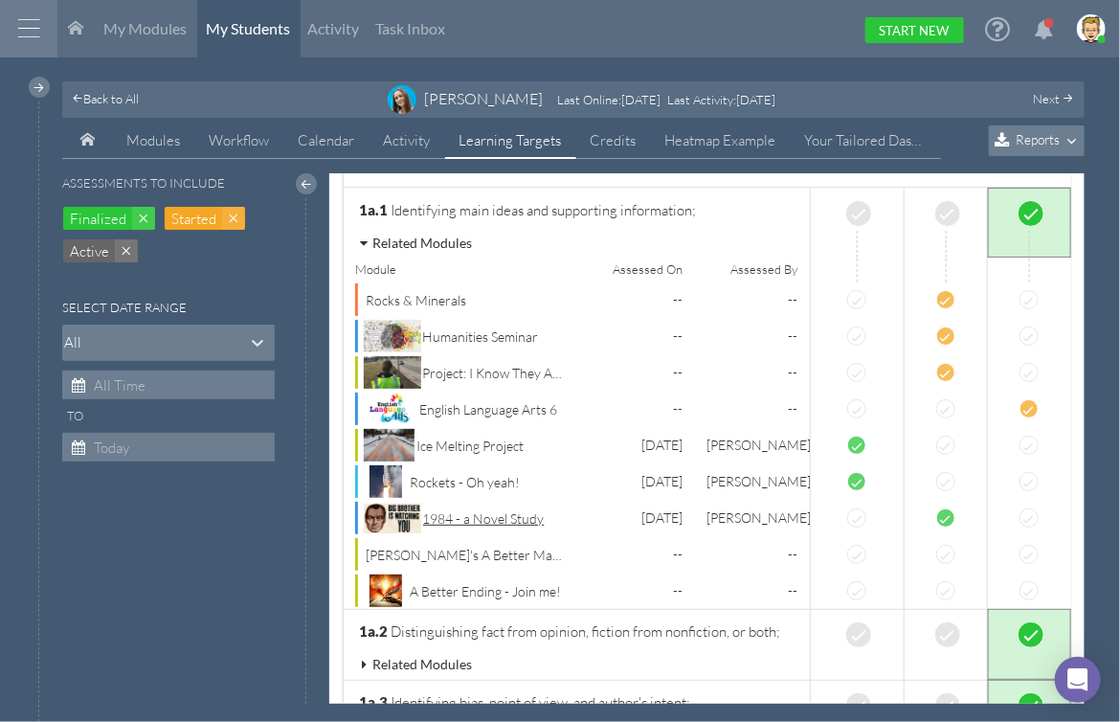
click at [481, 529] on span "1984 - a Novel Study" at bounding box center [494, 518] width 142 height 20
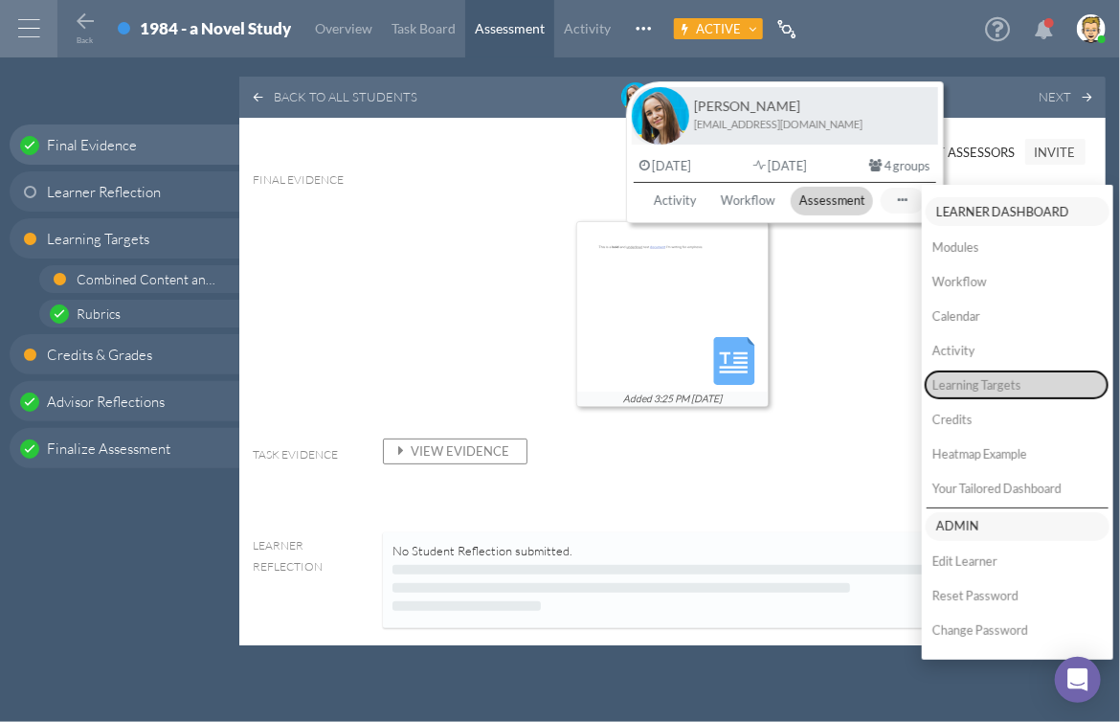
click at [955, 390] on button "Learning Targets" at bounding box center [1017, 385] width 182 height 28
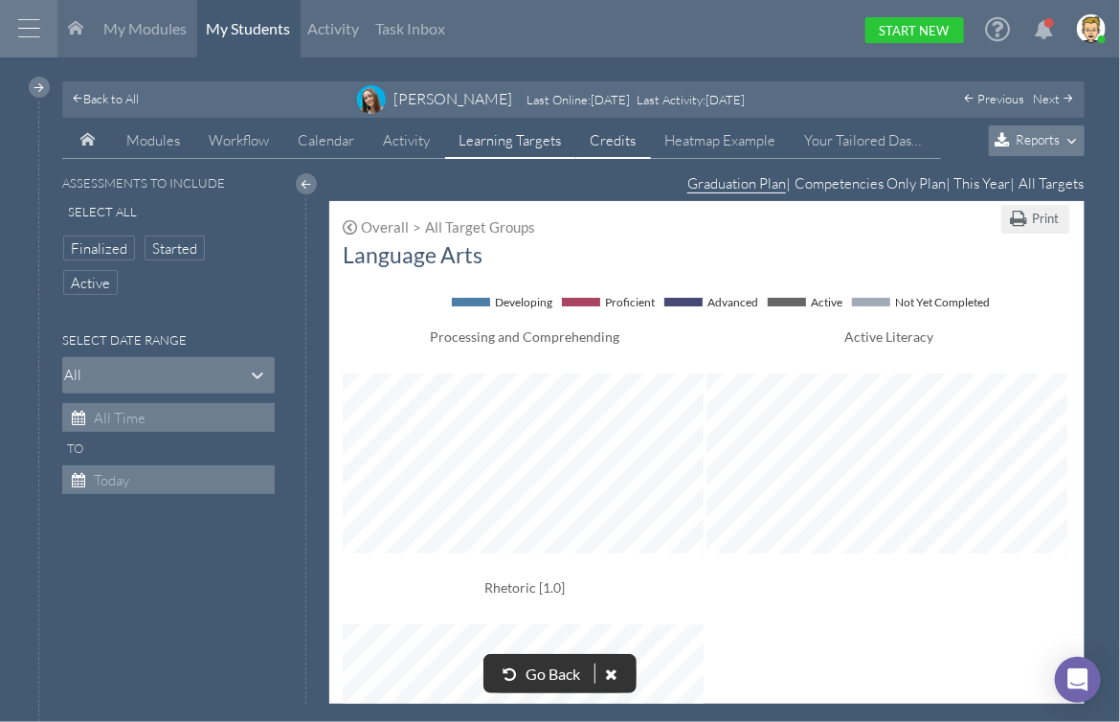
click at [611, 139] on link "Credits" at bounding box center [613, 141] width 75 height 36
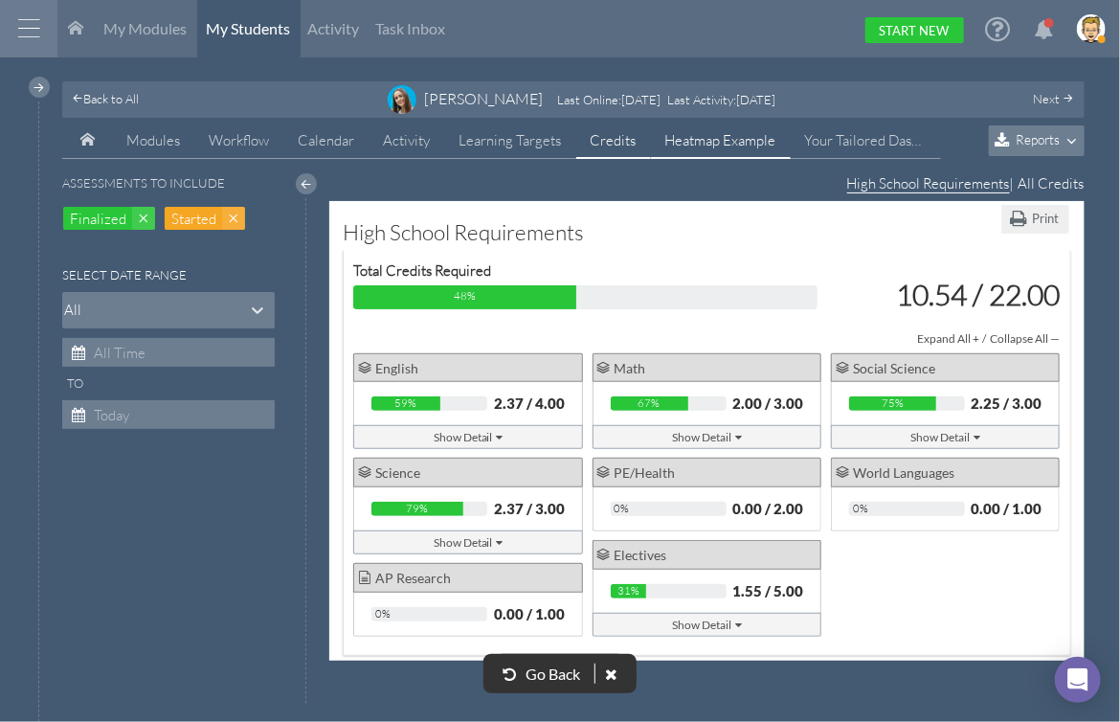
click at [726, 144] on link "Heatmap Example" at bounding box center [721, 141] width 140 height 36
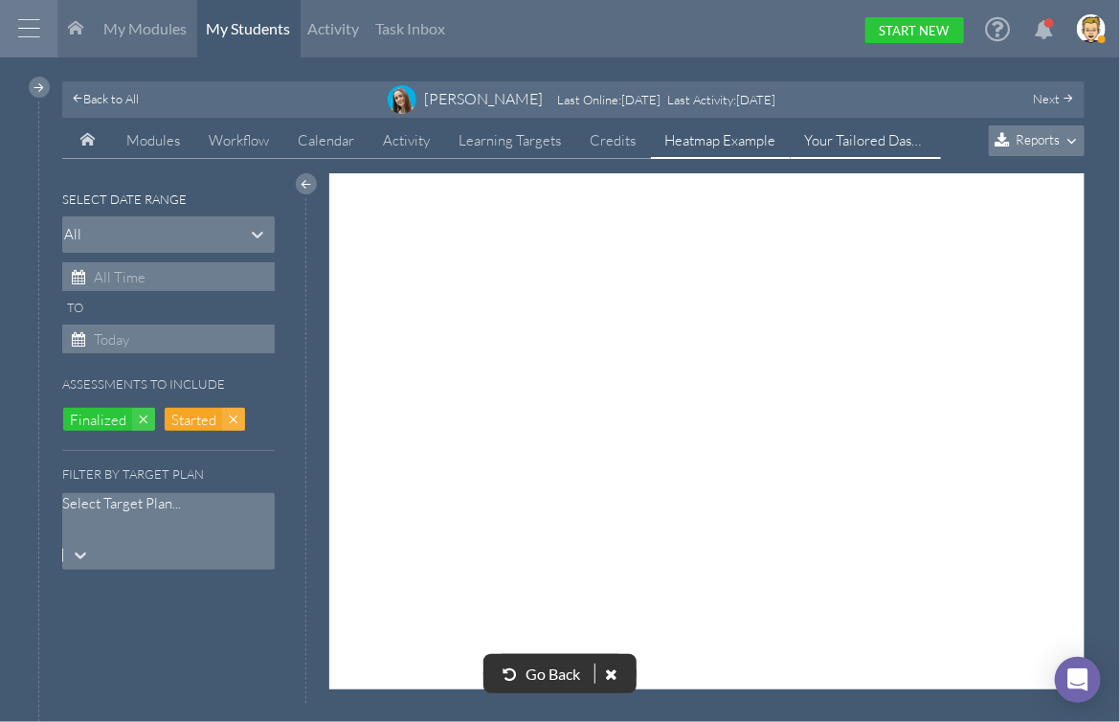
click at [855, 144] on link "Your Tailored Dashboard" at bounding box center [866, 141] width 150 height 36
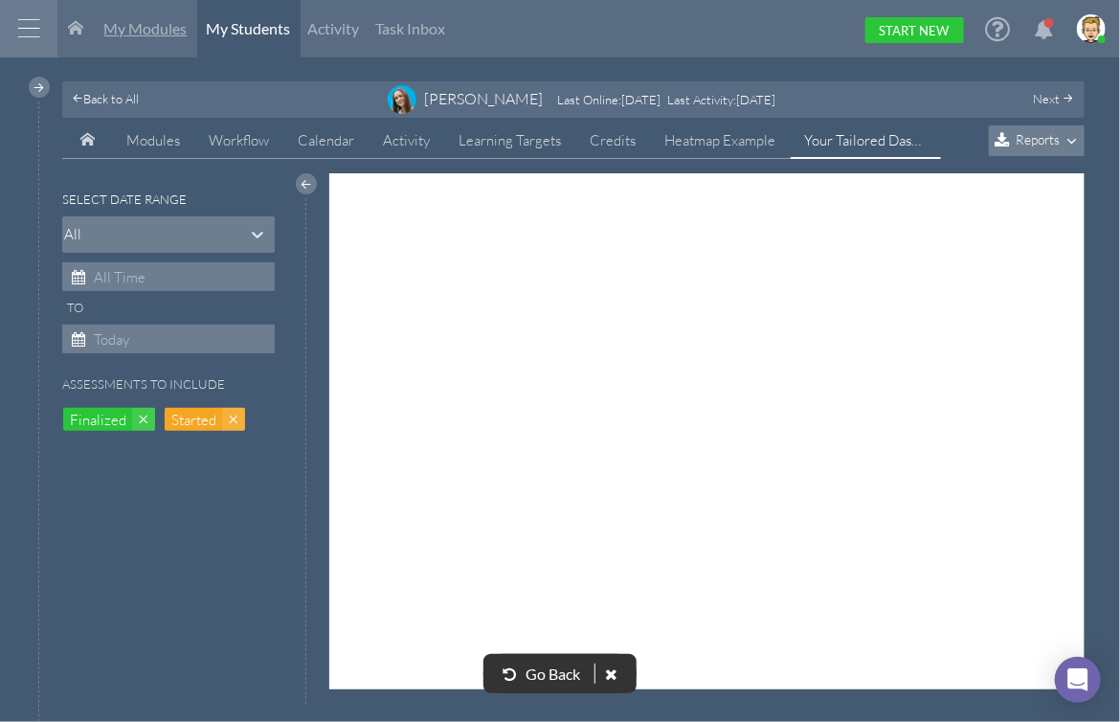
click at [148, 34] on span "My Modules" at bounding box center [145, 28] width 83 height 18
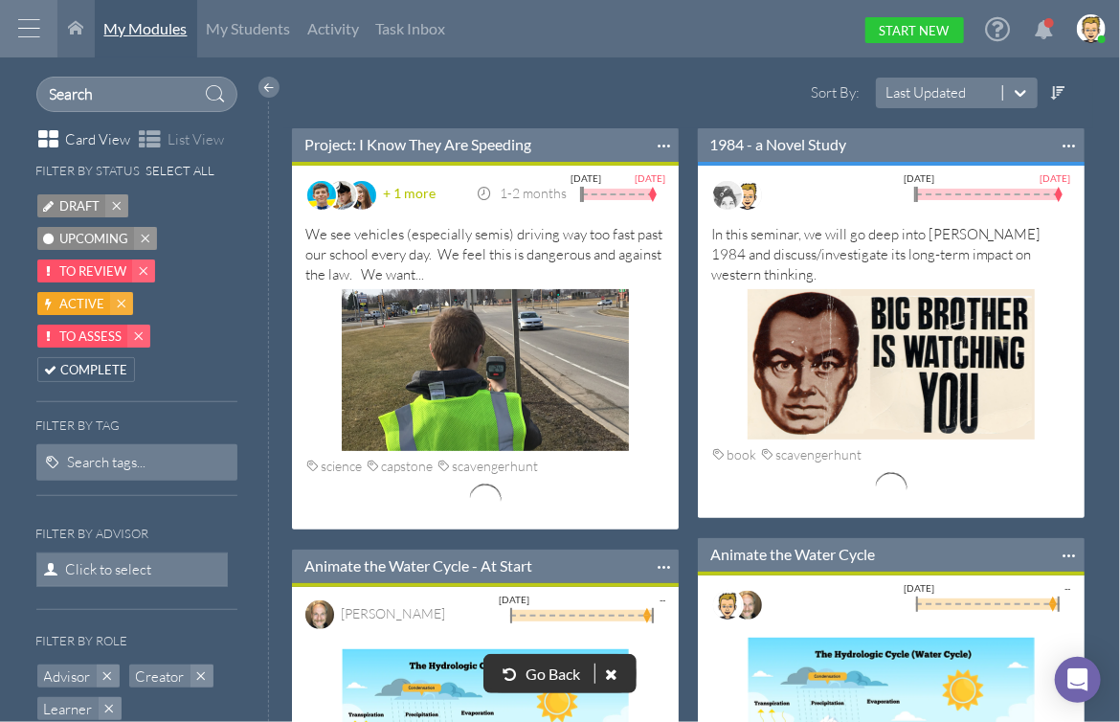
scroll to position [360, 407]
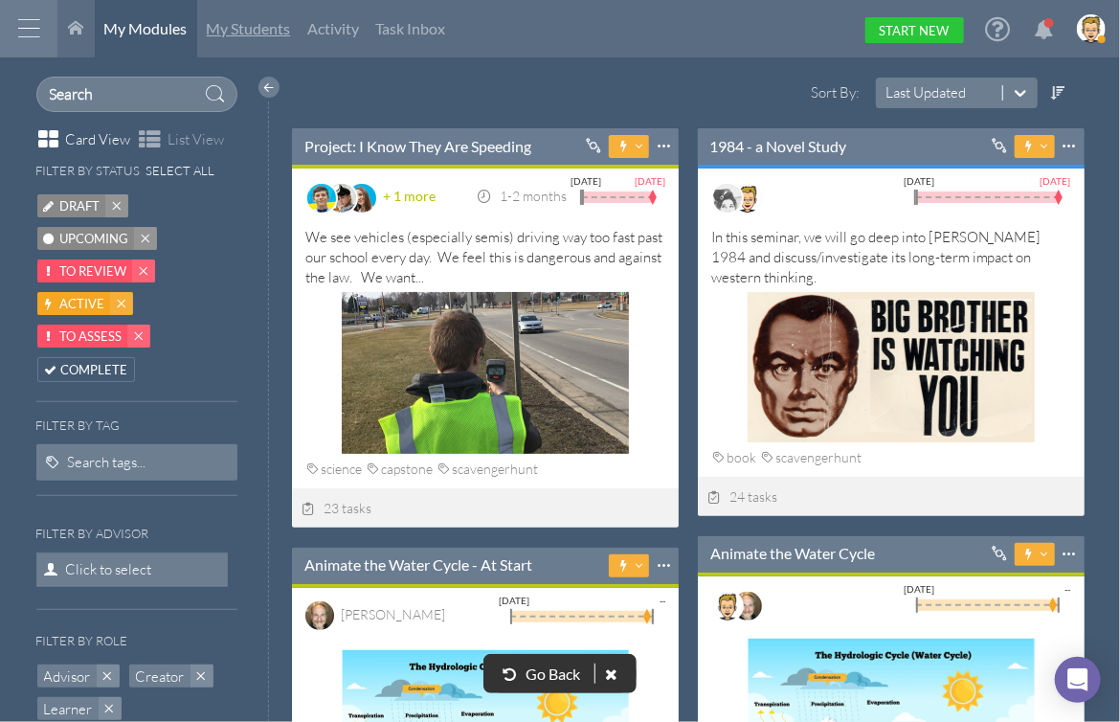
click at [239, 34] on span "My Students" at bounding box center [249, 28] width 84 height 18
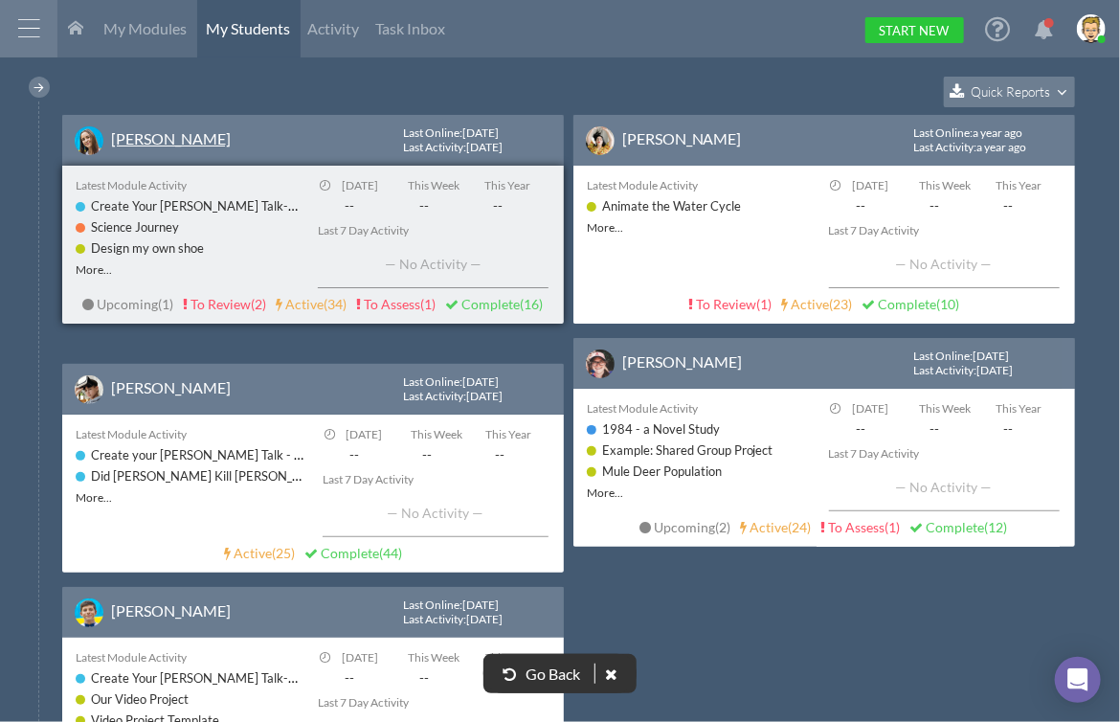
click at [141, 137] on link "[PERSON_NAME]" at bounding box center [171, 138] width 120 height 18
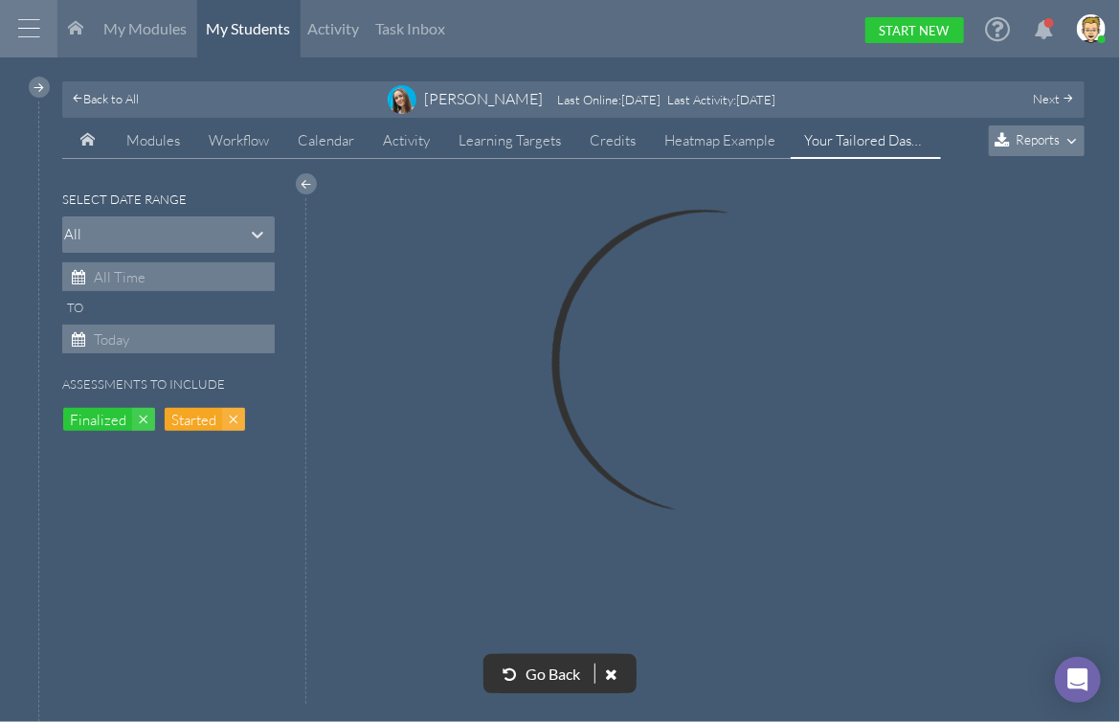
click at [1042, 146] on span "Reports" at bounding box center [1038, 139] width 44 height 16
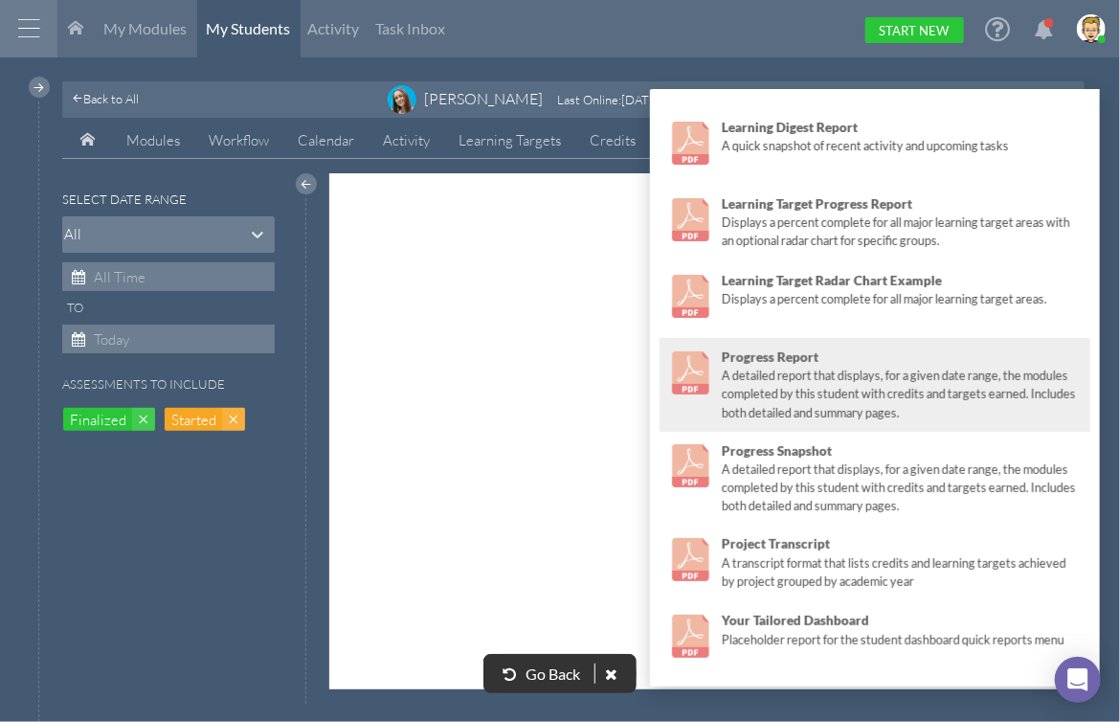
click at [816, 371] on div "A detailed report that displays, for a given date range, the modules completed …" at bounding box center [902, 394] width 360 height 55
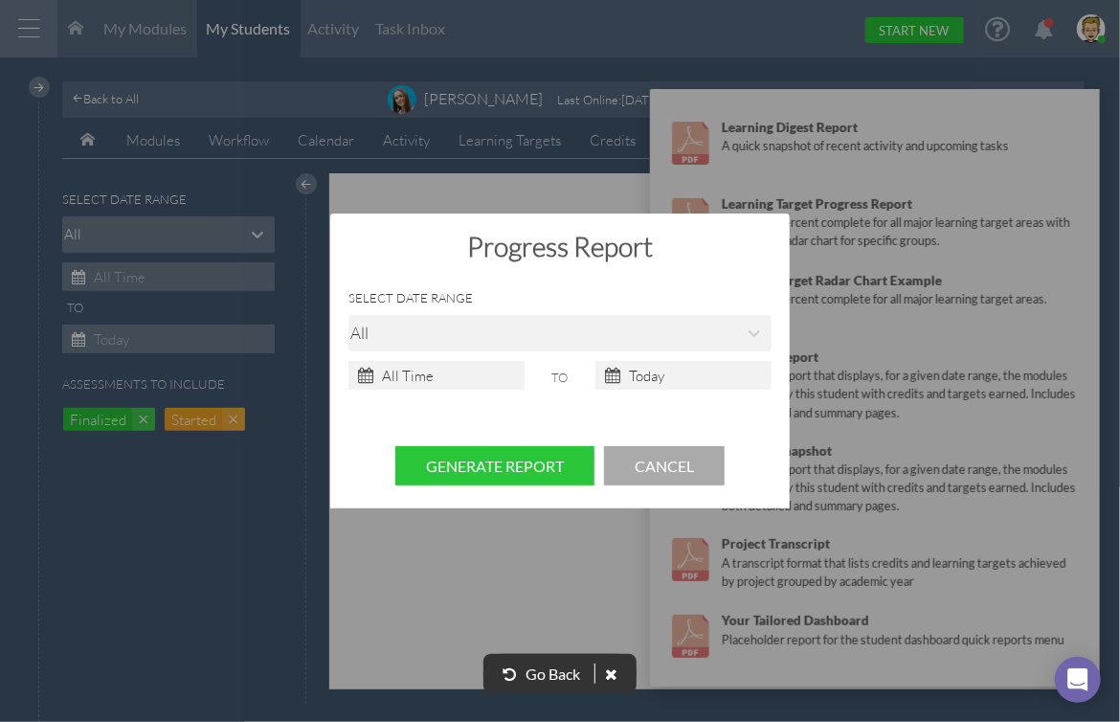
click at [354, 331] on div "All" at bounding box center [352, 333] width 6 height 29
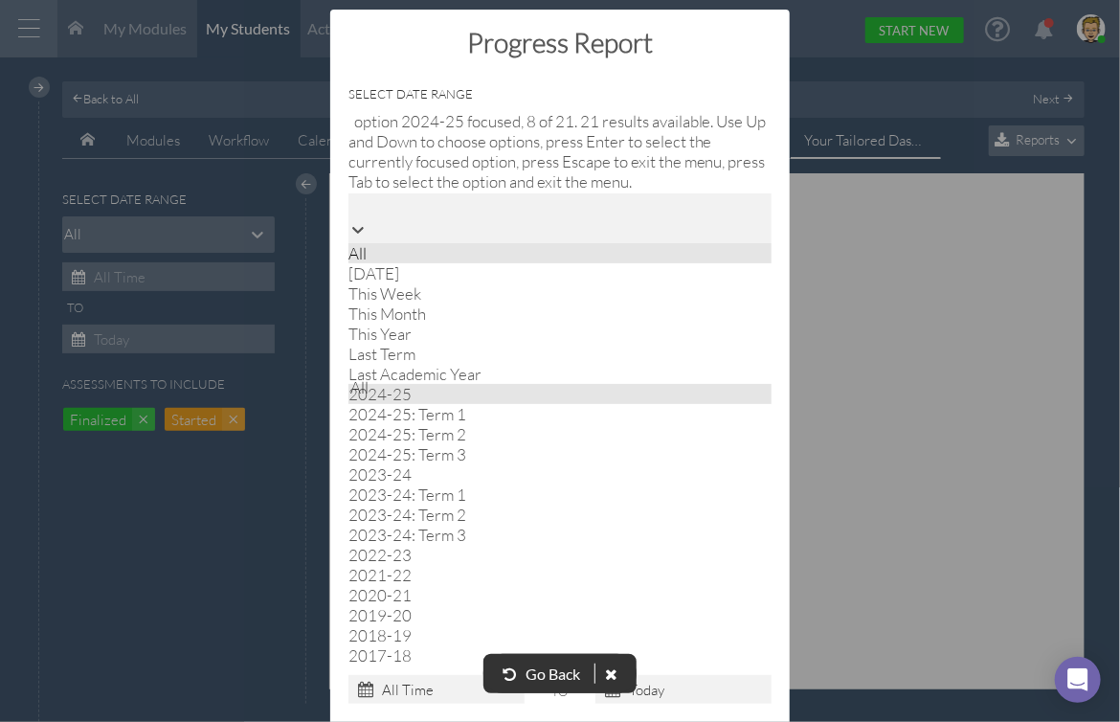
click at [428, 404] on div "2024-25" at bounding box center [561, 394] width 424 height 20
type input "[DATE]"
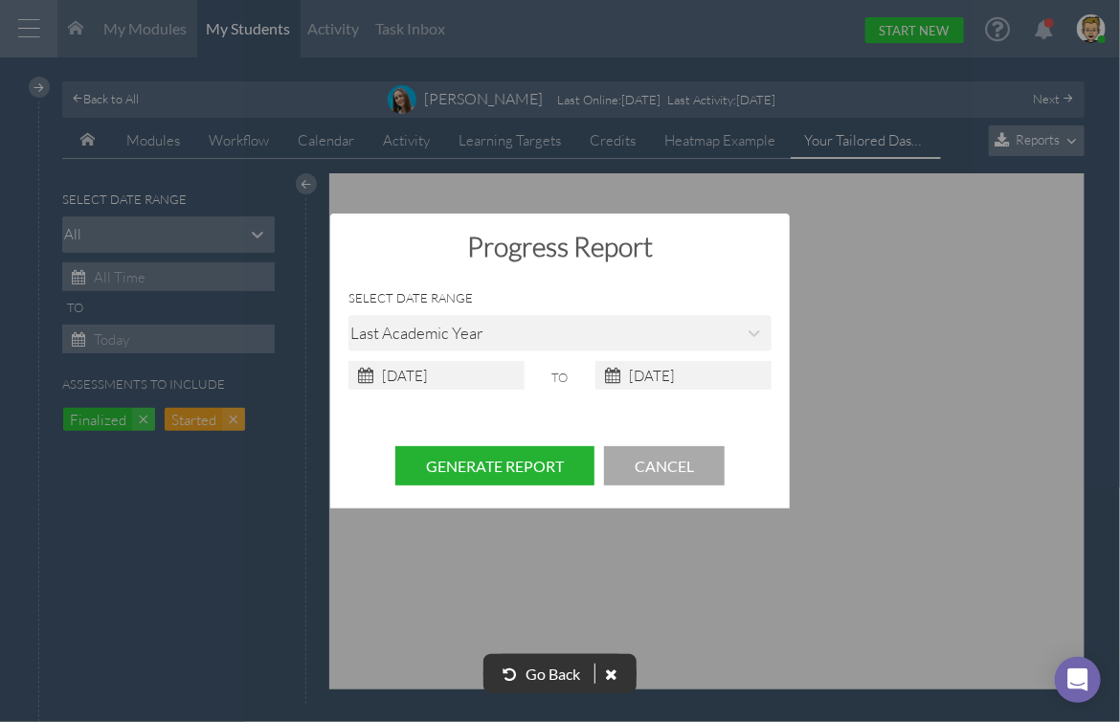
click at [517, 467] on button "Generate Report" at bounding box center [494, 465] width 199 height 39
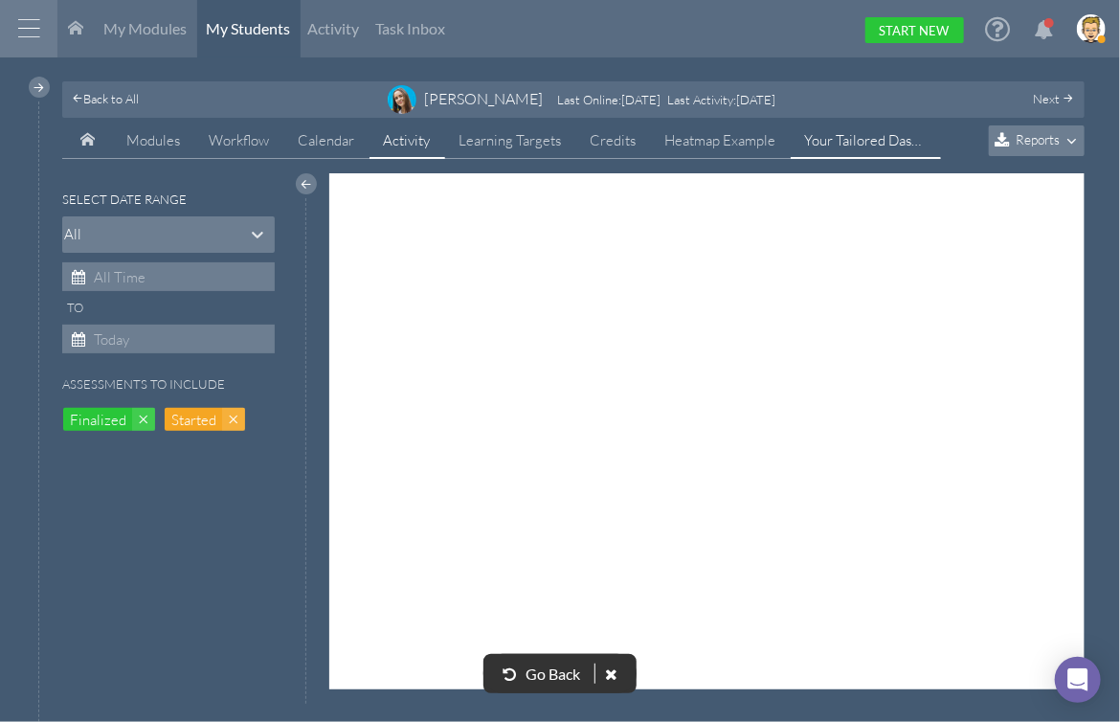
click at [420, 128] on link "Activity" at bounding box center [408, 141] width 76 height 36
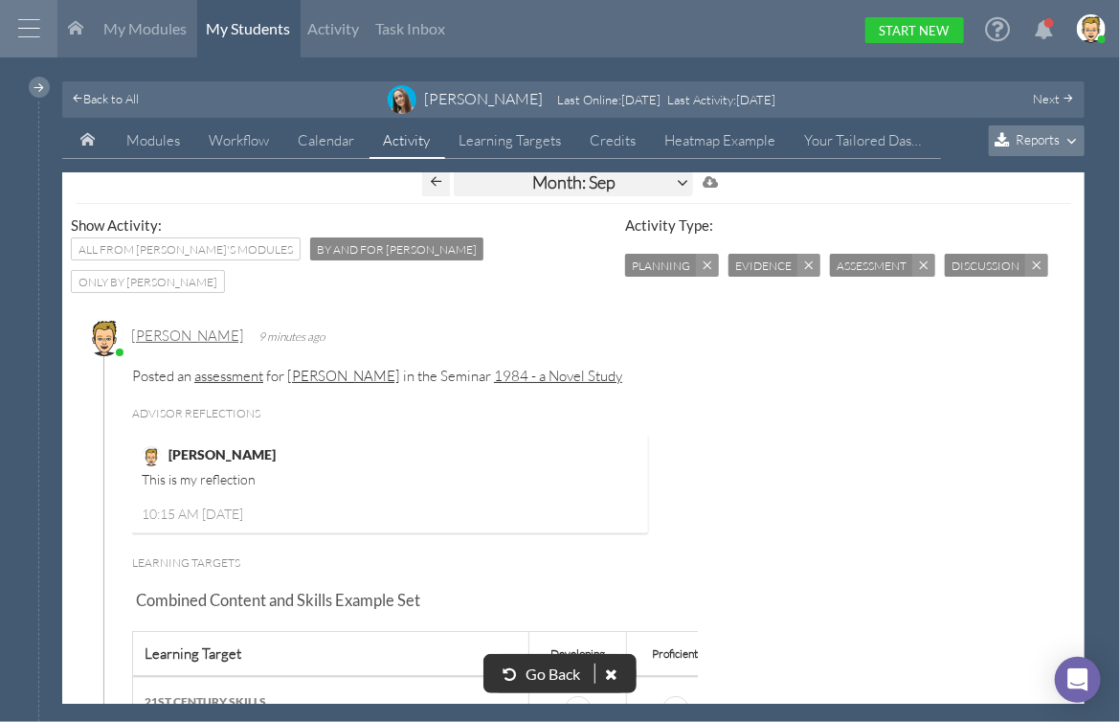
scroll to position [23, 0]
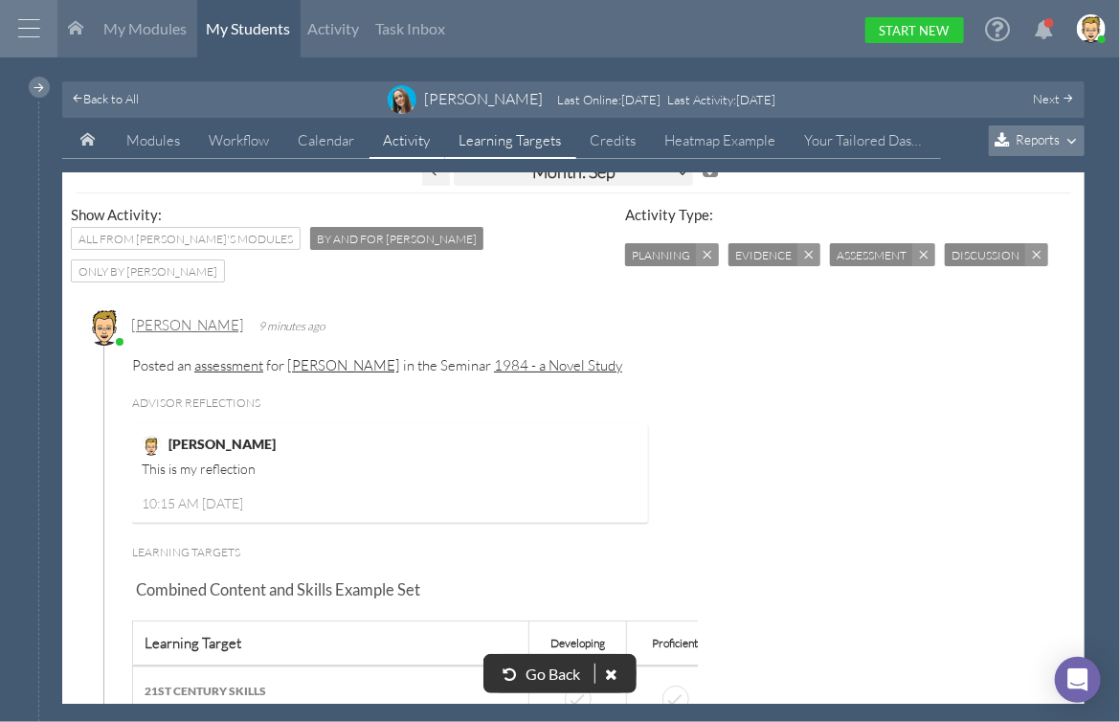
click at [510, 143] on span "Learning Targets" at bounding box center [511, 140] width 102 height 18
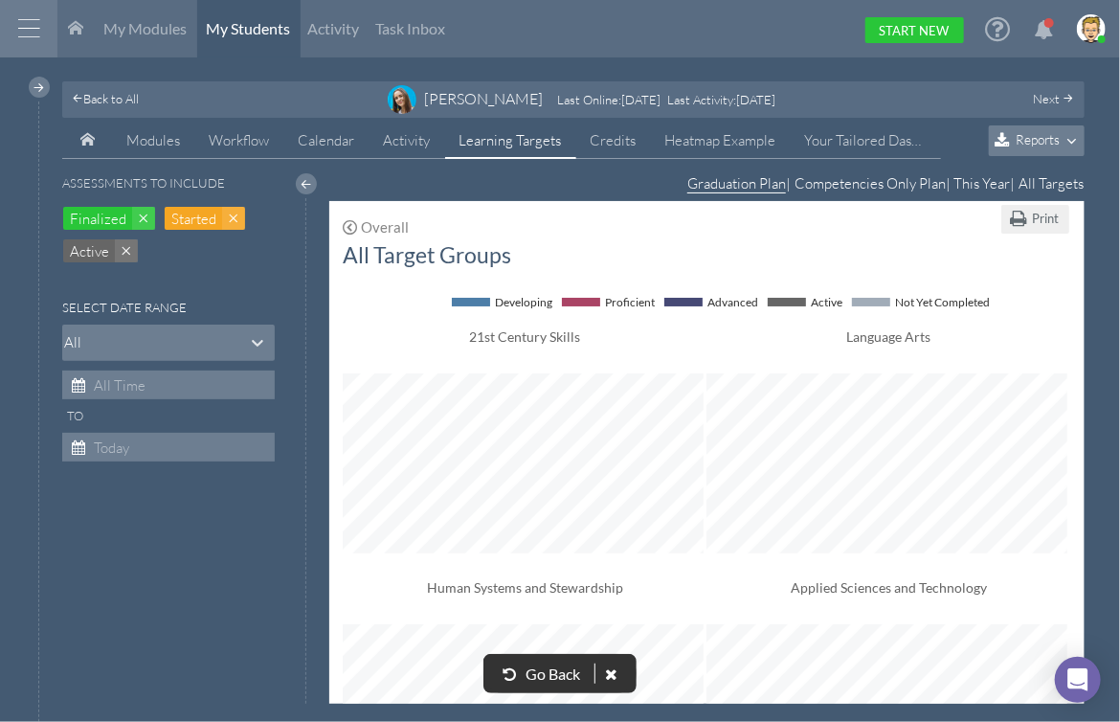
scroll to position [1361, 721]
click at [68, 341] on div "All" at bounding box center [65, 343] width 6 height 28
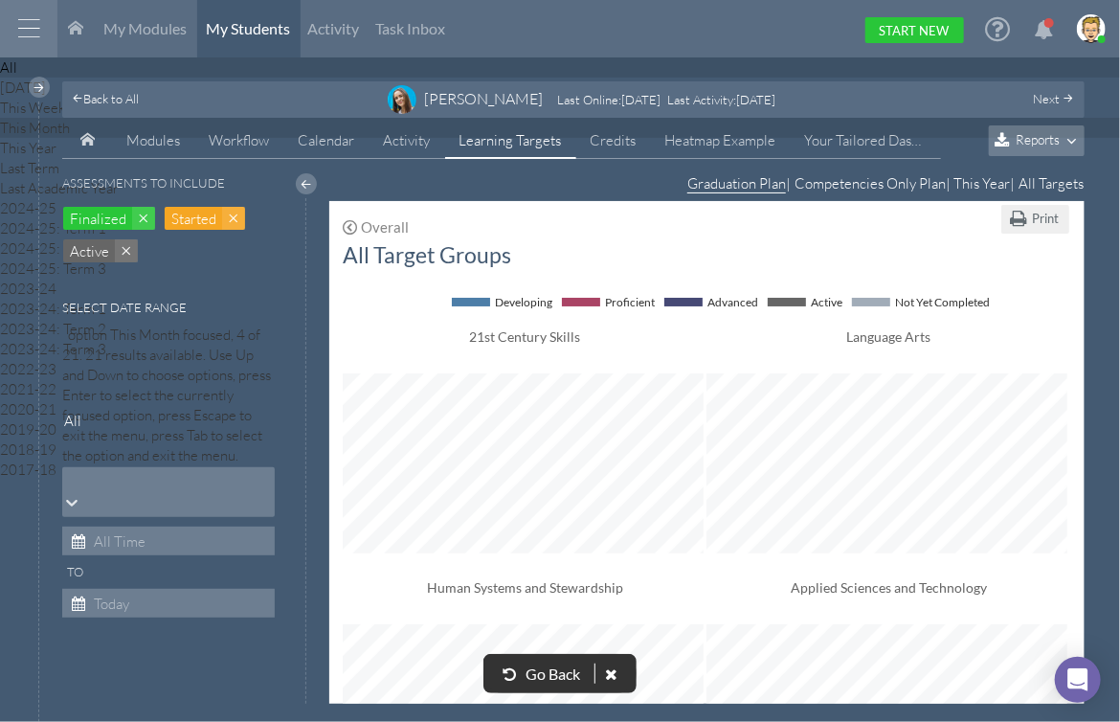
click at [150, 138] on div "This Month" at bounding box center [560, 128] width 1120 height 20
type input "[DATE]"
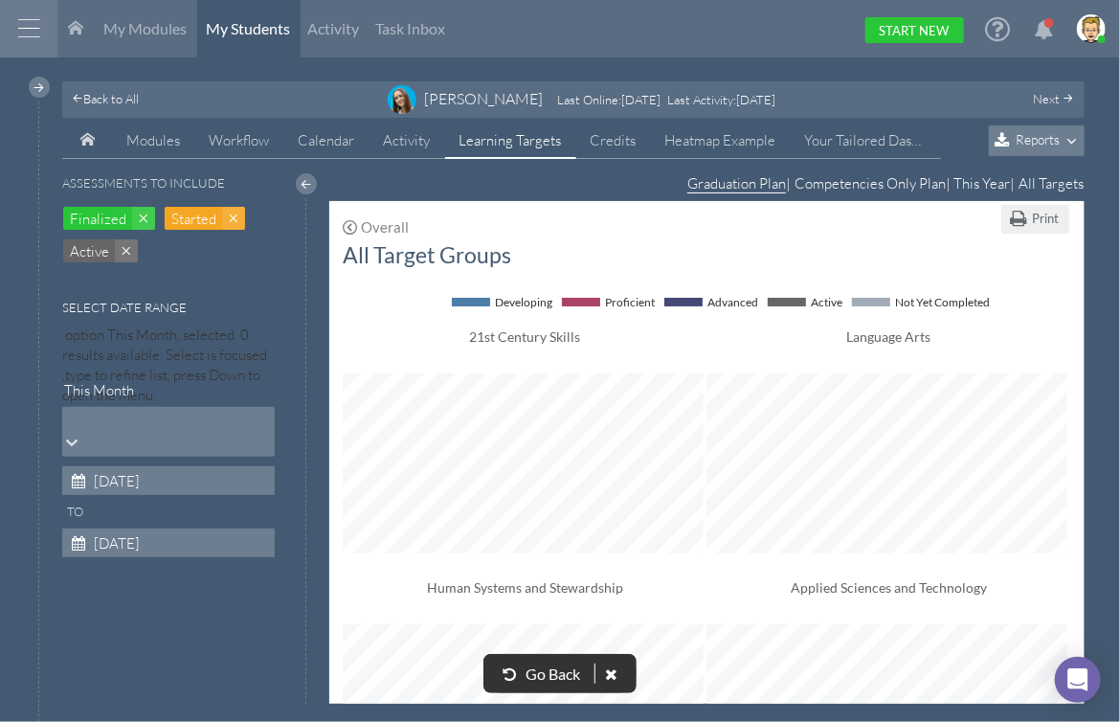
scroll to position [956256, 956896]
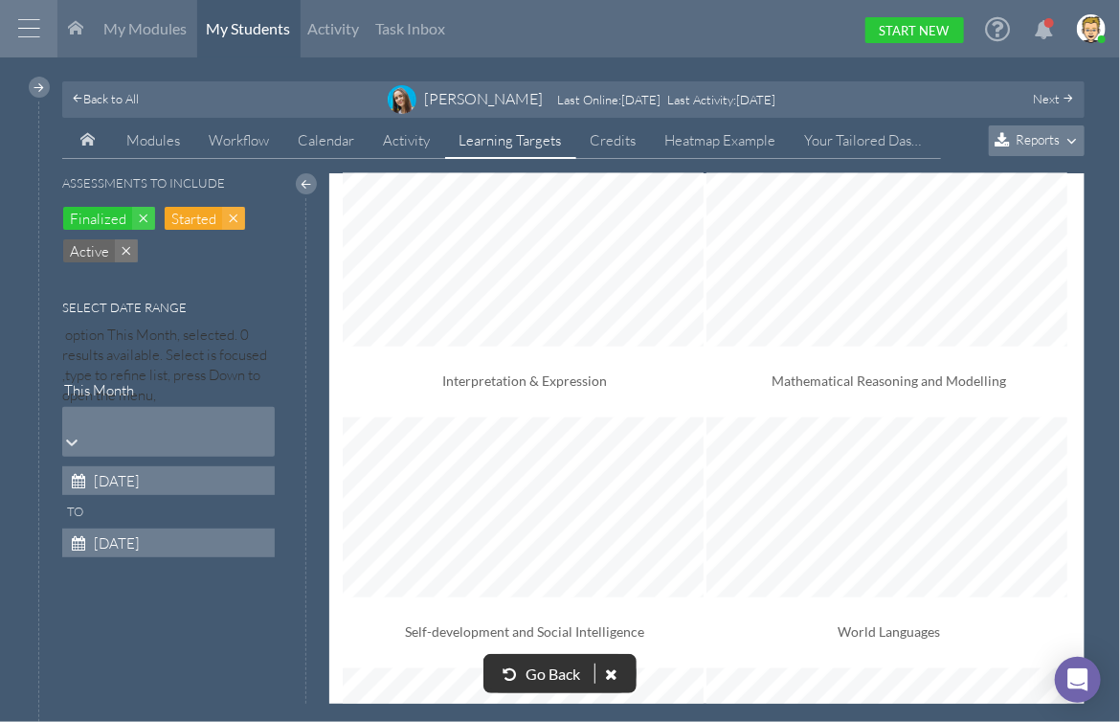
click at [161, 407] on div "This Month" at bounding box center [168, 419] width 213 height 24
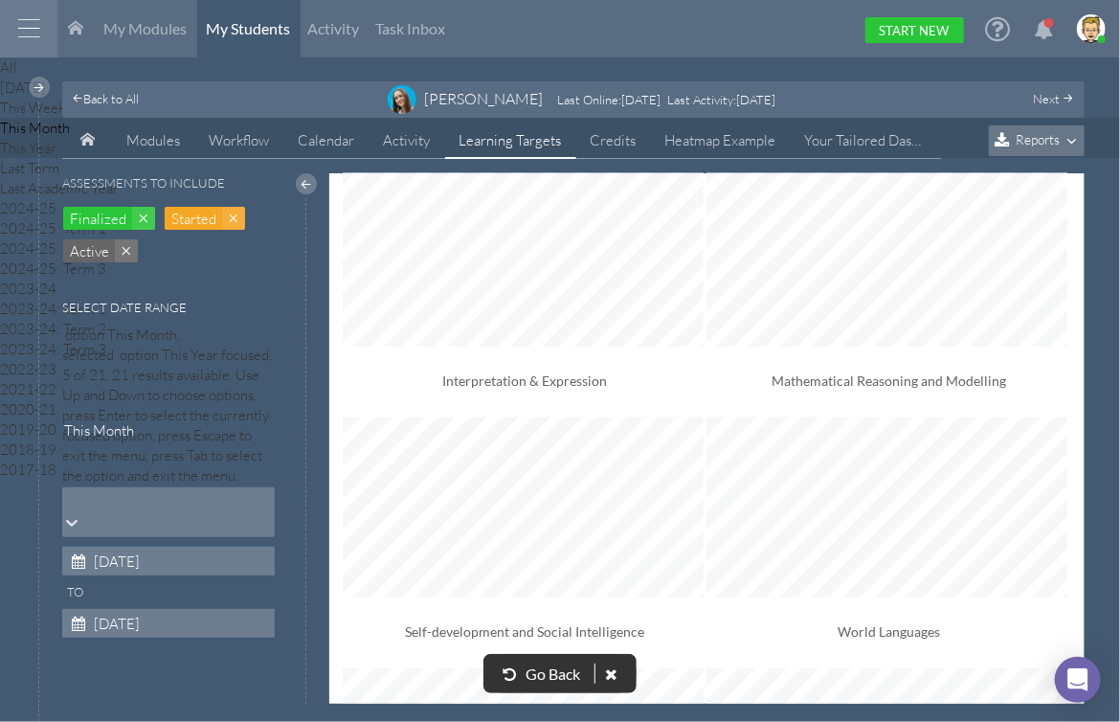
click at [115, 158] on div "This Year" at bounding box center [560, 148] width 1120 height 20
type input "[DATE]"
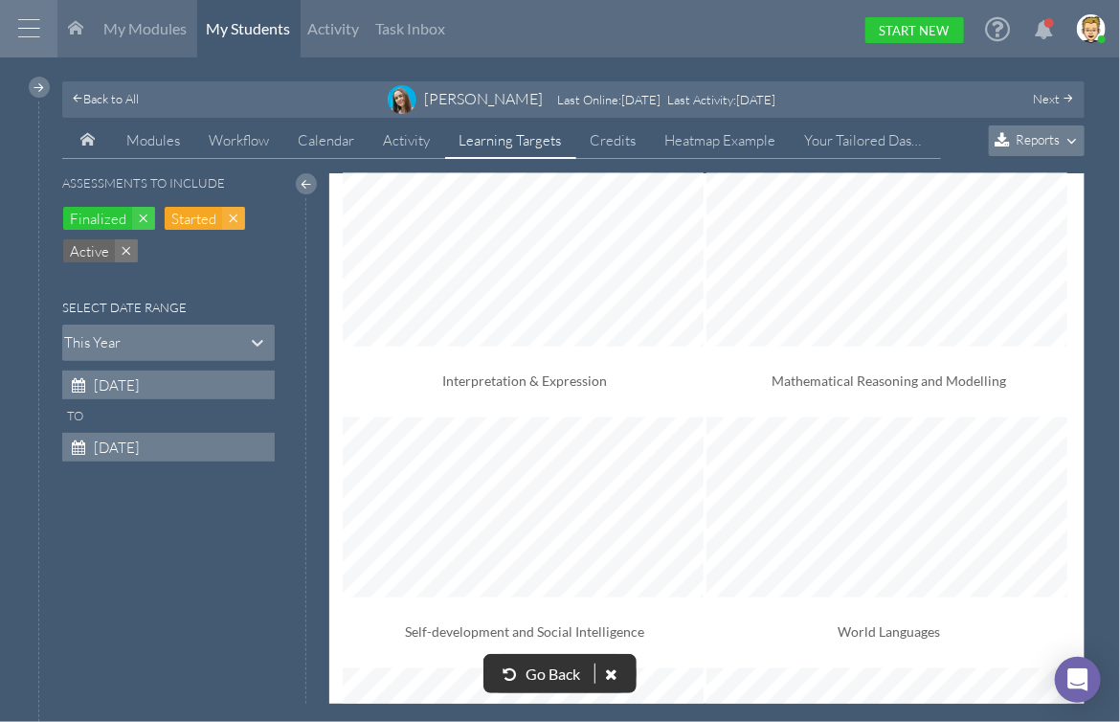
click at [1040, 136] on span "Reports" at bounding box center [1038, 139] width 44 height 16
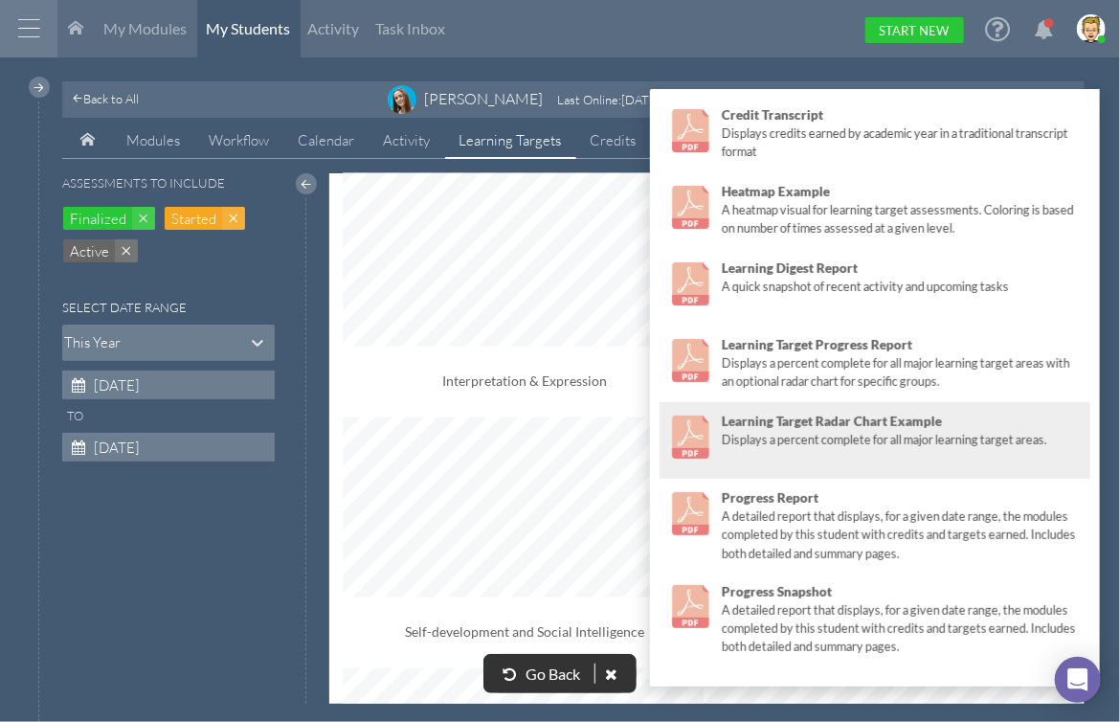
click at [816, 441] on div "Displays a percent complete for all major learning target areas." at bounding box center [902, 440] width 360 height 18
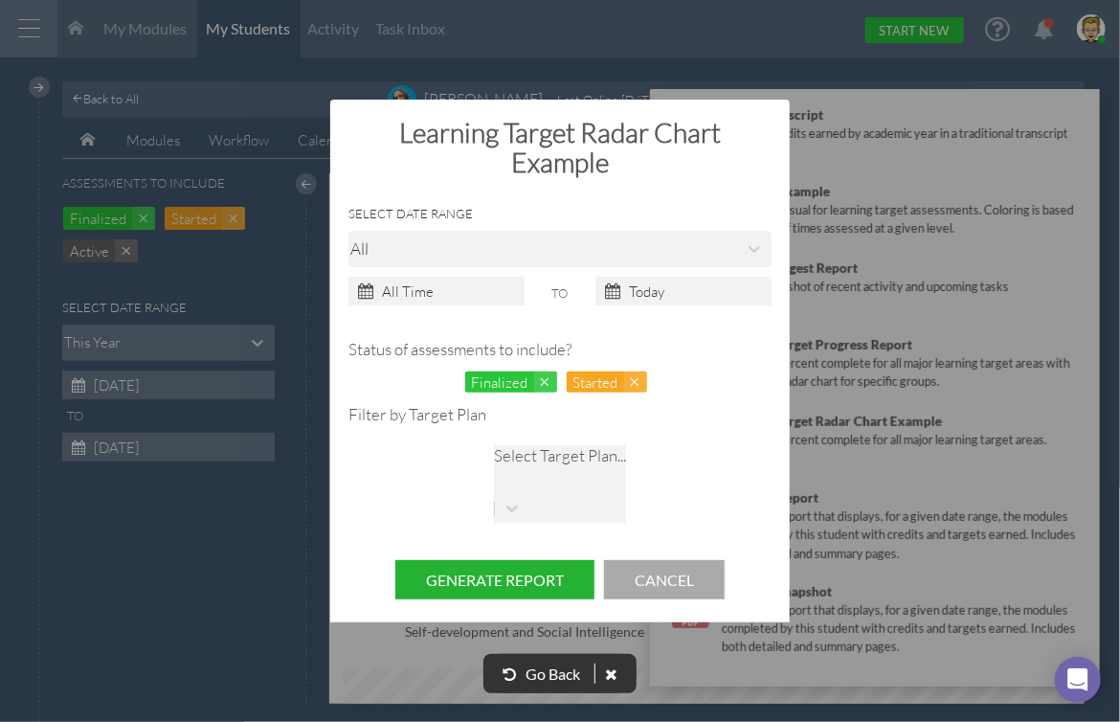
click at [527, 560] on button "Generate Report" at bounding box center [494, 579] width 199 height 39
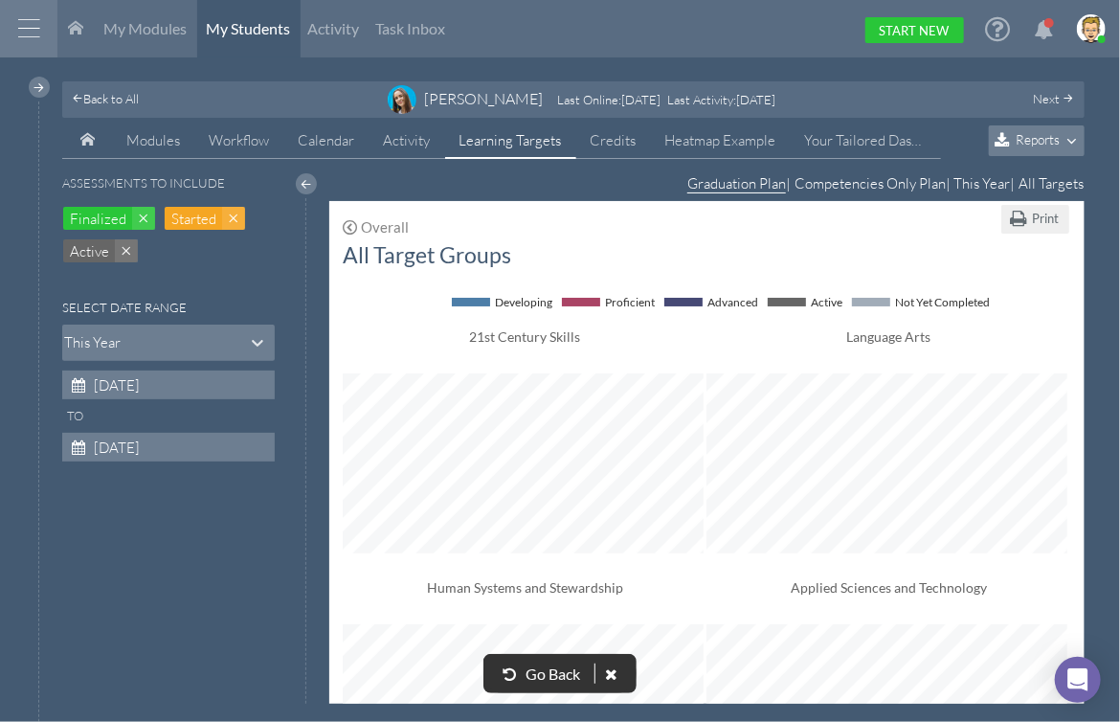
click at [516, 147] on span "Learning Targets" at bounding box center [511, 140] width 102 height 18
click at [68, 345] on div "This Year" at bounding box center [65, 343] width 6 height 28
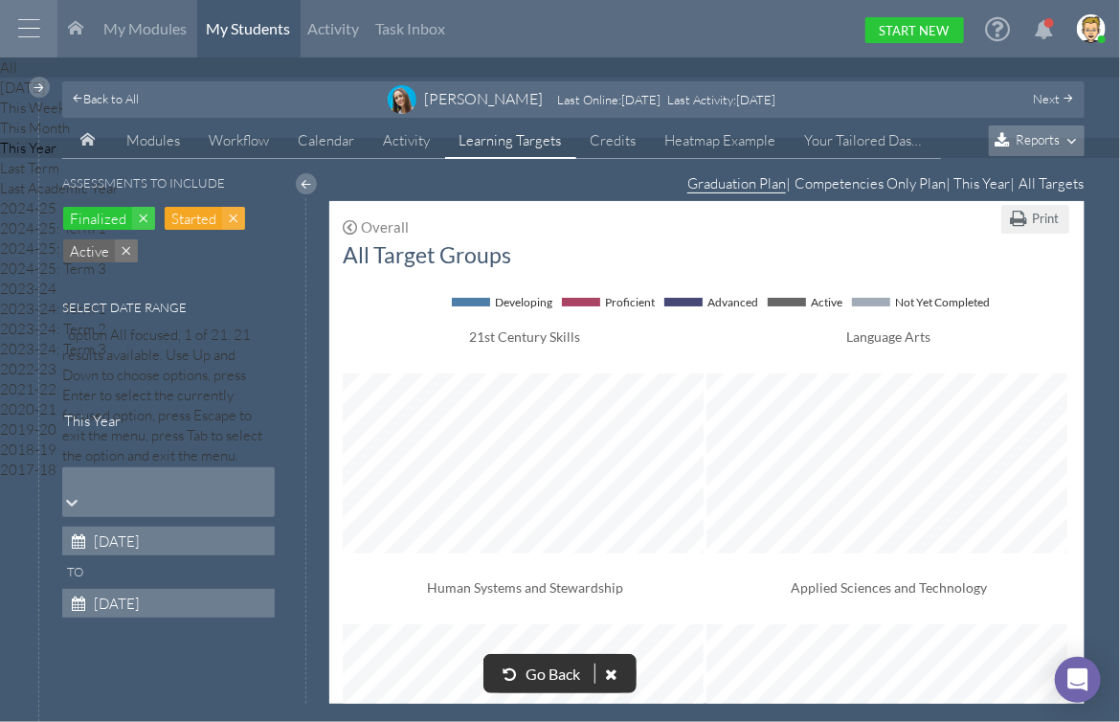
click at [95, 78] on div "All" at bounding box center [560, 67] width 1120 height 20
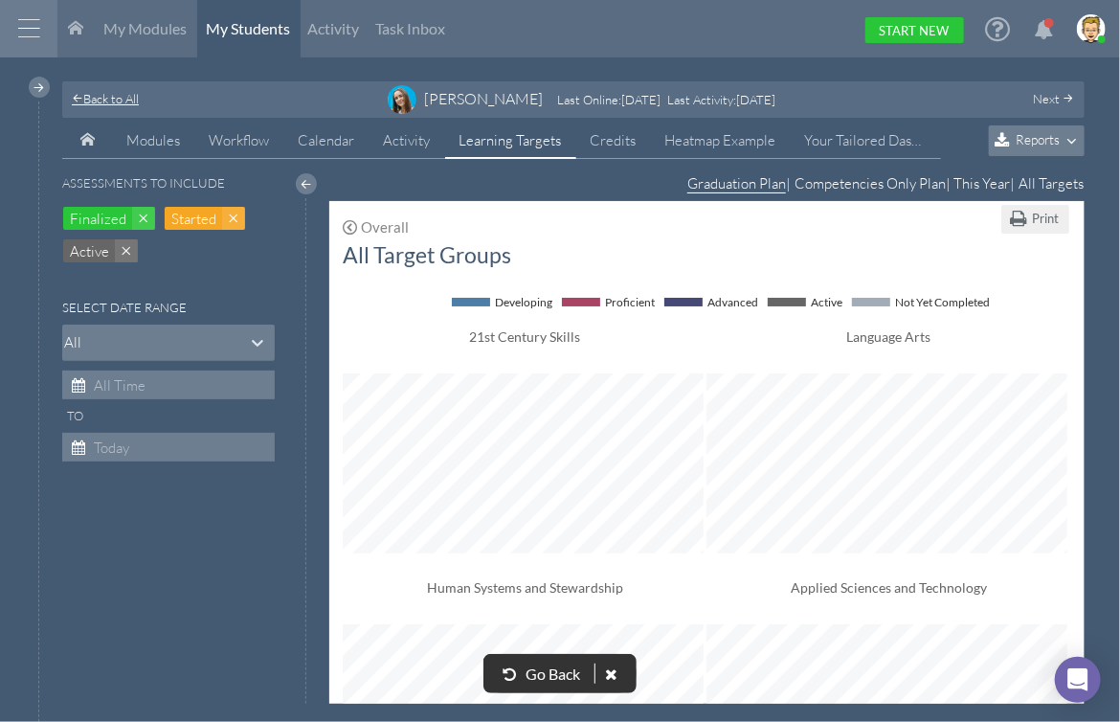
click at [104, 98] on span "Back to All" at bounding box center [111, 98] width 56 height 15
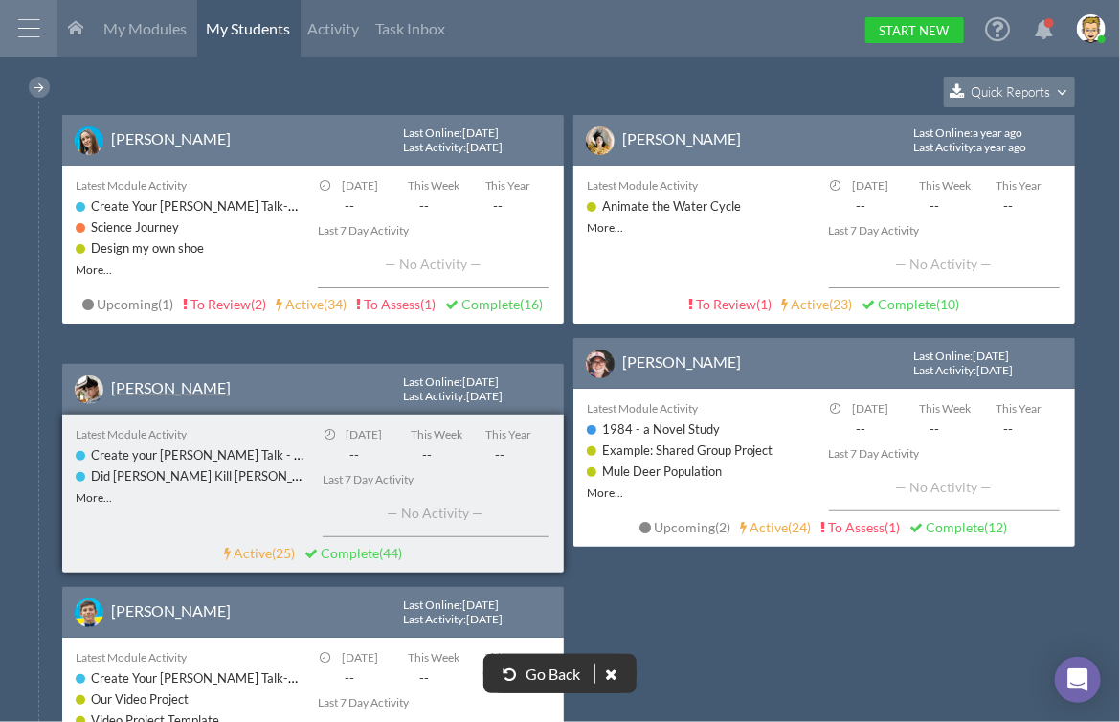
click at [149, 385] on link "[PERSON_NAME]" at bounding box center [171, 387] width 120 height 18
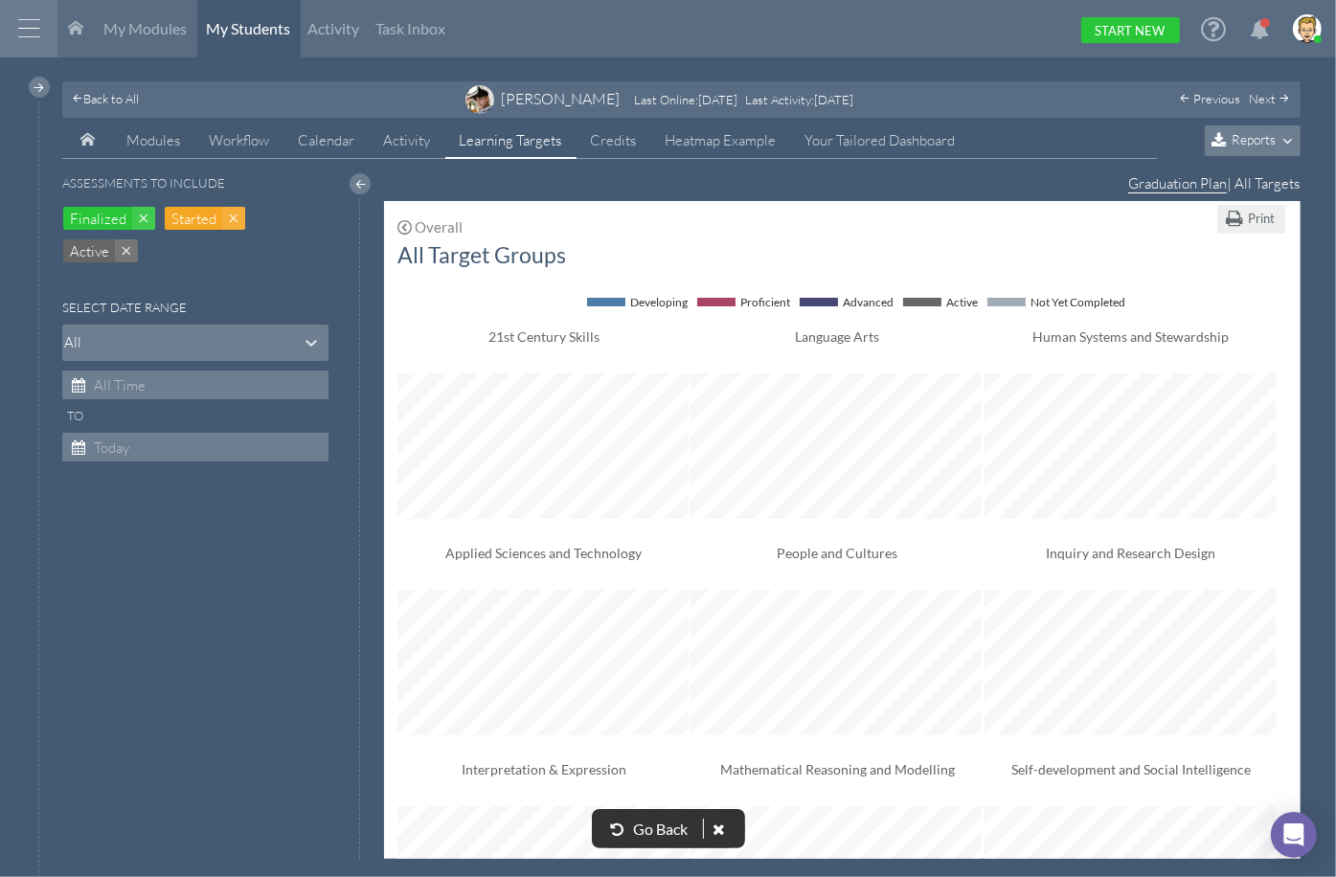
click at [1118, 134] on span "Reports" at bounding box center [1253, 139] width 44 height 16
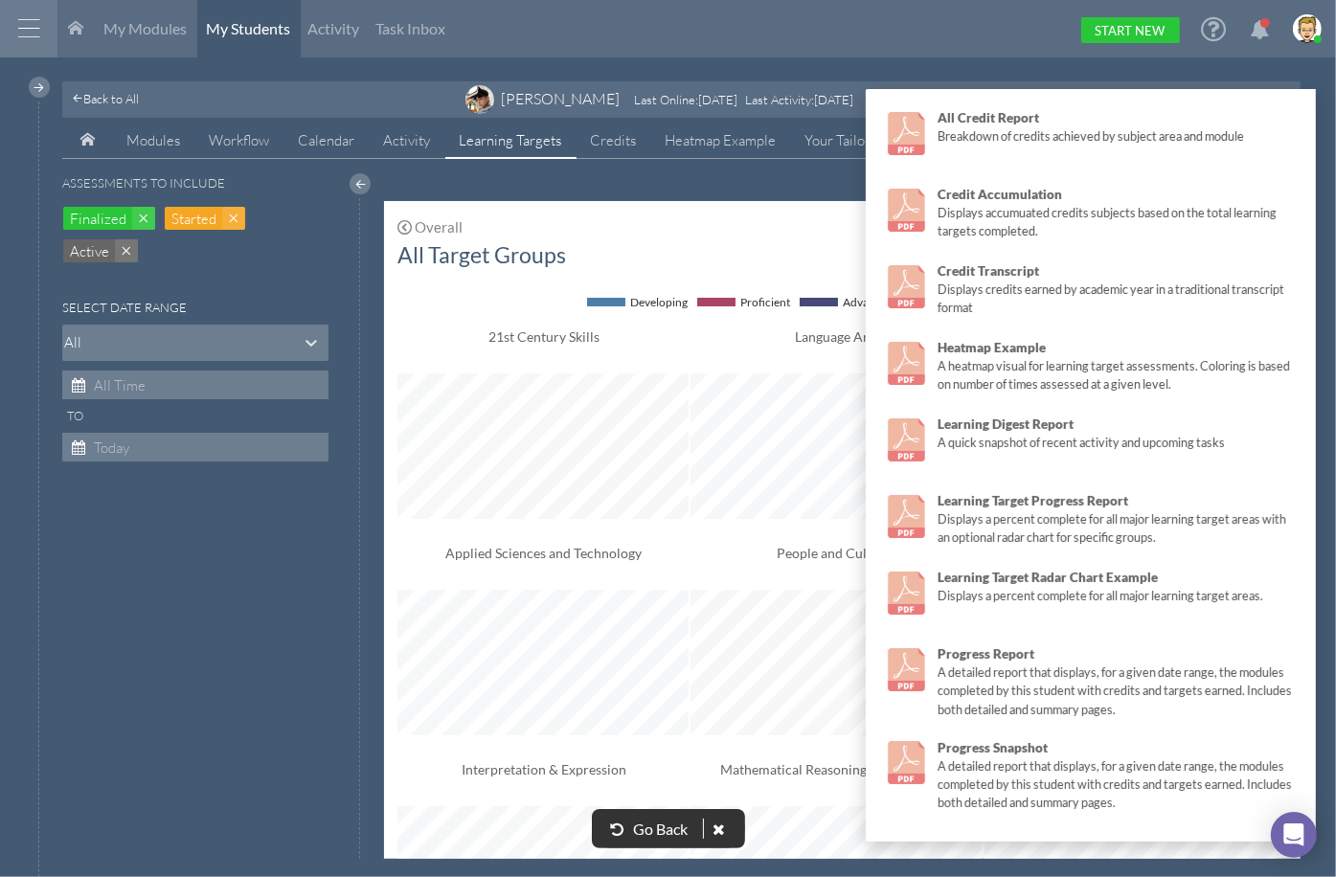
click at [147, 621] on div "Assessments to include Finalized Started Active Select Date Range All To" at bounding box center [209, 508] width 295 height 671
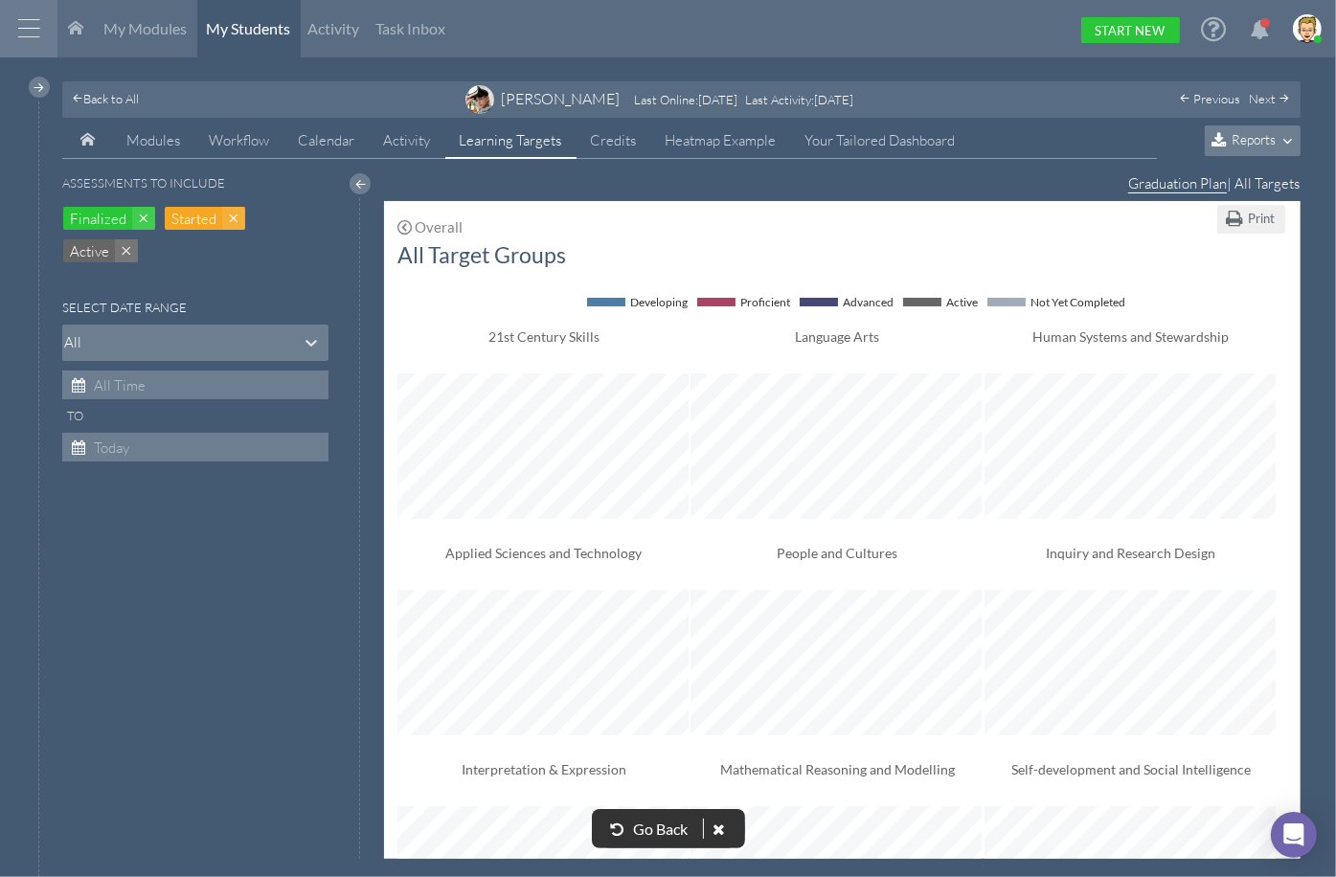
click at [1118, 138] on span "Reports" at bounding box center [1253, 139] width 44 height 16
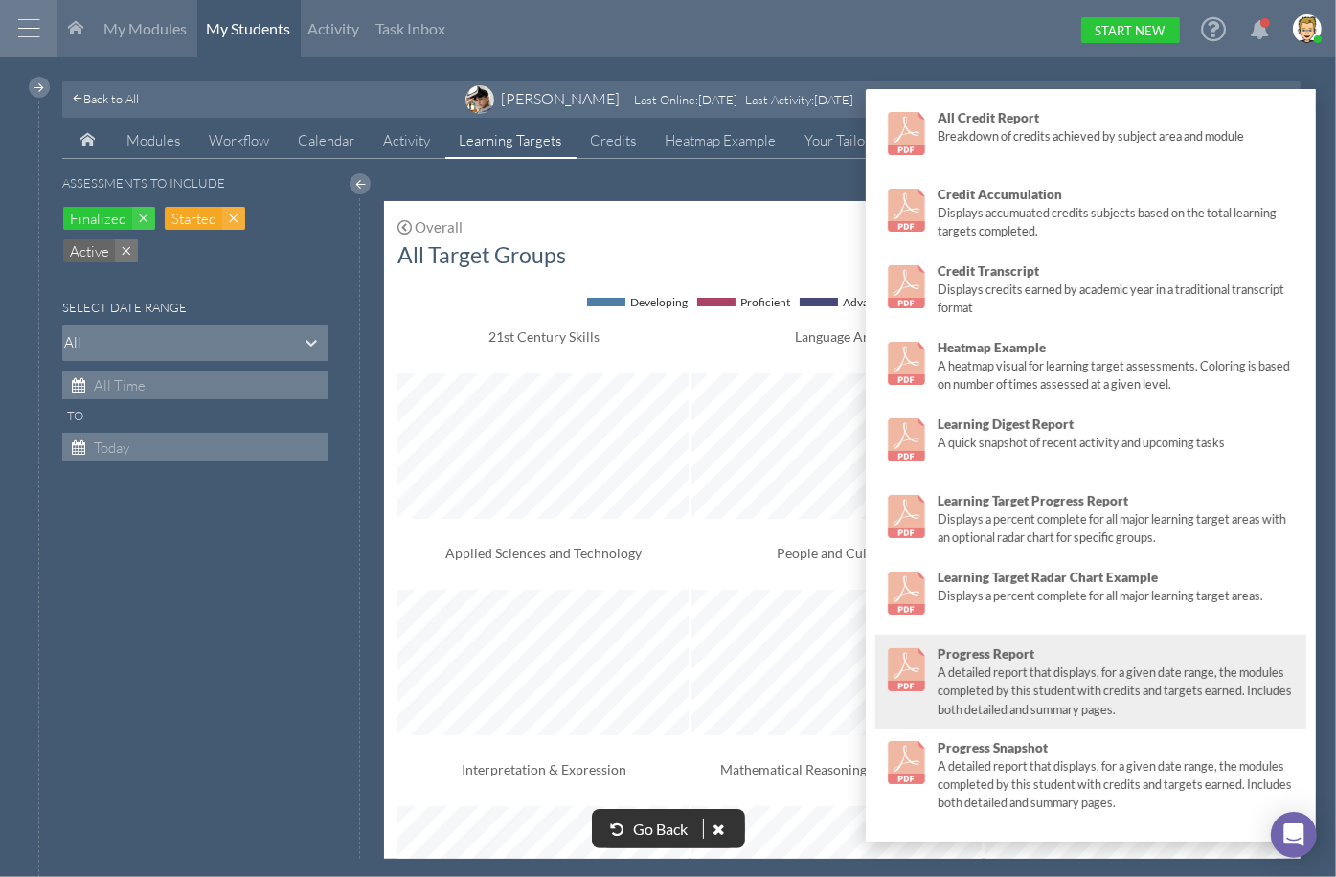
click at [1027, 671] on div "A detailed report that displays, for a given date range, the modules completed …" at bounding box center [1118, 691] width 360 height 55
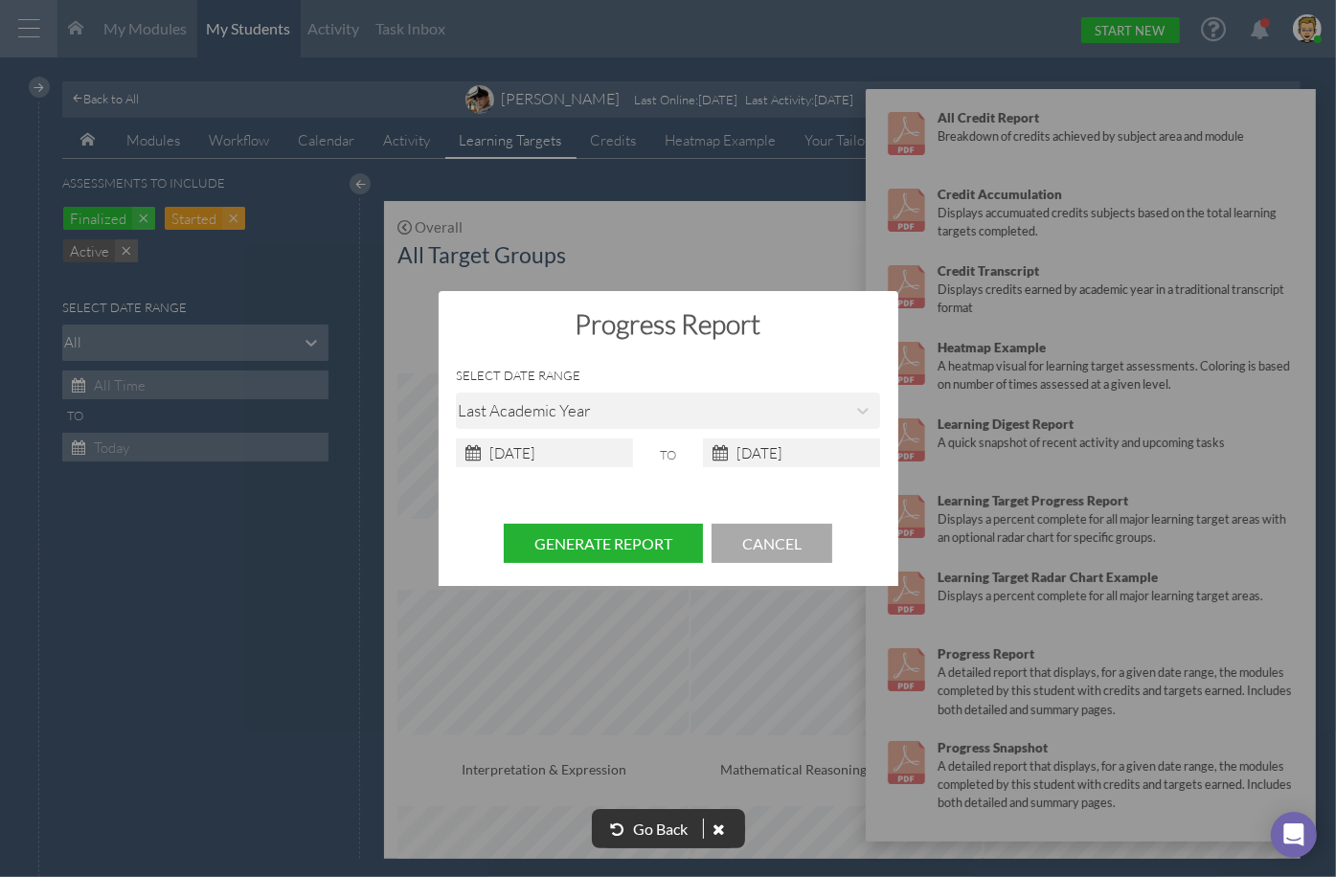
click at [635, 547] on button "Generate Report" at bounding box center [603, 543] width 199 height 39
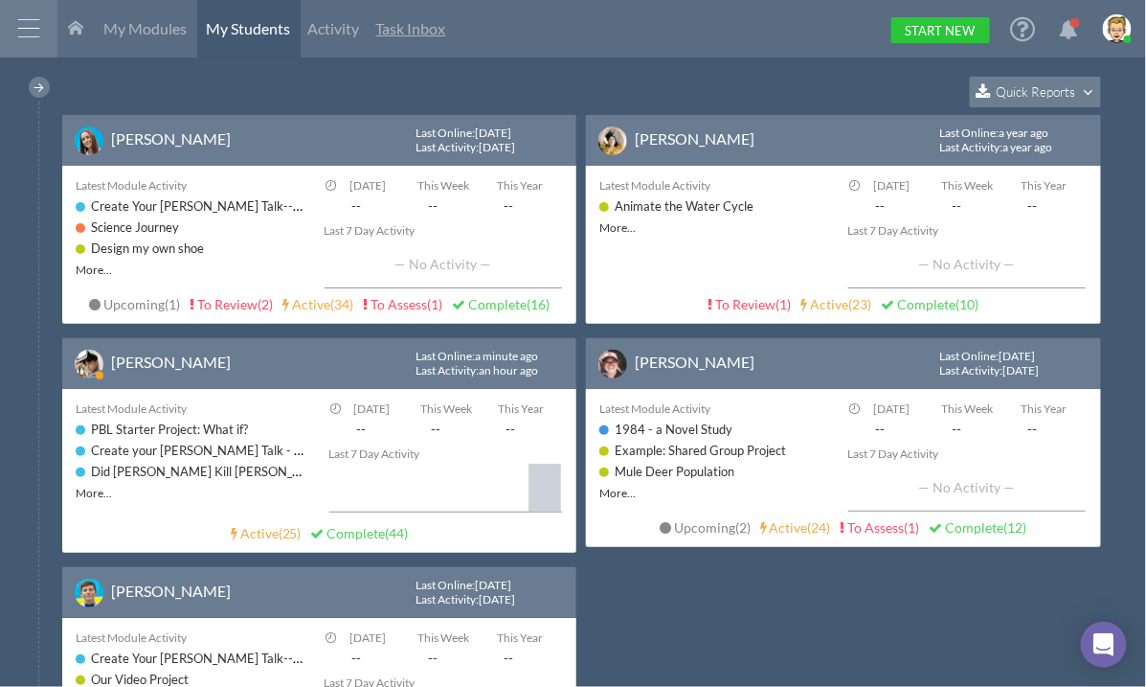
click at [435, 25] on span "Task Inbox" at bounding box center [411, 28] width 70 height 18
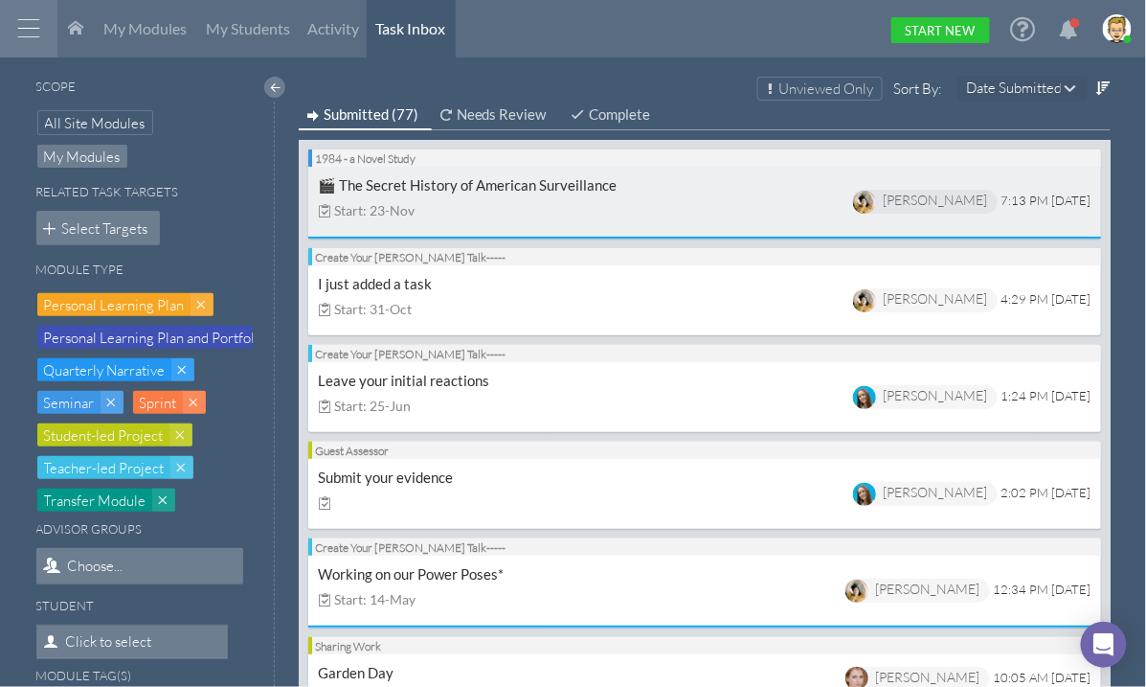
click at [554, 165] on div "1984 - a Novel Study" at bounding box center [704, 157] width 793 height 17
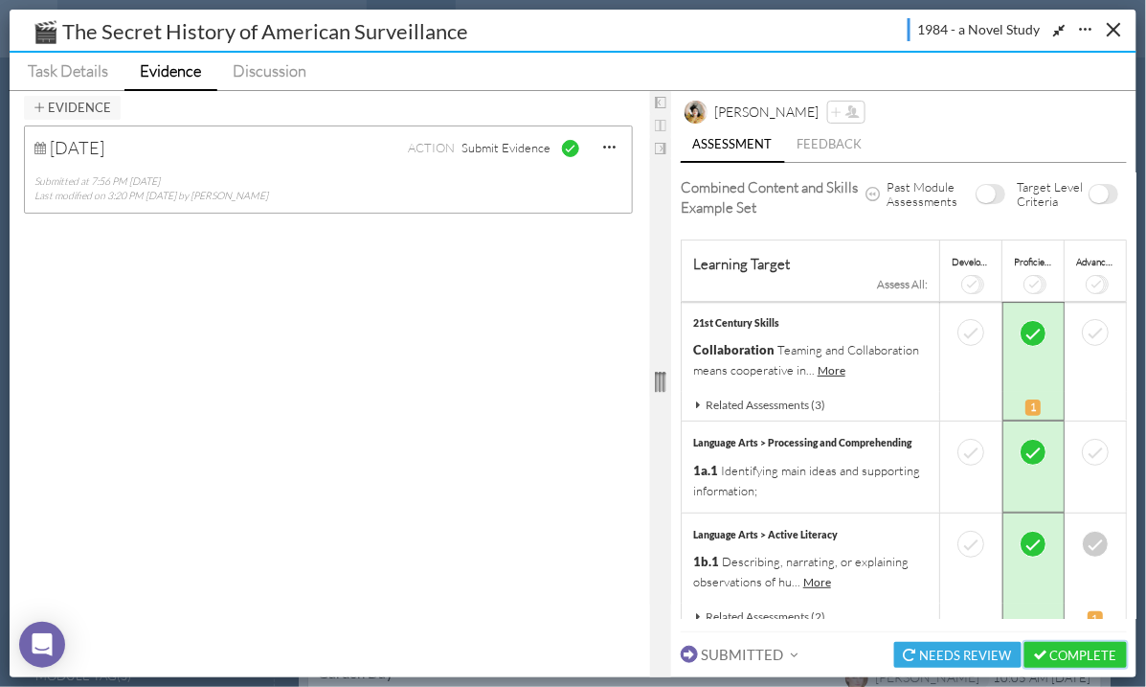
click at [1082, 649] on button "Complete" at bounding box center [1076, 655] width 102 height 26
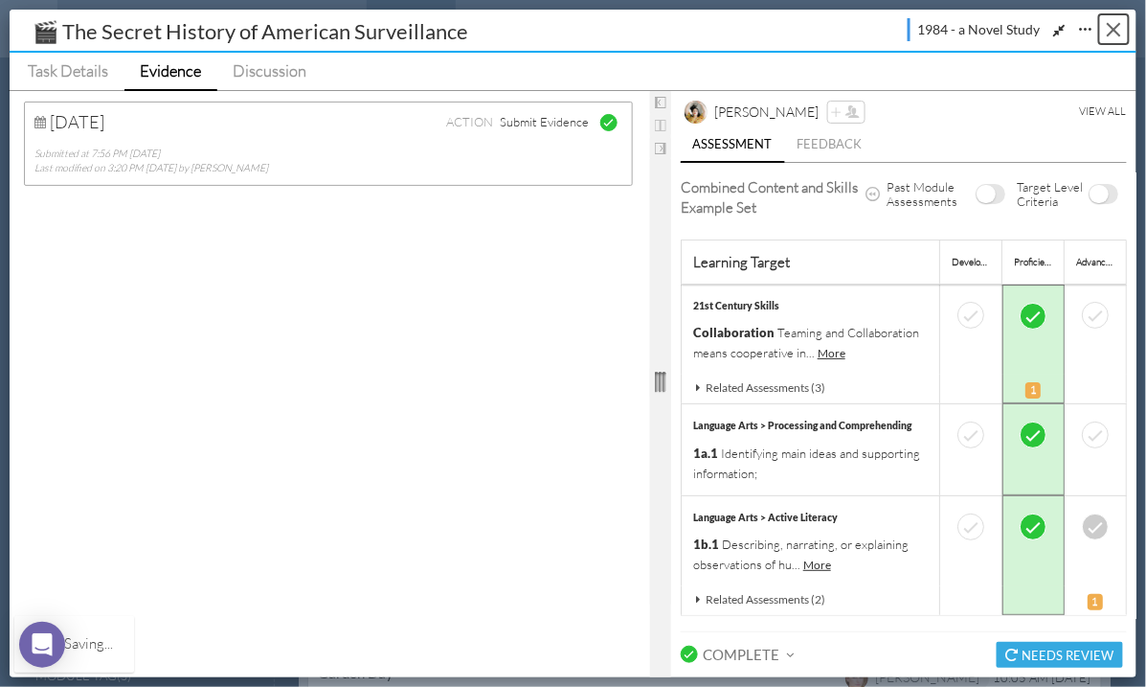
click at [1110, 34] on button "Close" at bounding box center [1114, 29] width 30 height 30
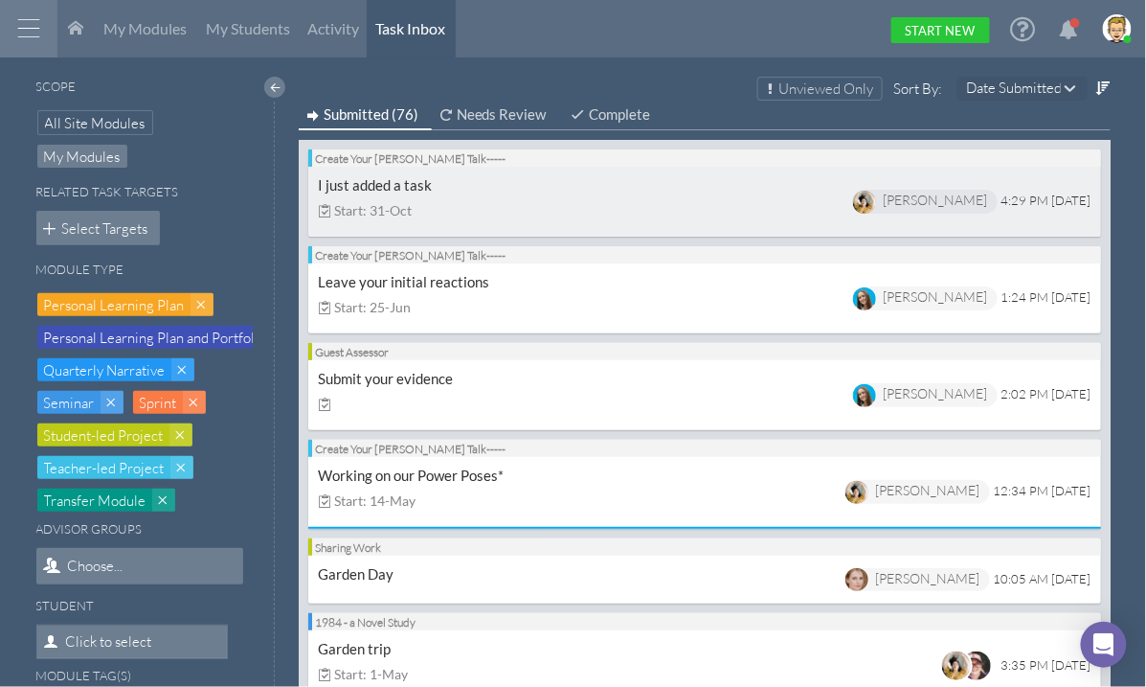
click at [552, 185] on div "I just added a task Start: 31-Oct Brooklyn Fisher 4:29 PM July 14" at bounding box center [705, 201] width 774 height 51
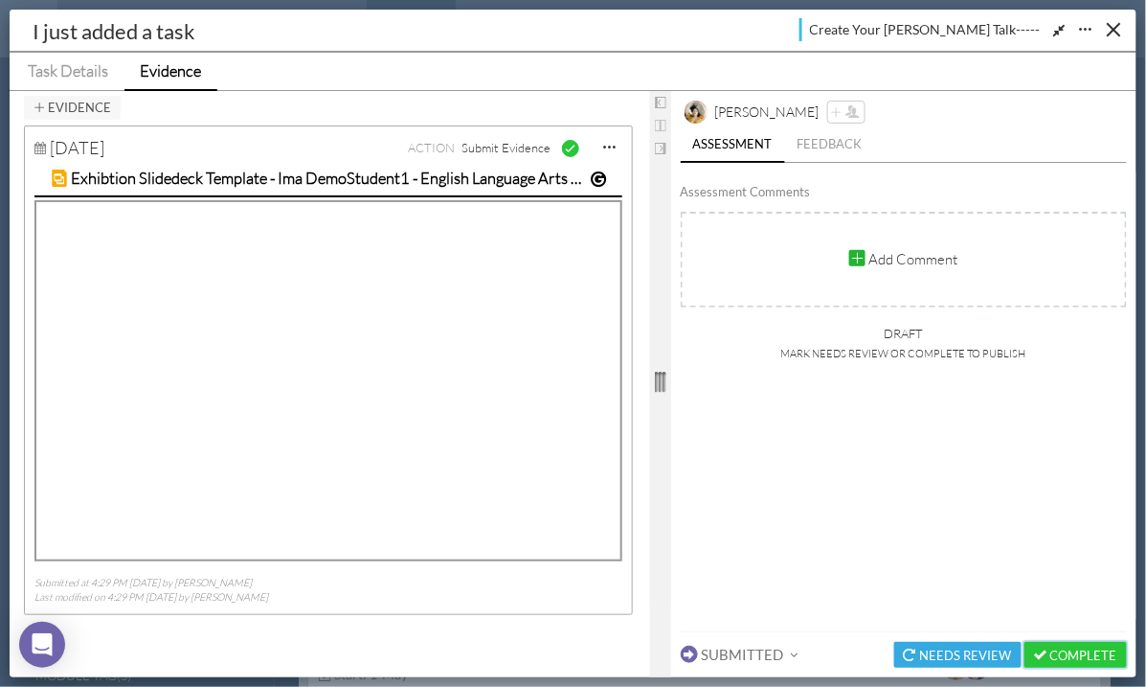
click at [1076, 654] on button "Complete" at bounding box center [1076, 655] width 102 height 26
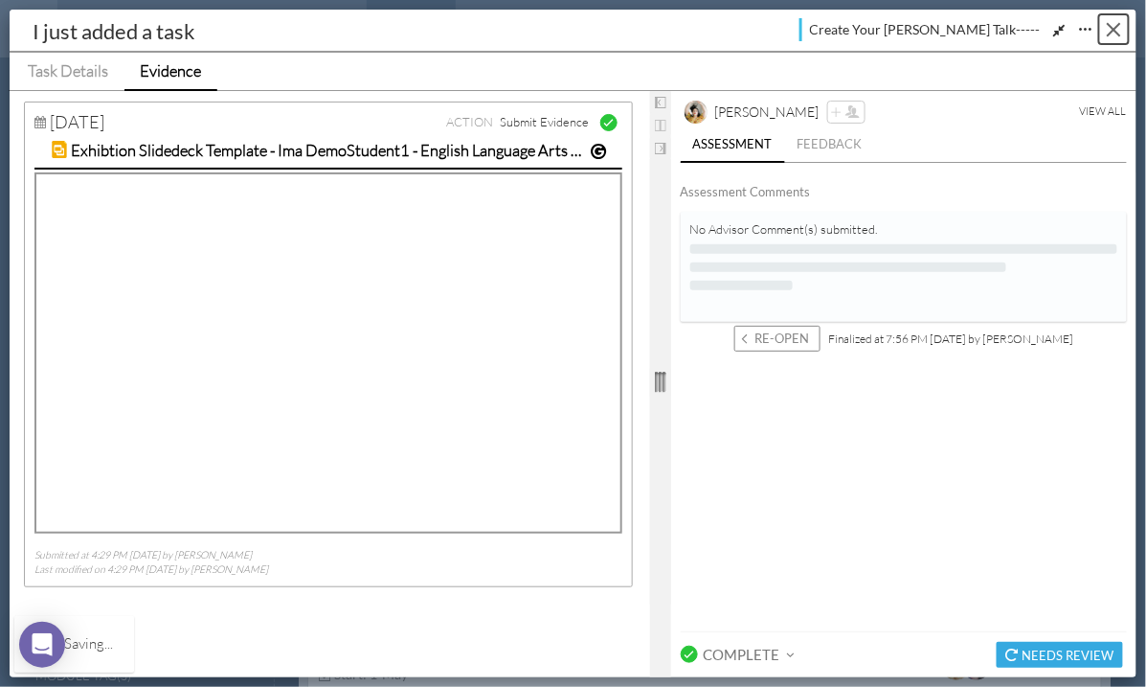
click at [1115, 25] on button "Close" at bounding box center [1114, 29] width 30 height 30
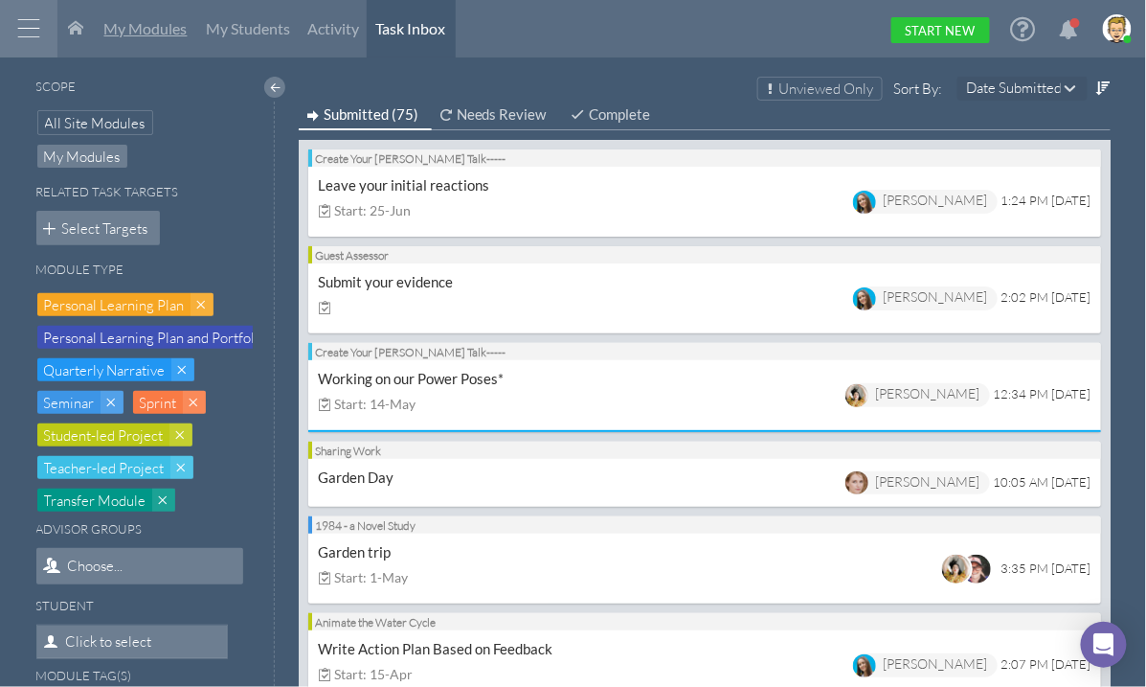
drag, startPoint x: 145, startPoint y: 34, endPoint x: 190, endPoint y: 66, distance: 55.0
click at [146, 34] on span "My Modules" at bounding box center [145, 28] width 83 height 18
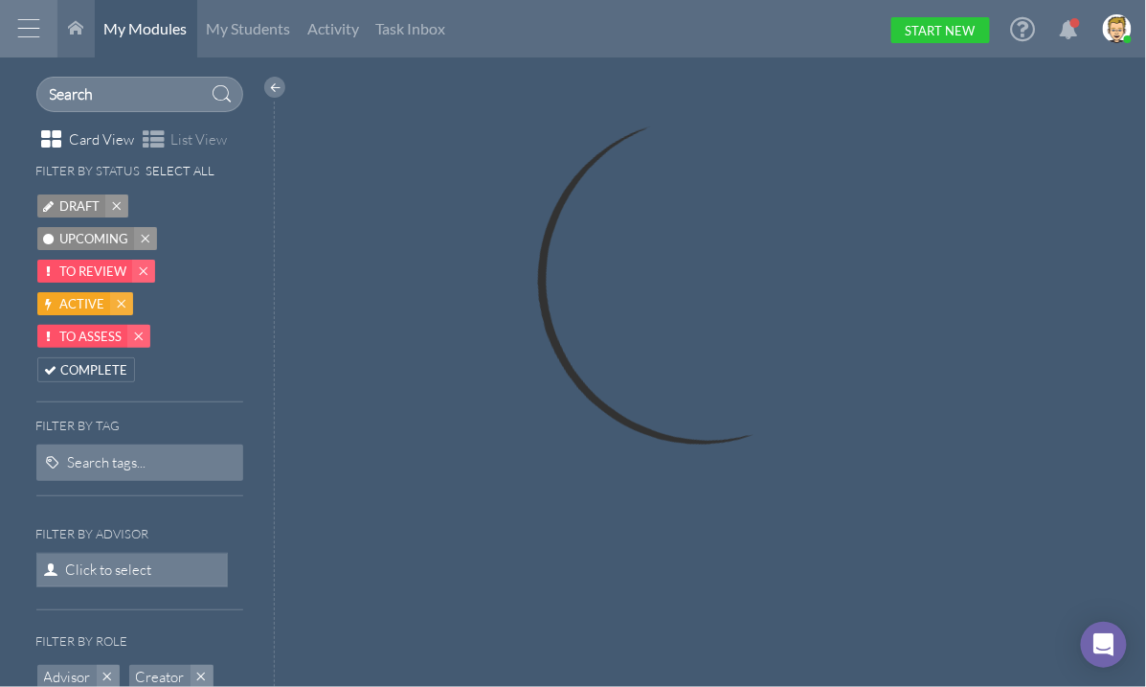
click at [20, 31] on div at bounding box center [28, 28] width 57 height 57
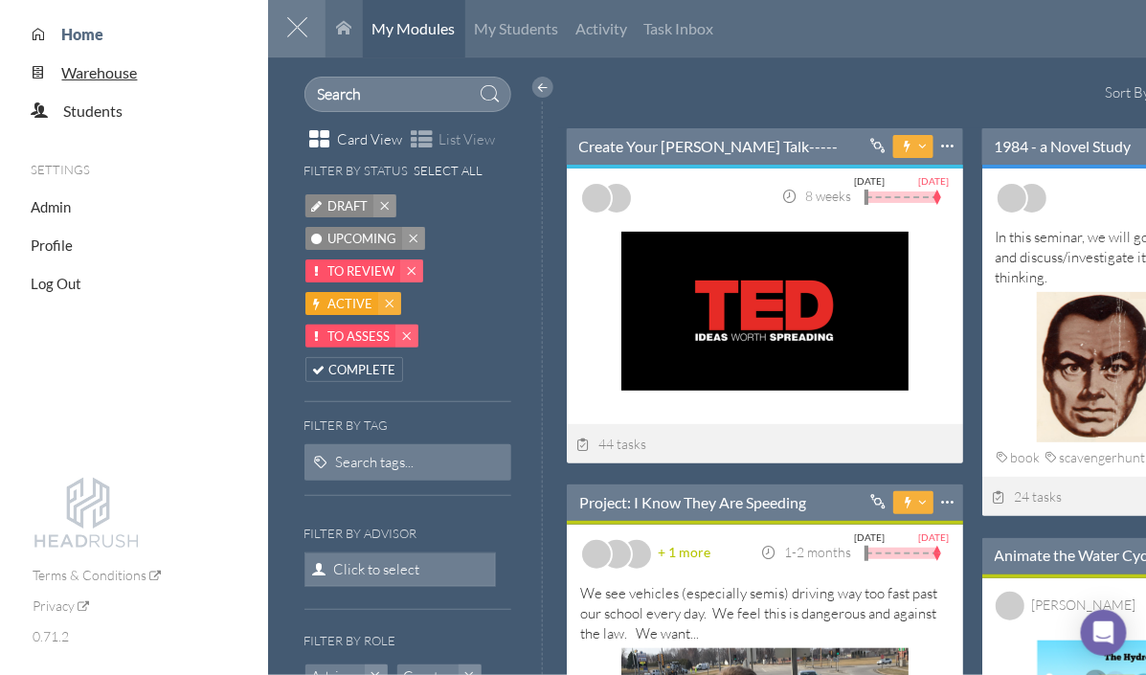
click at [78, 81] on span "Warehouse" at bounding box center [100, 72] width 76 height 18
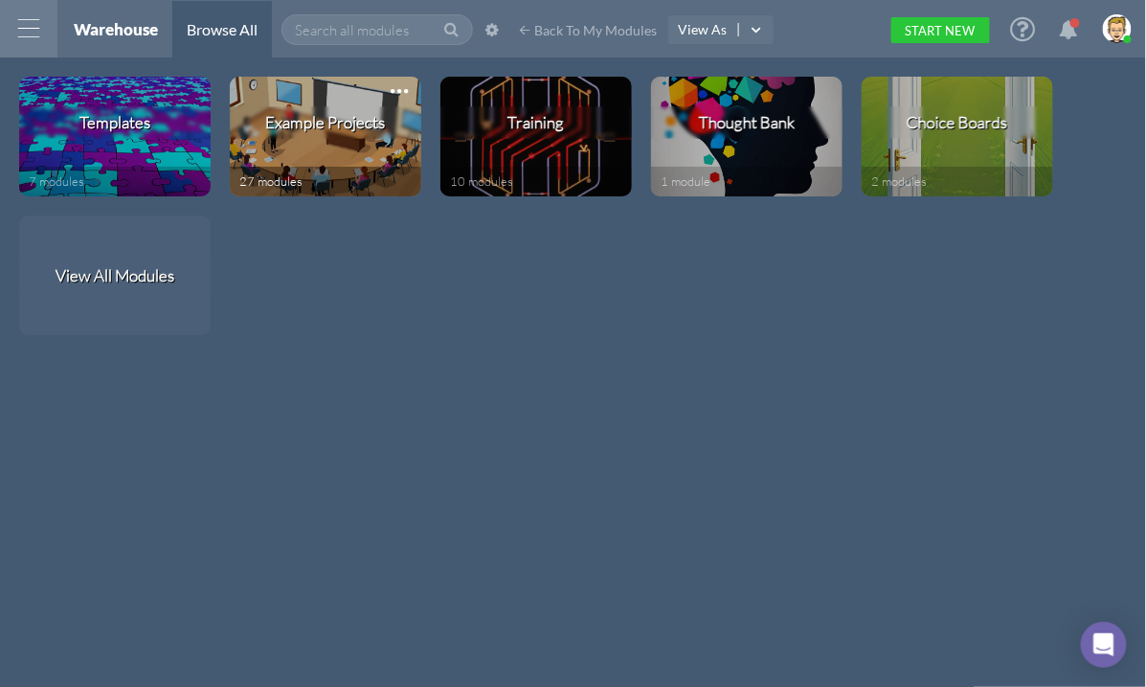
click at [341, 111] on div "Example Projects" at bounding box center [325, 122] width 172 height 23
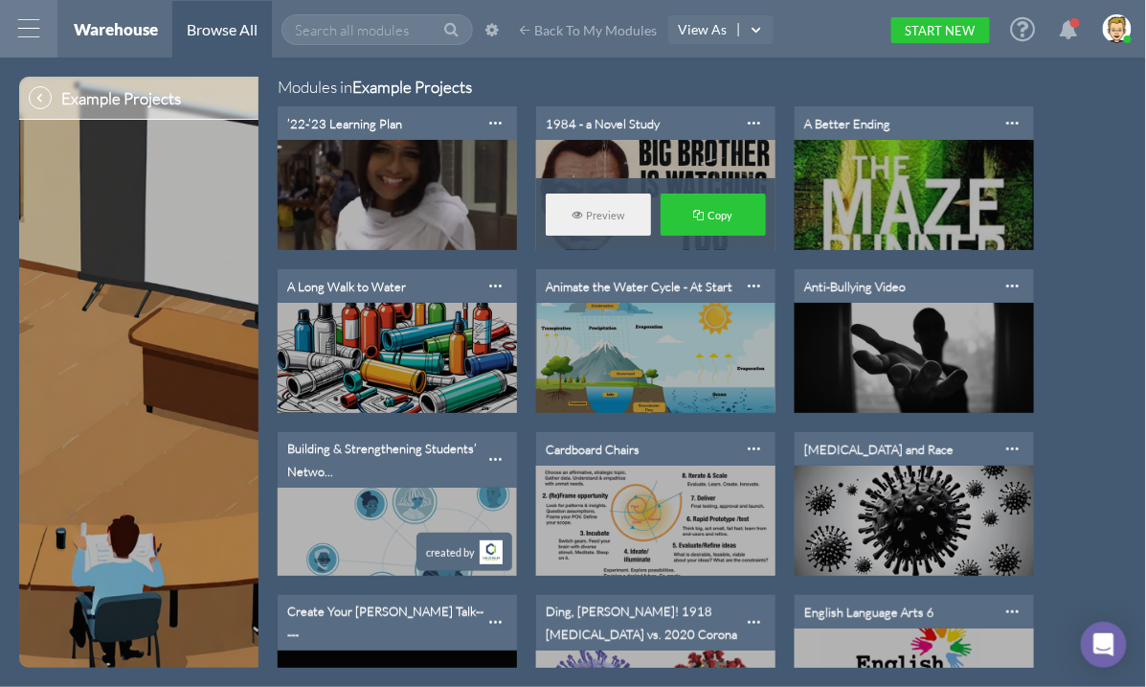
click at [729, 214] on span "Copy" at bounding box center [720, 215] width 25 height 14
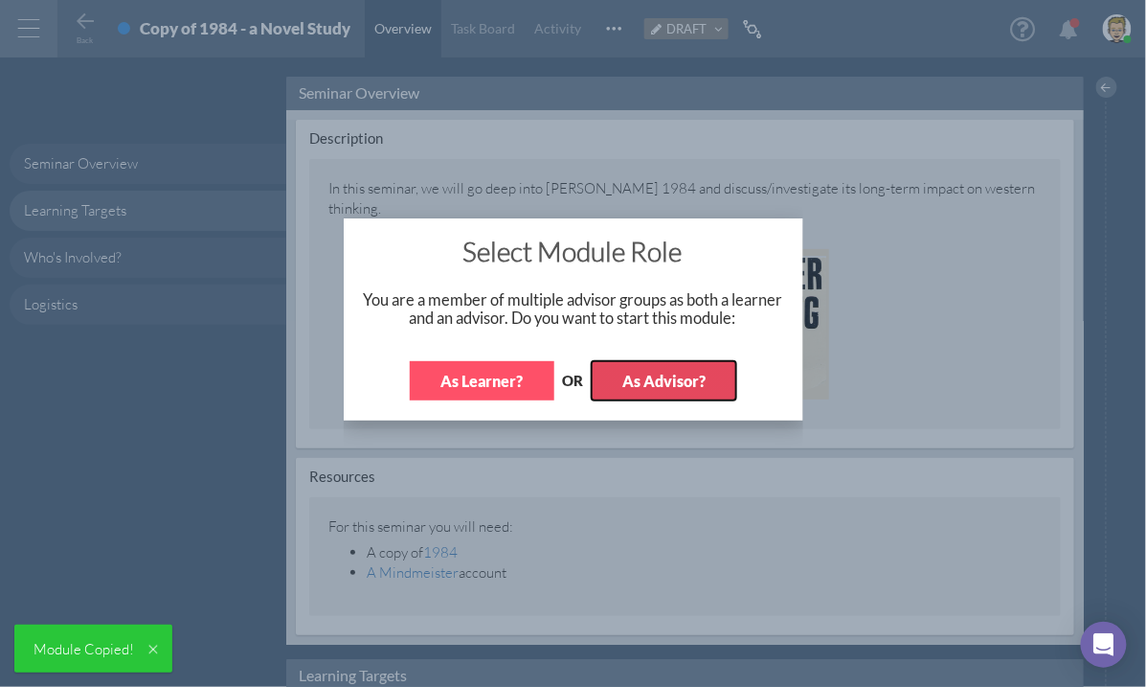
click at [680, 385] on button "As Advisor?" at bounding box center [664, 380] width 145 height 39
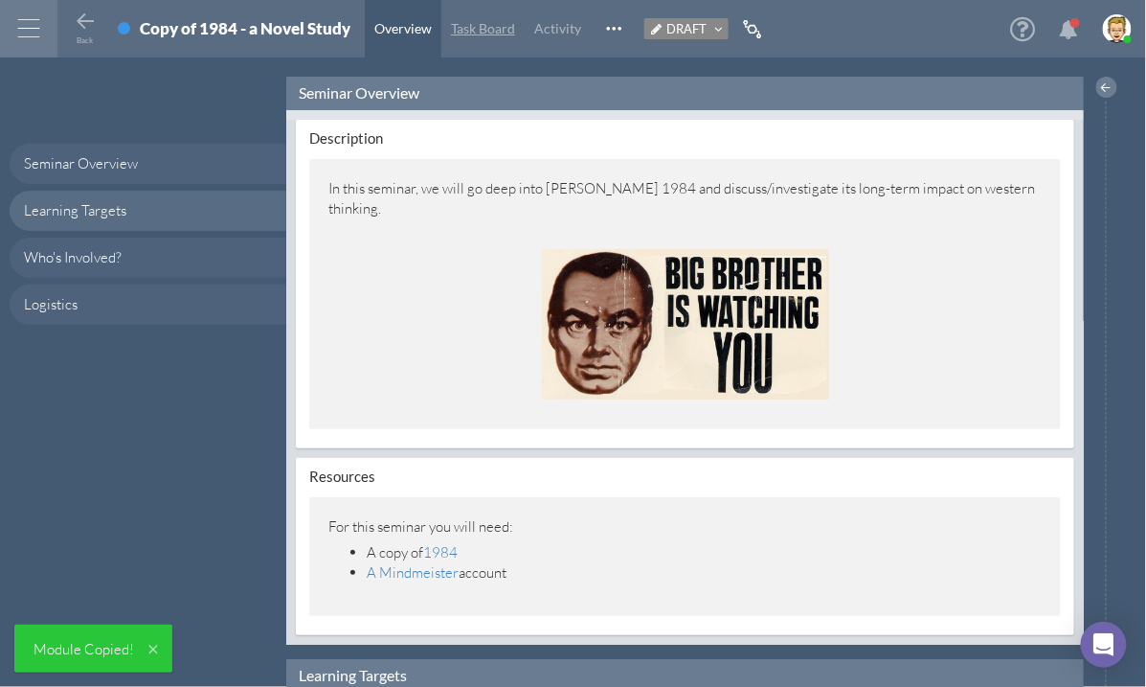
click at [494, 36] on link "Task Board" at bounding box center [482, 28] width 83 height 57
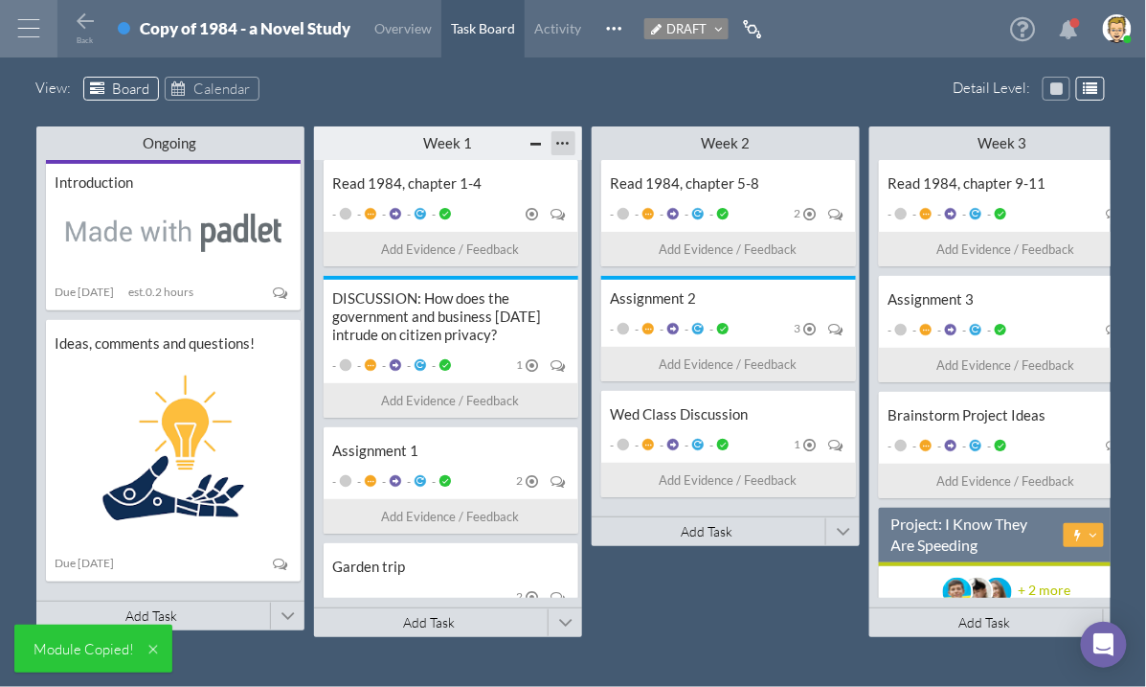
click at [567, 144] on div at bounding box center [564, 143] width 24 height 24
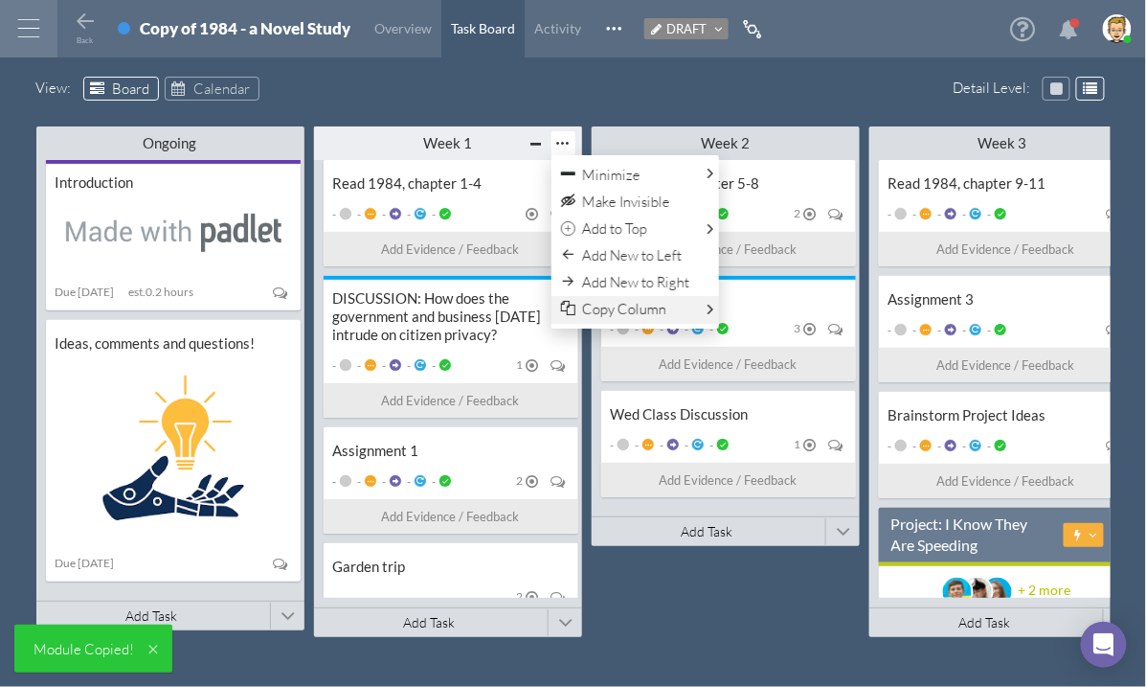
click at [643, 307] on span "Copy Column" at bounding box center [624, 309] width 84 height 18
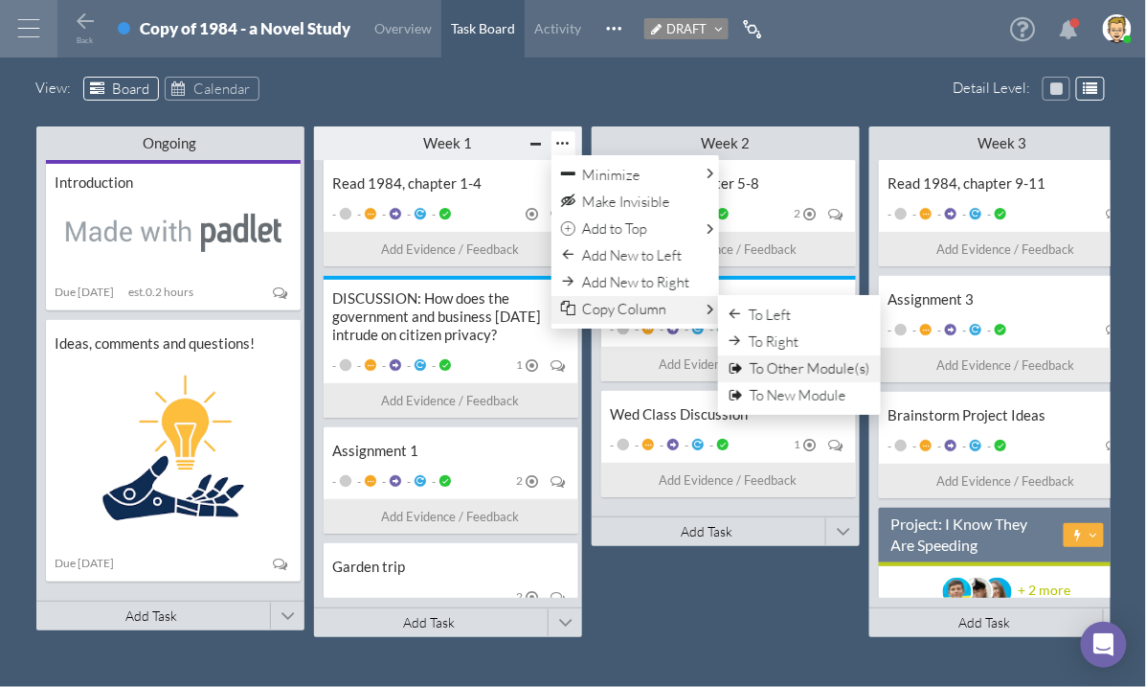
click at [757, 364] on span "To Other Module(s)" at bounding box center [810, 368] width 121 height 18
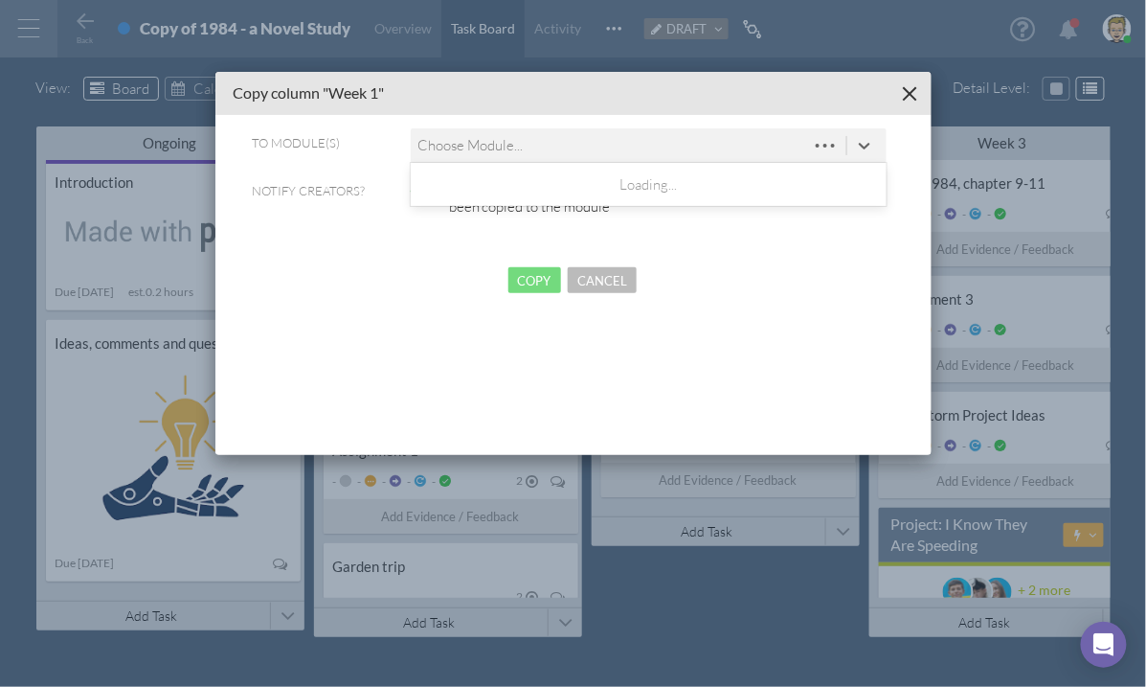
click at [444, 141] on div "Choose Module..." at bounding box center [471, 146] width 106 height 20
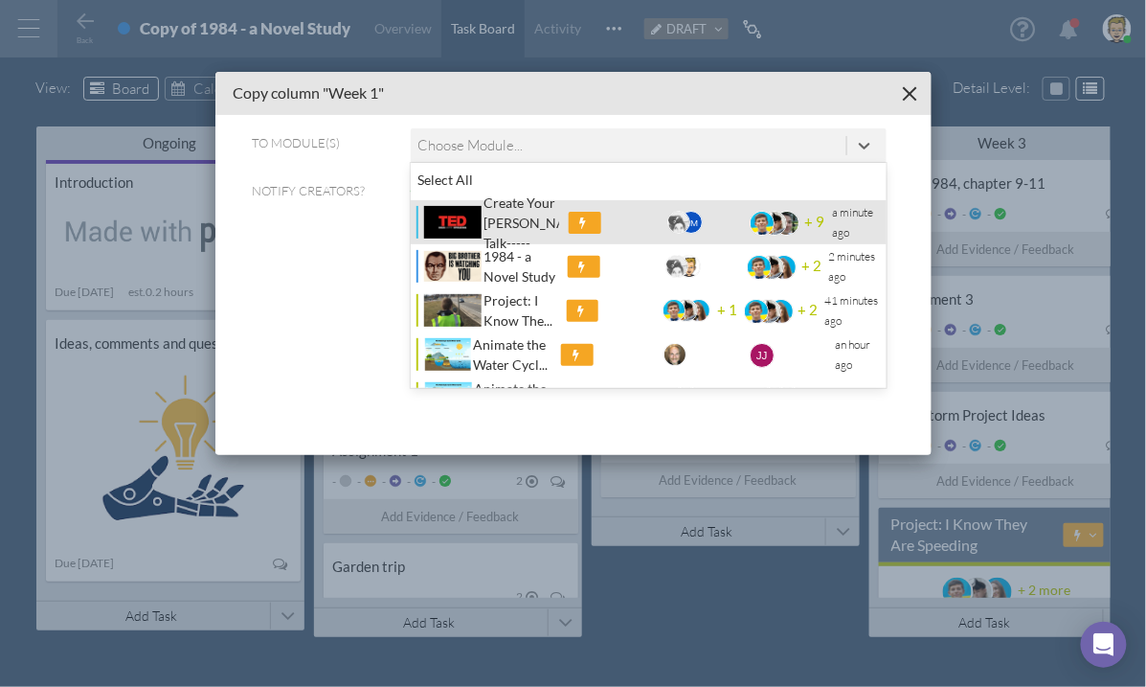
click at [506, 219] on div "Create Your [PERSON_NAME] Talk-----" at bounding box center [522, 222] width 76 height 60
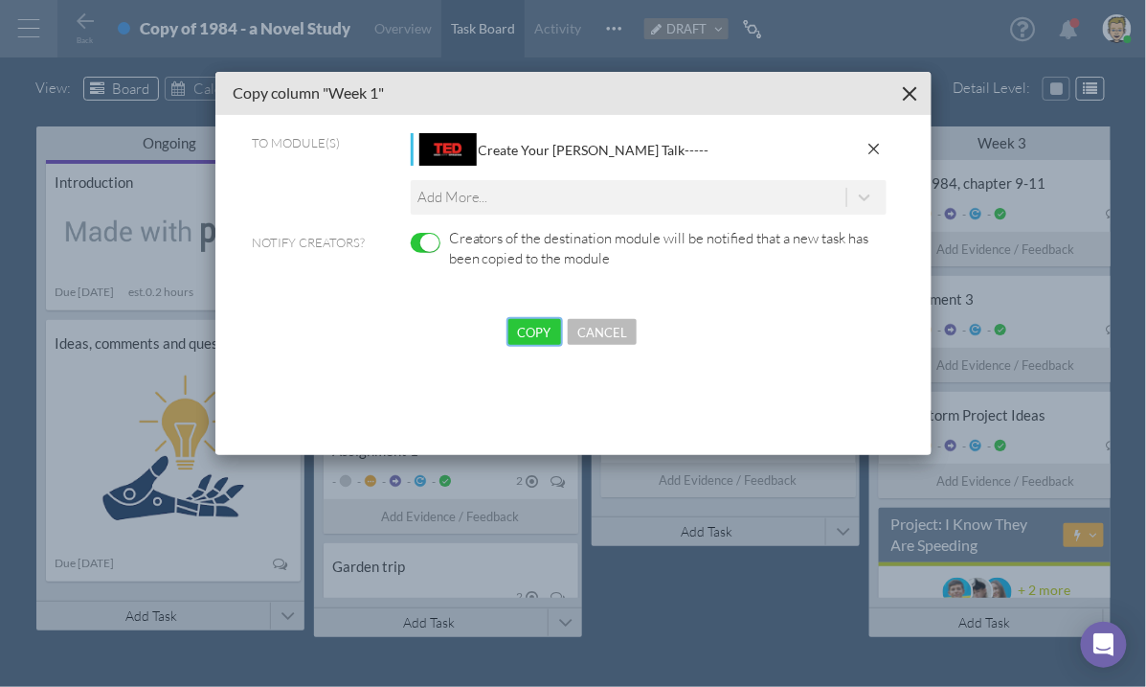
click at [542, 333] on button "Copy" at bounding box center [534, 332] width 53 height 26
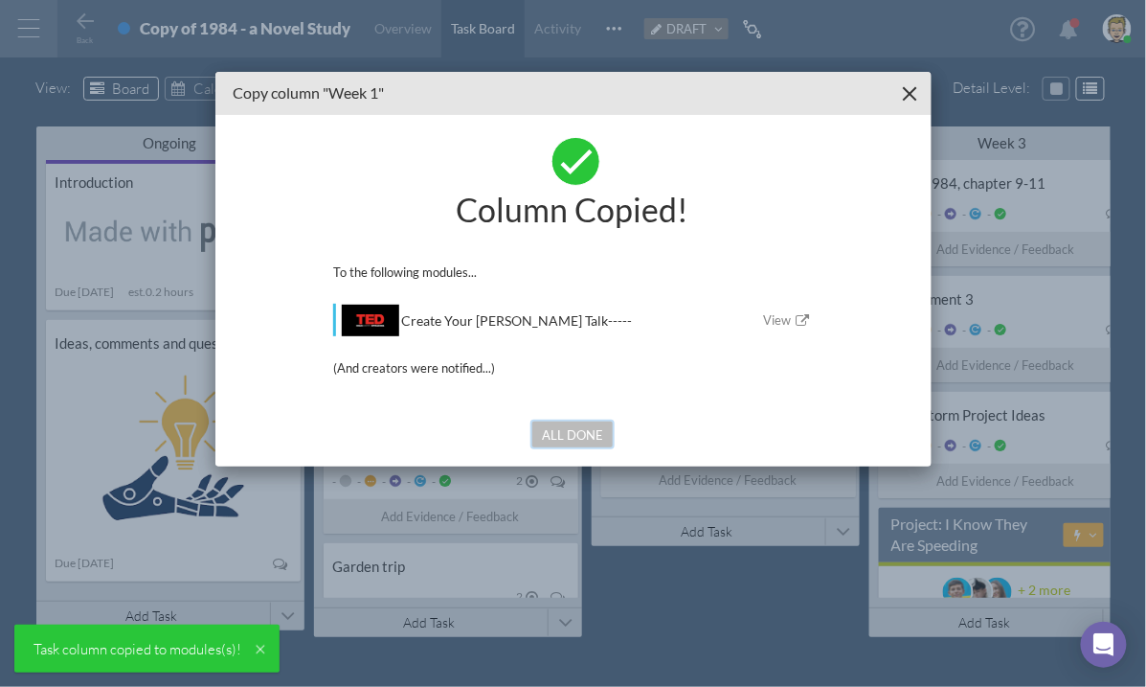
click at [576, 434] on button "All Done" at bounding box center [572, 434] width 80 height 26
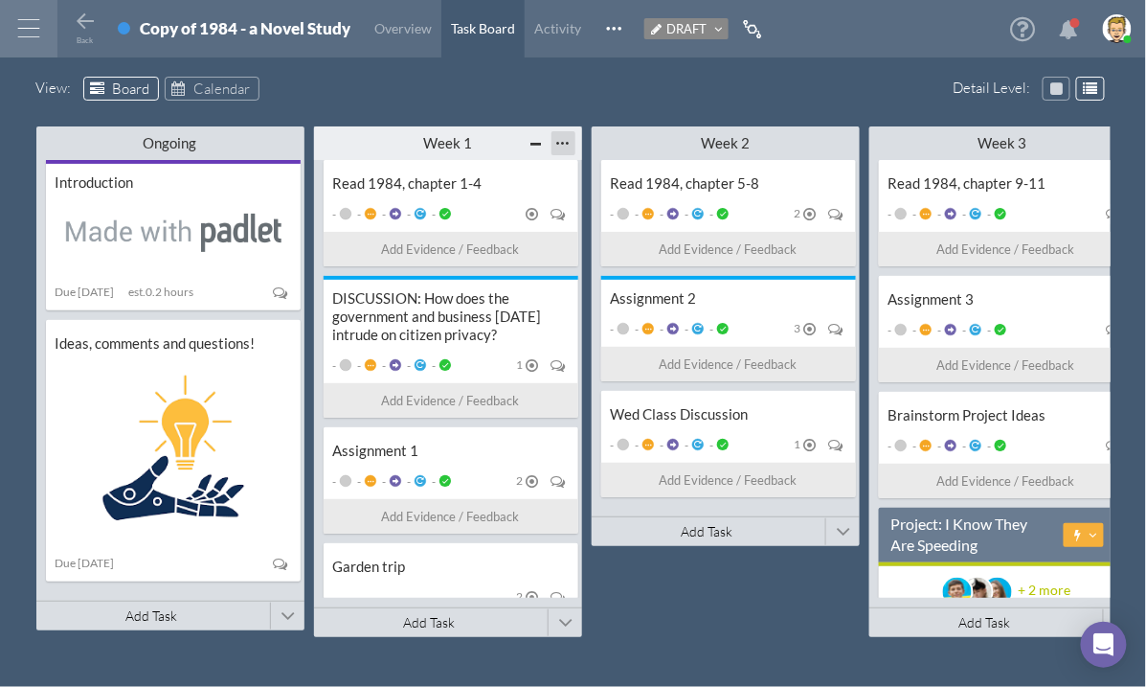
click at [563, 144] on div at bounding box center [564, 143] width 24 height 24
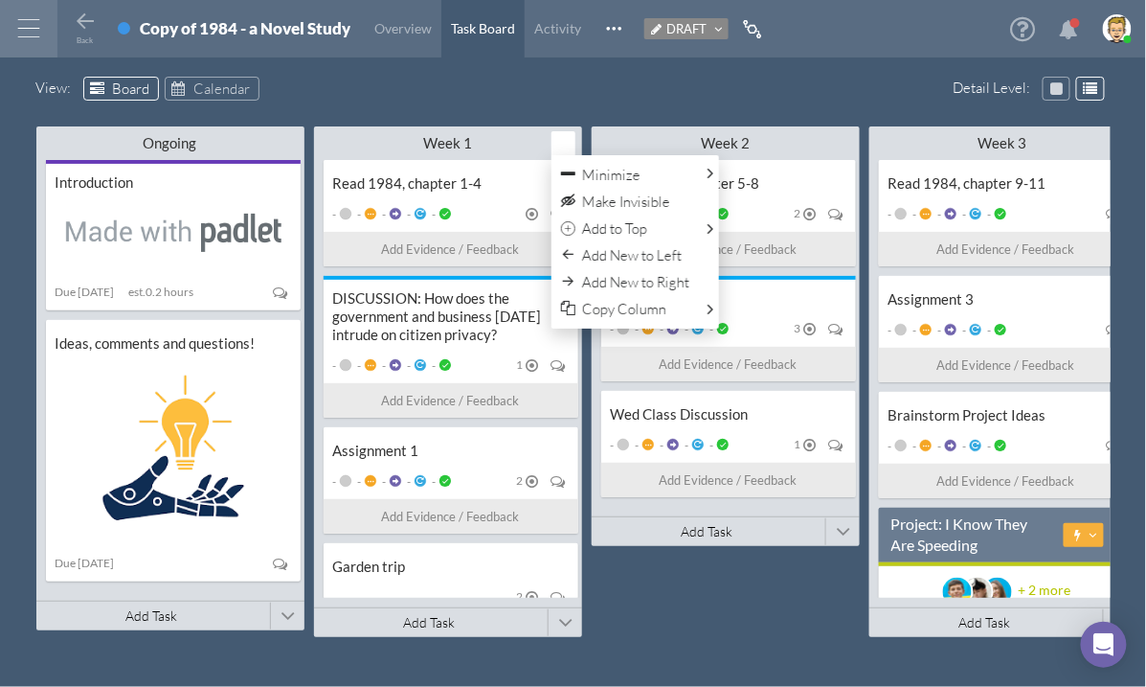
click at [565, 90] on div "View : Board Calendar" at bounding box center [573, 92] width 1074 height 30
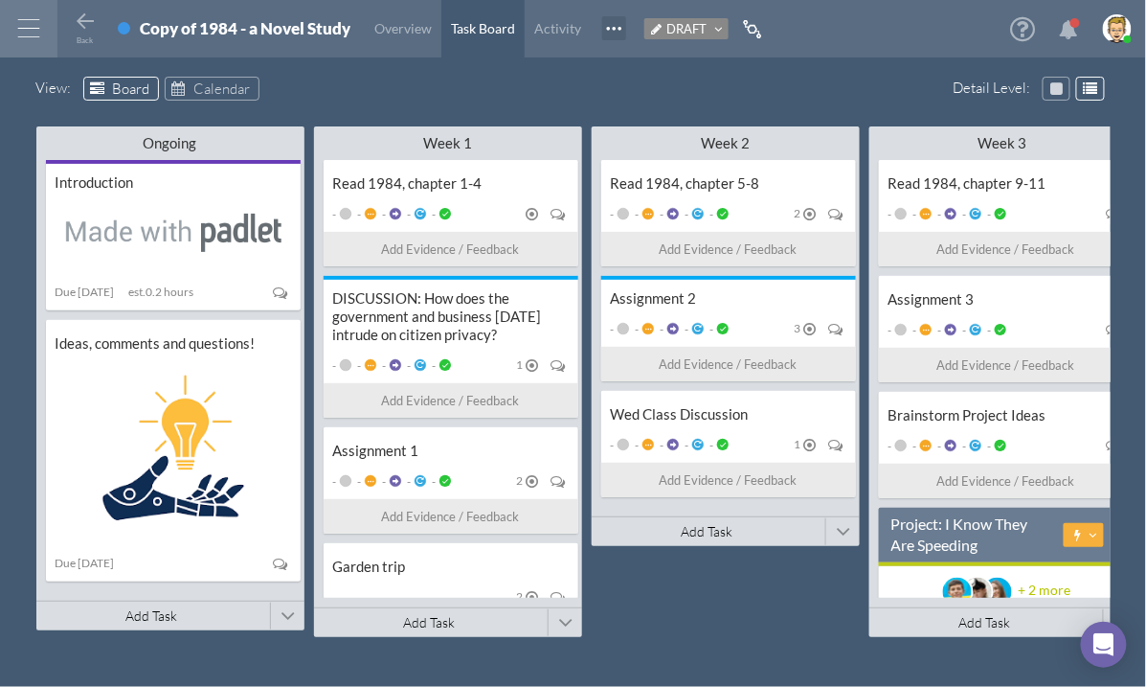
click at [609, 24] on span at bounding box center [614, 28] width 24 height 24
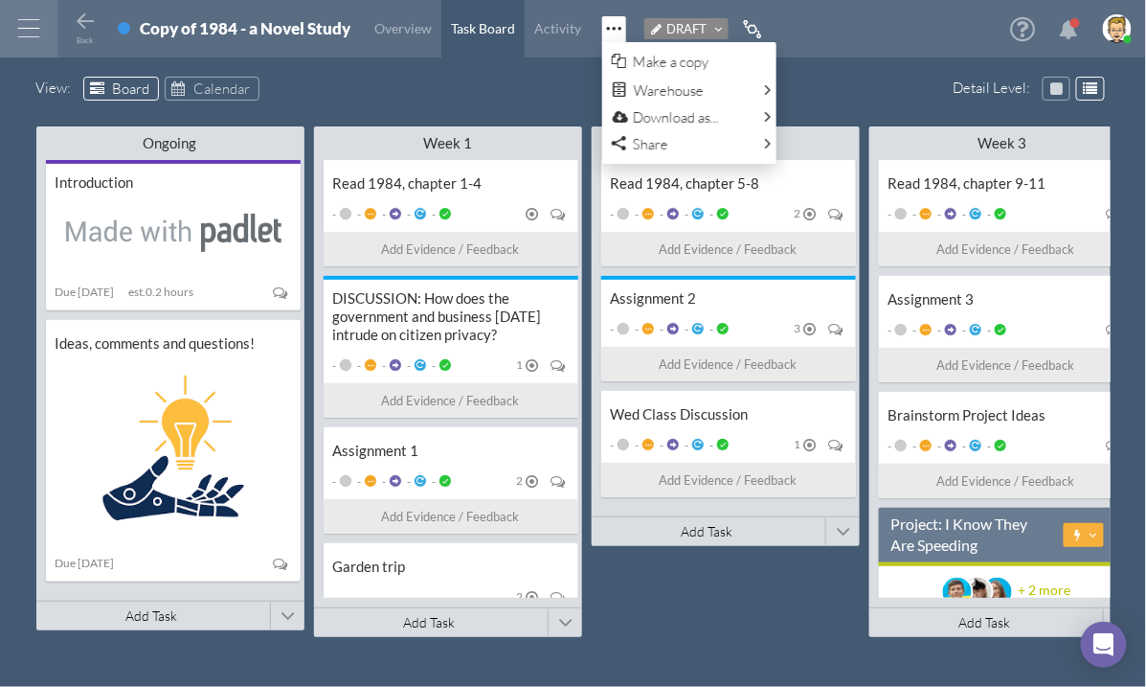
click at [470, 111] on div "View : Board Calendar Detail Level : Ongoing Minimize This Column All Others Al…" at bounding box center [573, 382] width 1146 height 610
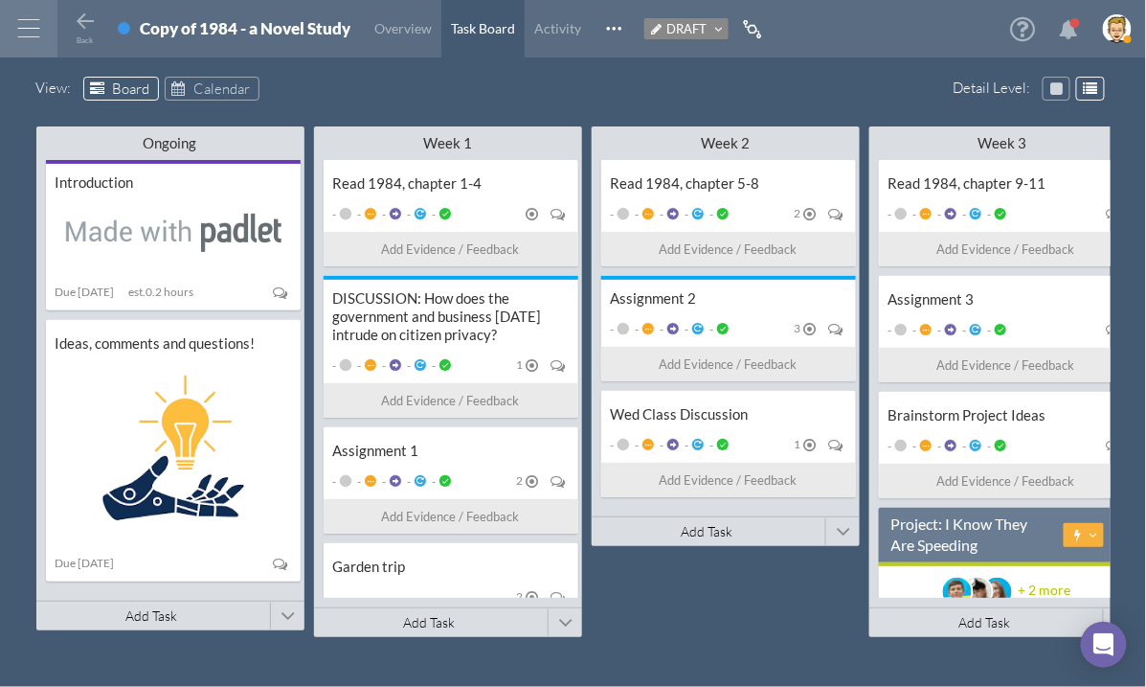
click at [32, 31] on div at bounding box center [28, 28] width 57 height 57
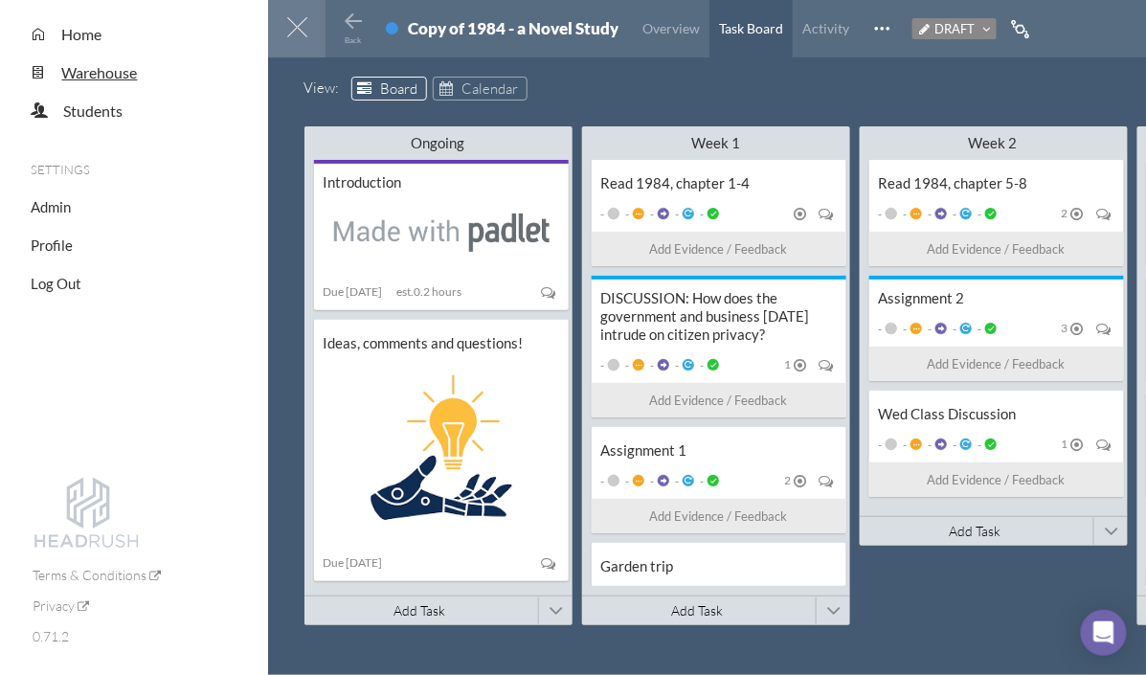
click at [89, 74] on span "Warehouse" at bounding box center [100, 72] width 76 height 18
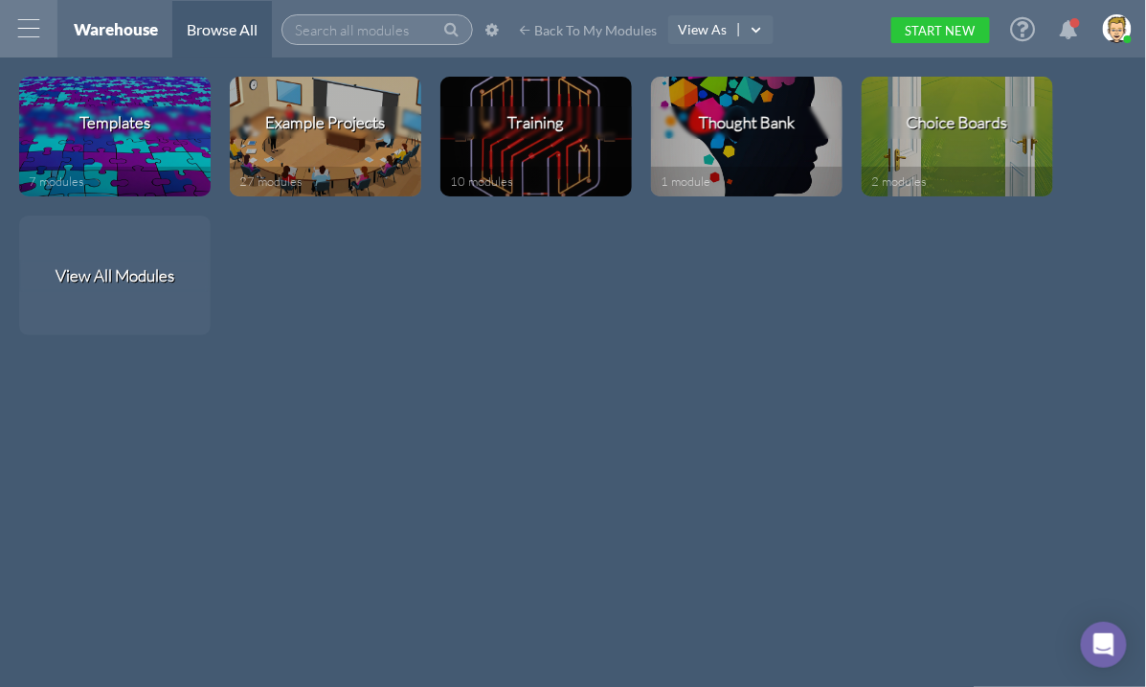
click at [386, 31] on input "text" at bounding box center [378, 29] width 192 height 31
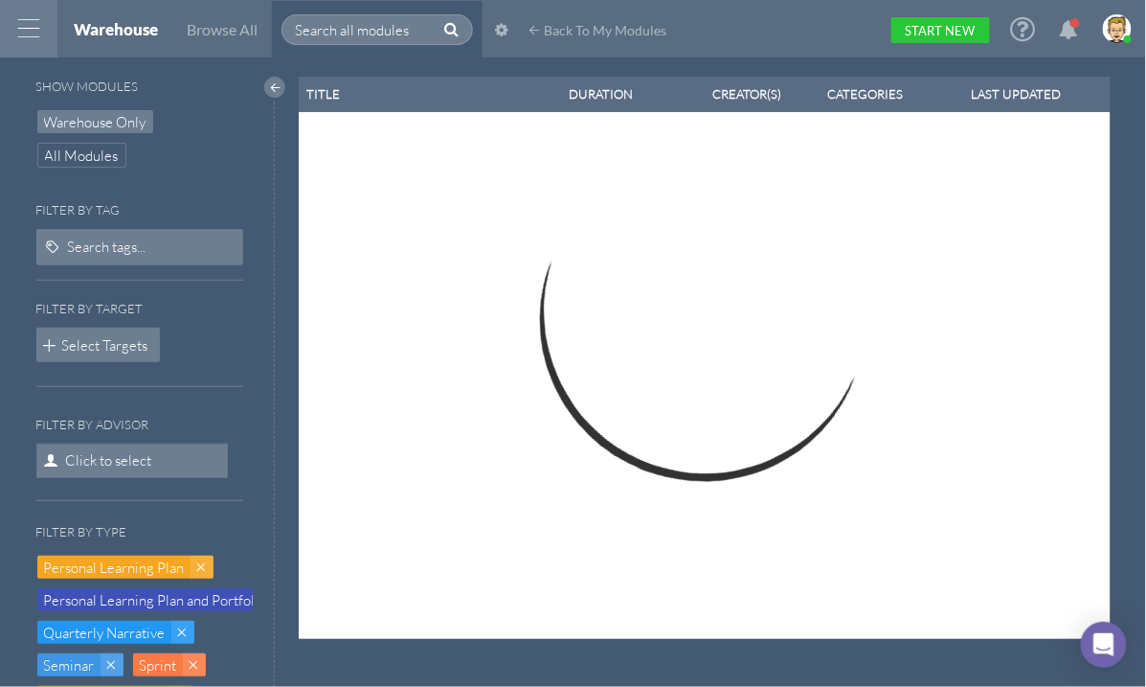
select select "100"
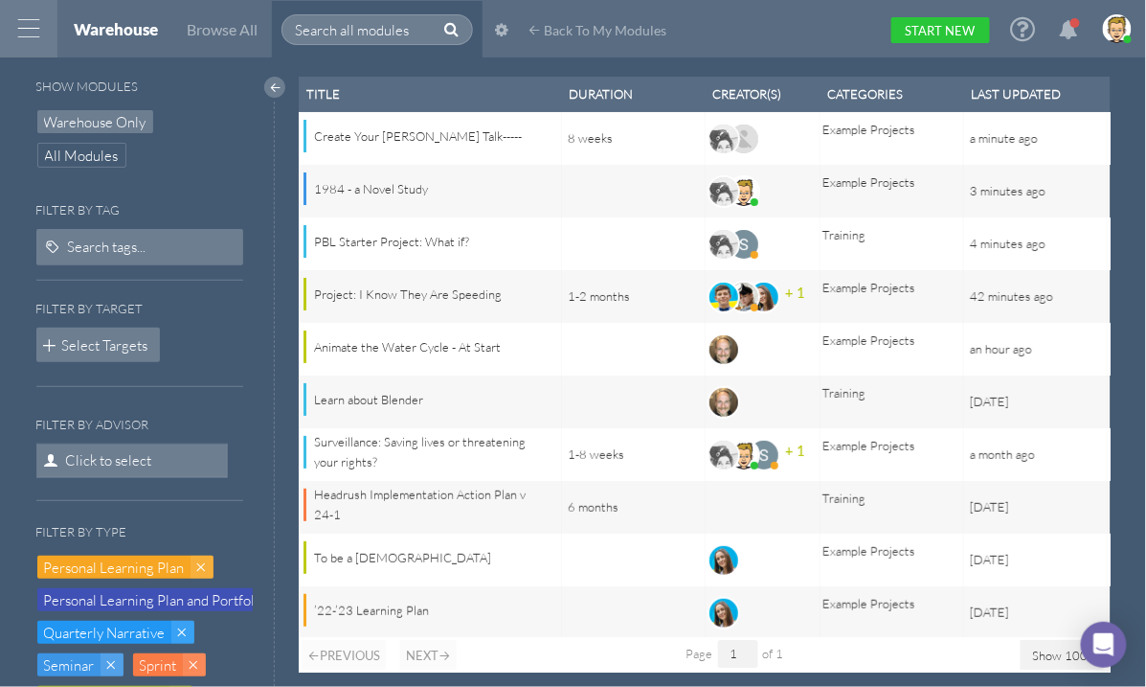
scroll to position [595, 801]
click at [97, 345] on button "Select Targets" at bounding box center [98, 345] width 124 height 34
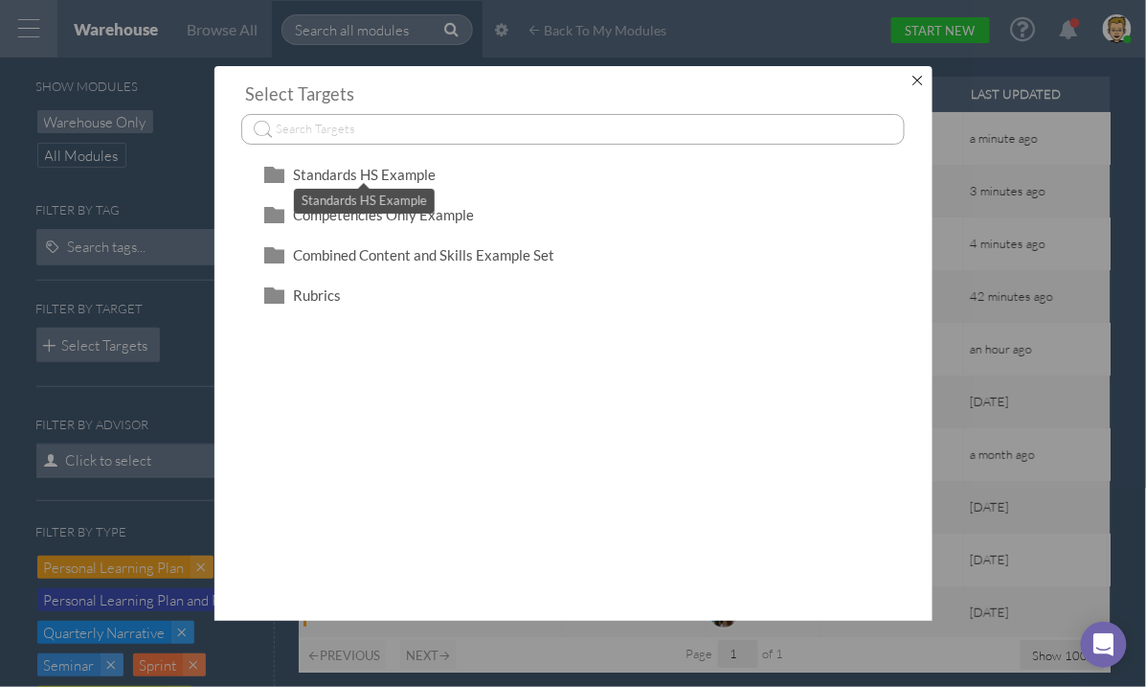
click at [375, 176] on span "Standards HS Example" at bounding box center [364, 174] width 143 height 17
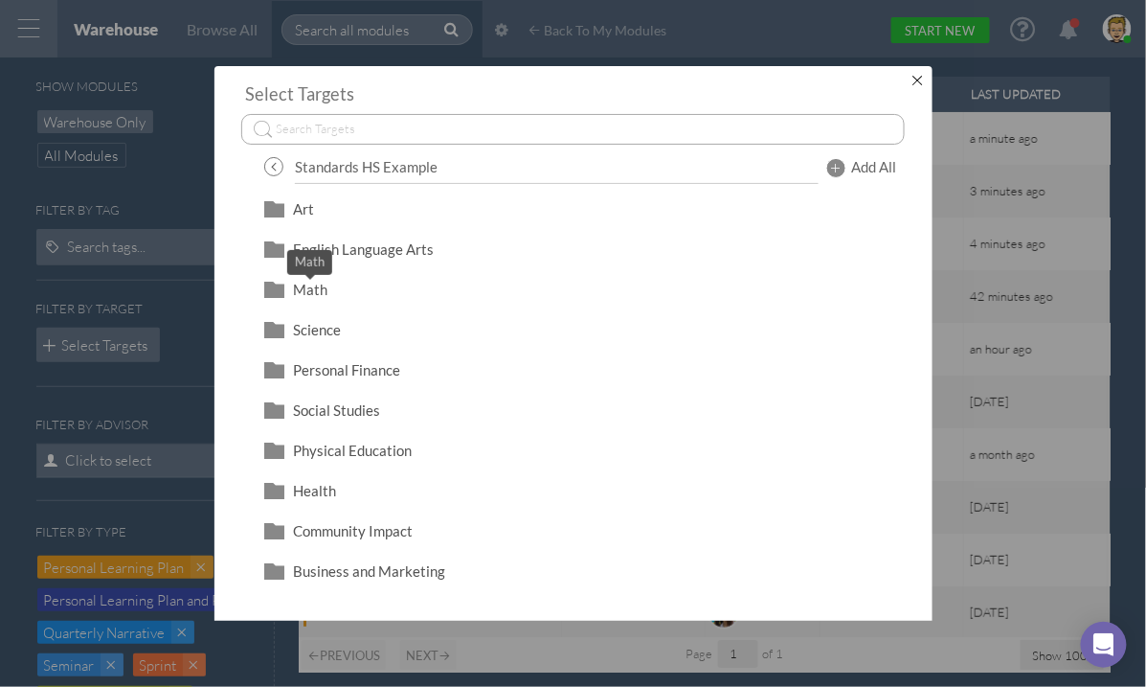
click at [301, 285] on span "Math" at bounding box center [310, 289] width 34 height 17
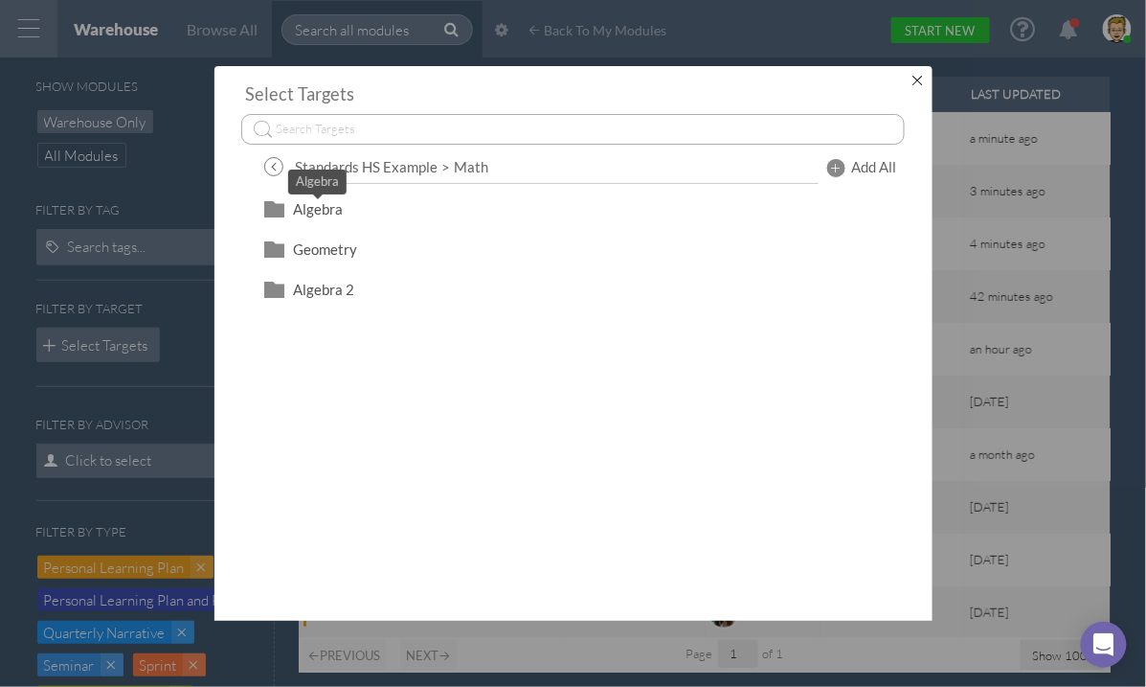
click at [331, 204] on span "Algebra" at bounding box center [318, 208] width 50 height 17
click at [327, 210] on span "Algebra" at bounding box center [318, 208] width 50 height 17
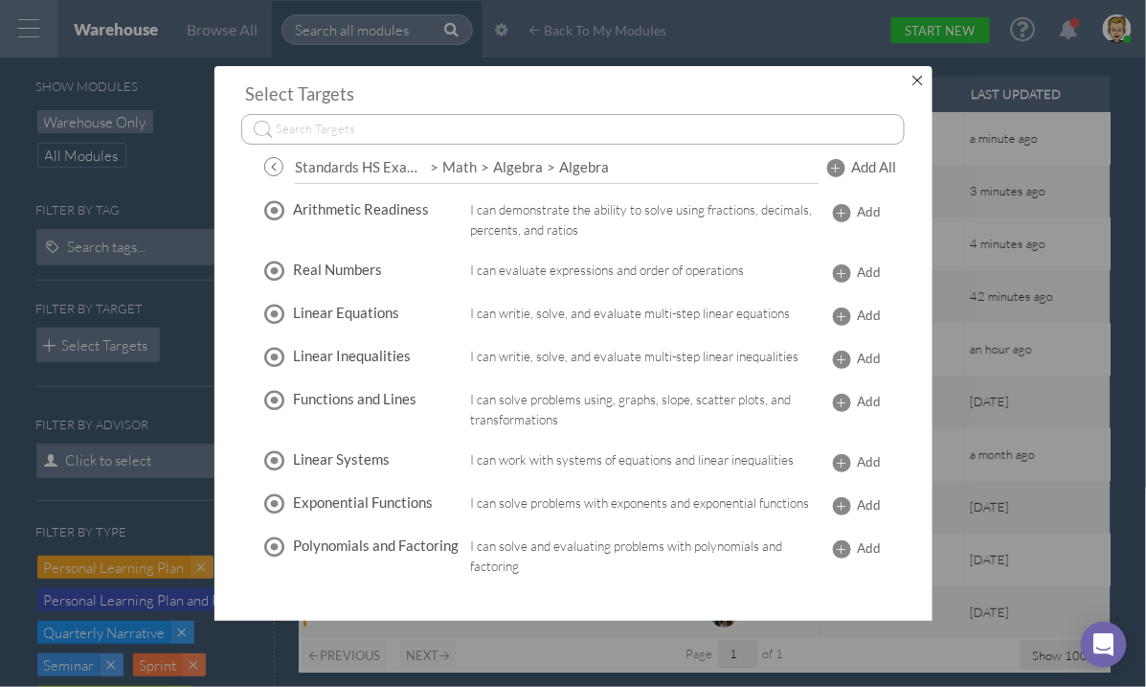
click at [858, 314] on span "Add" at bounding box center [870, 315] width 24 height 20
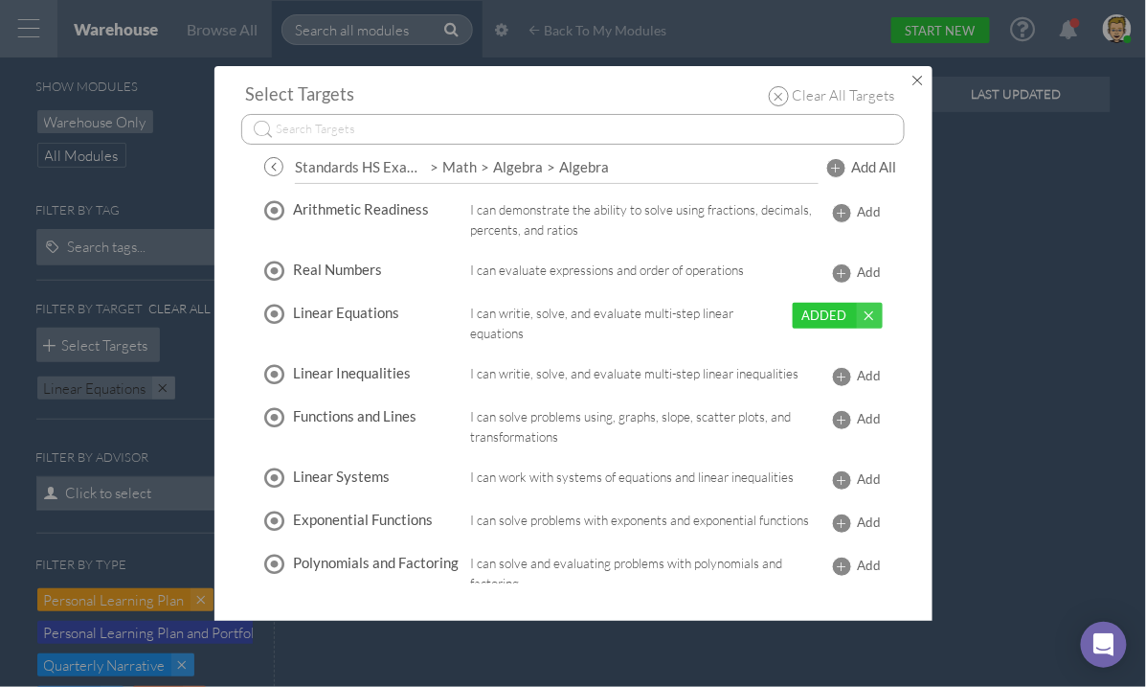
click at [917, 80] on button "×" at bounding box center [918, 80] width 28 height 28
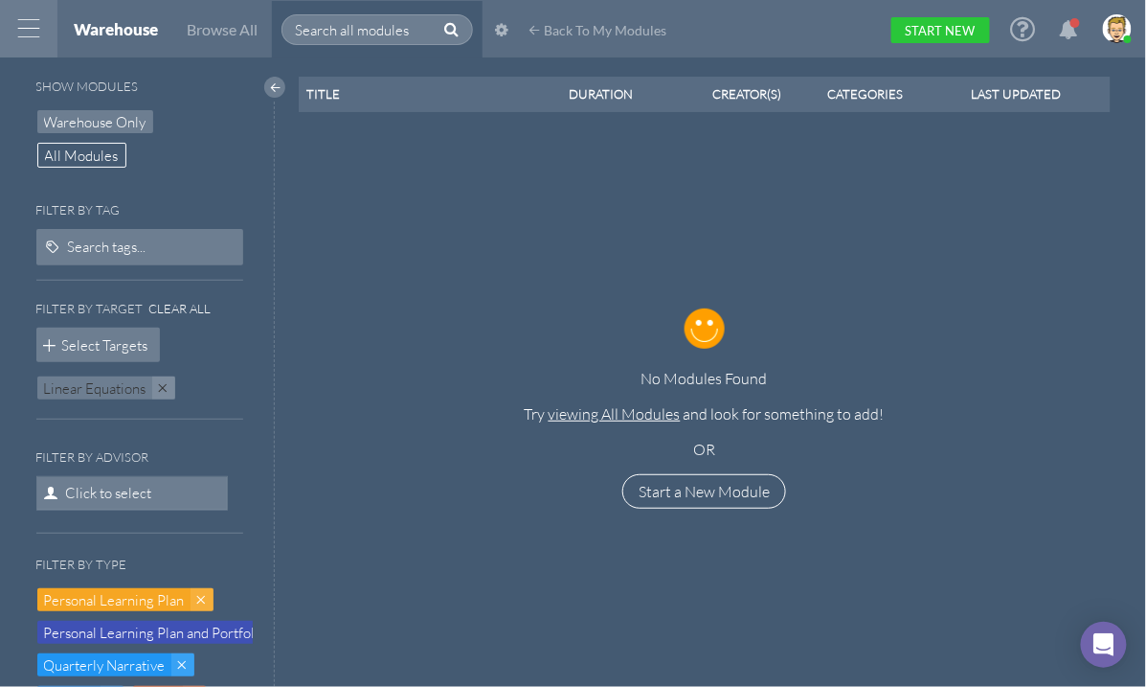
click at [79, 157] on span "All Modules" at bounding box center [82, 156] width 74 height 20
select select "100"
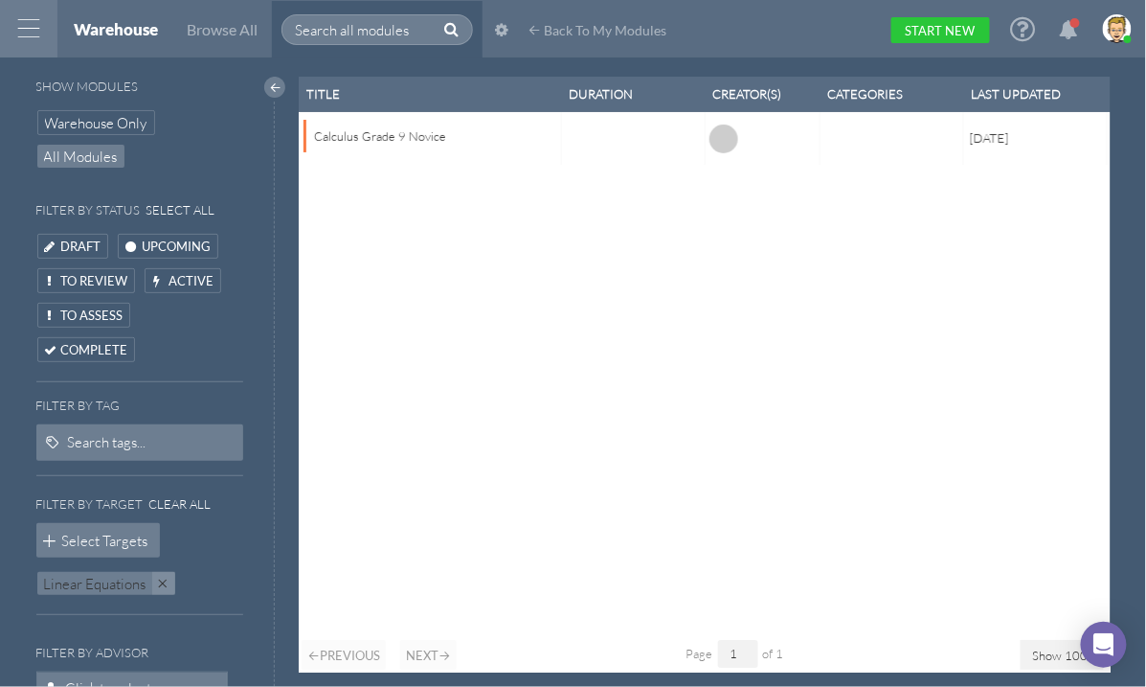
scroll to position [595, 801]
click at [217, 30] on span "Browse All" at bounding box center [222, 29] width 71 height 18
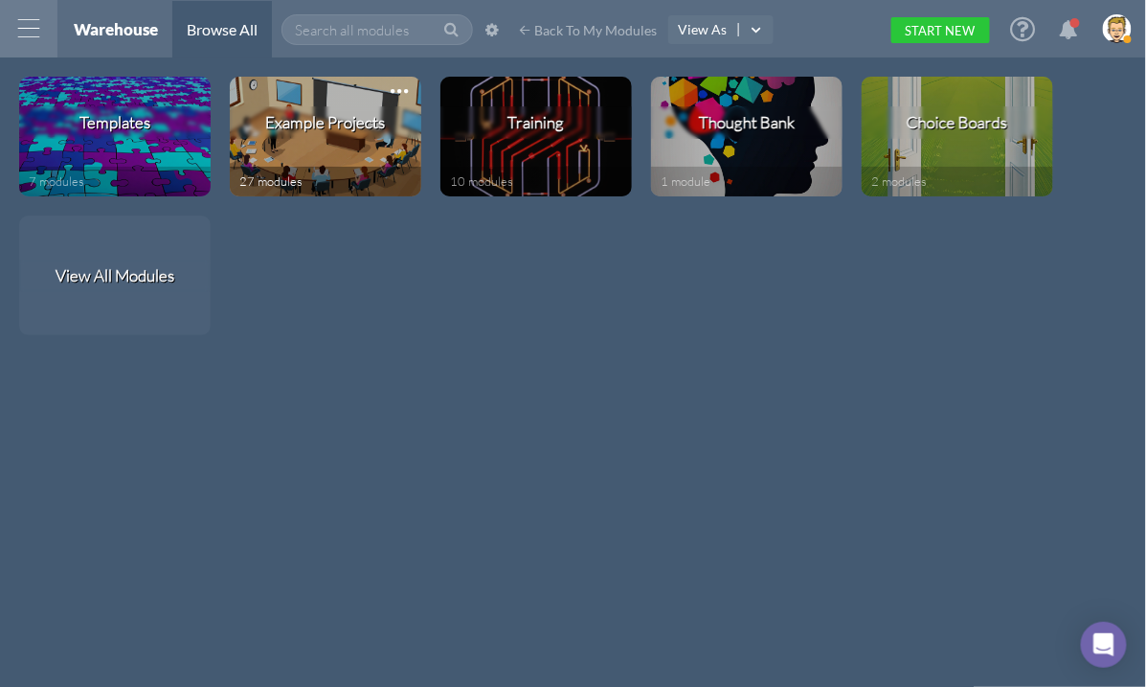
click at [339, 118] on div "Example Projects" at bounding box center [326, 122] width 120 height 20
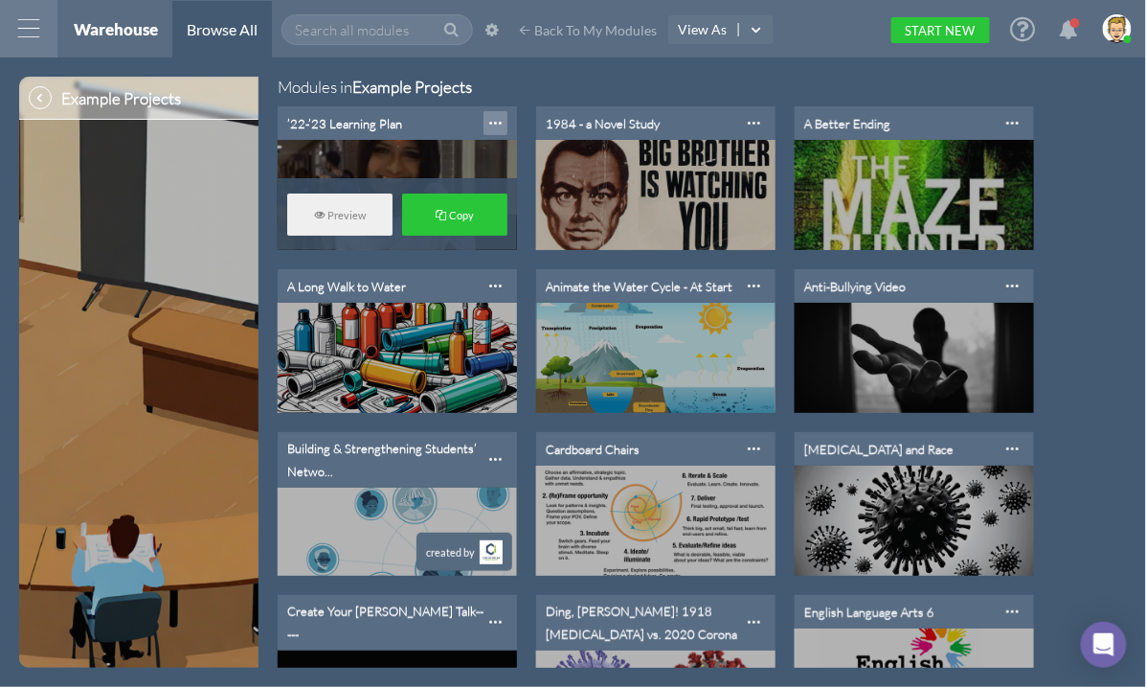
click at [501, 124] on div at bounding box center [496, 123] width 24 height 24
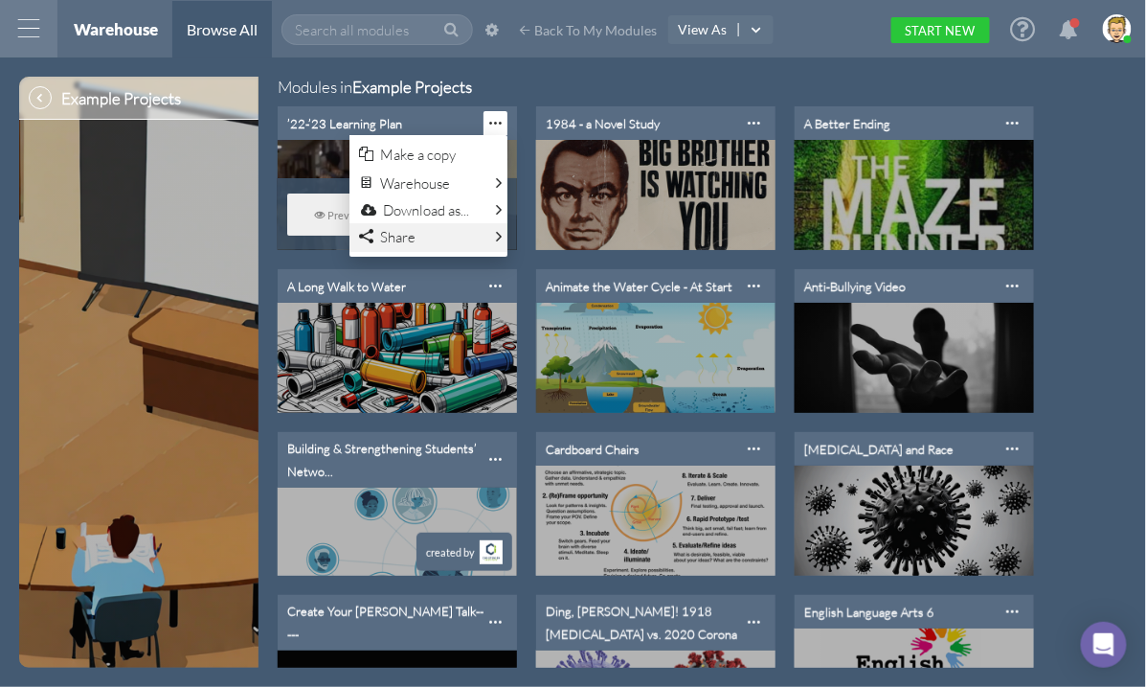
click at [454, 245] on link "Share" at bounding box center [429, 237] width 158 height 29
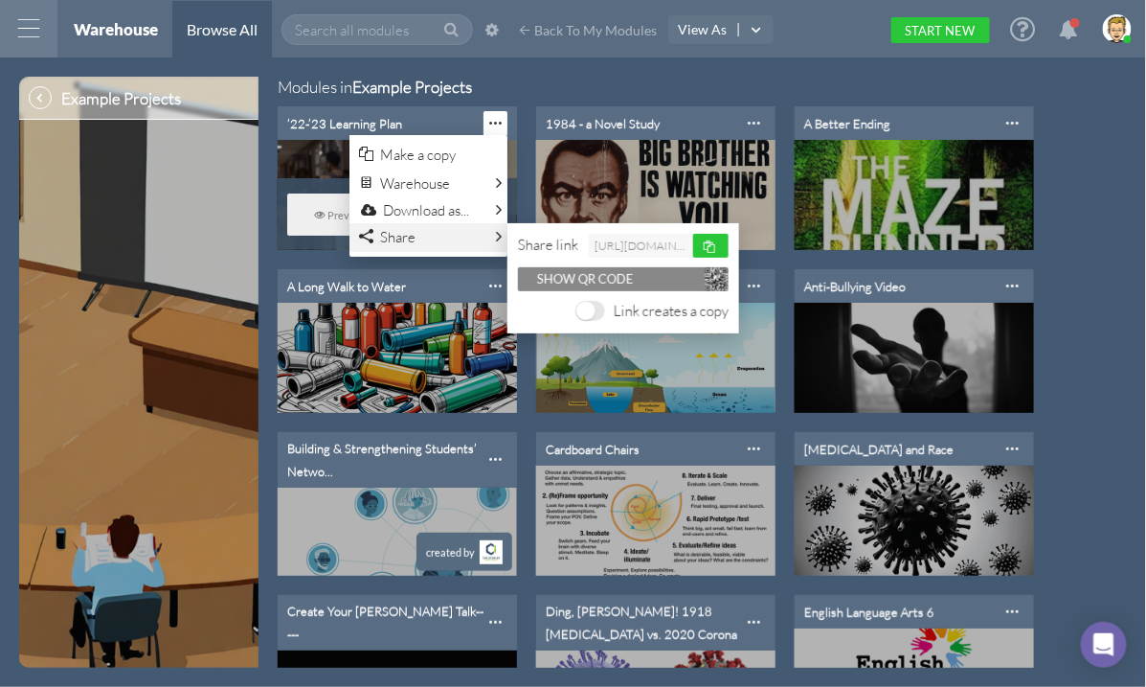
click at [426, 238] on link "Share" at bounding box center [429, 237] width 158 height 29
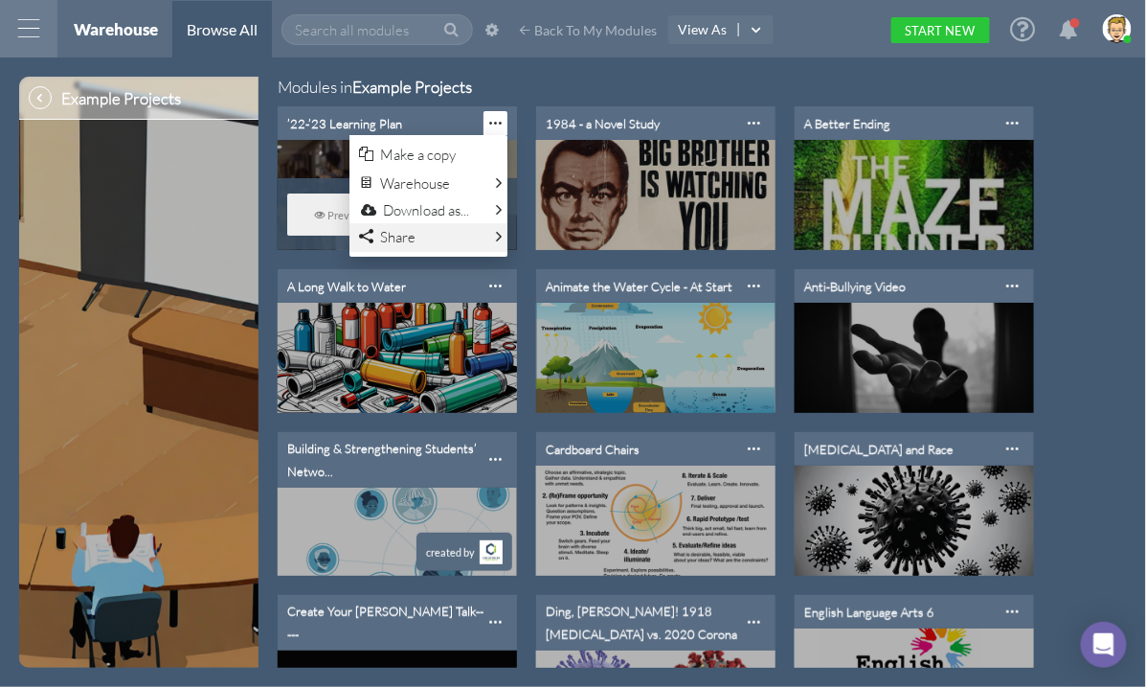
click at [485, 238] on link "Share" at bounding box center [429, 237] width 158 height 29
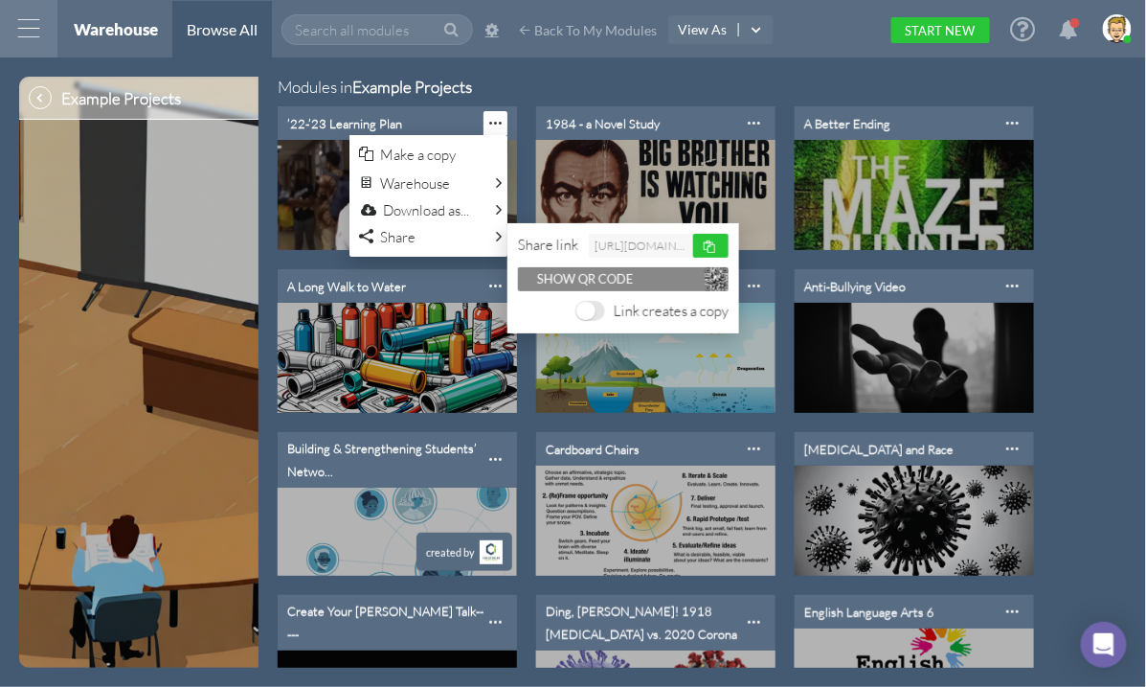
click at [511, 66] on link at bounding box center [492, 41] width 38 height 57
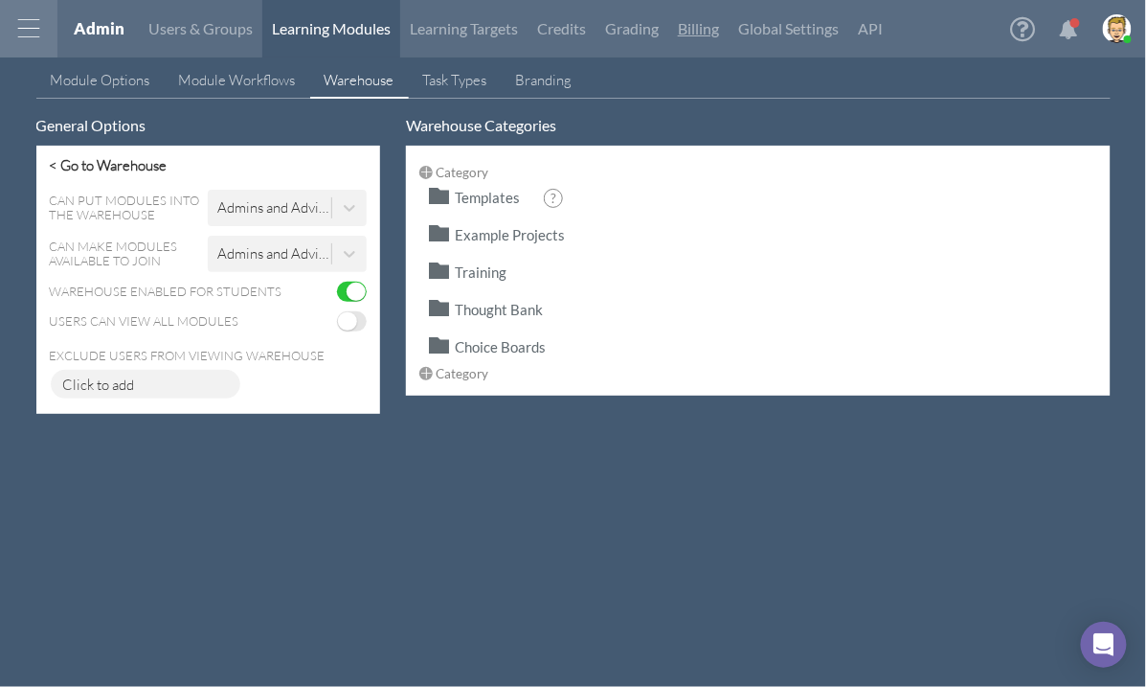
click at [728, 56] on link "Billing" at bounding box center [698, 28] width 60 height 57
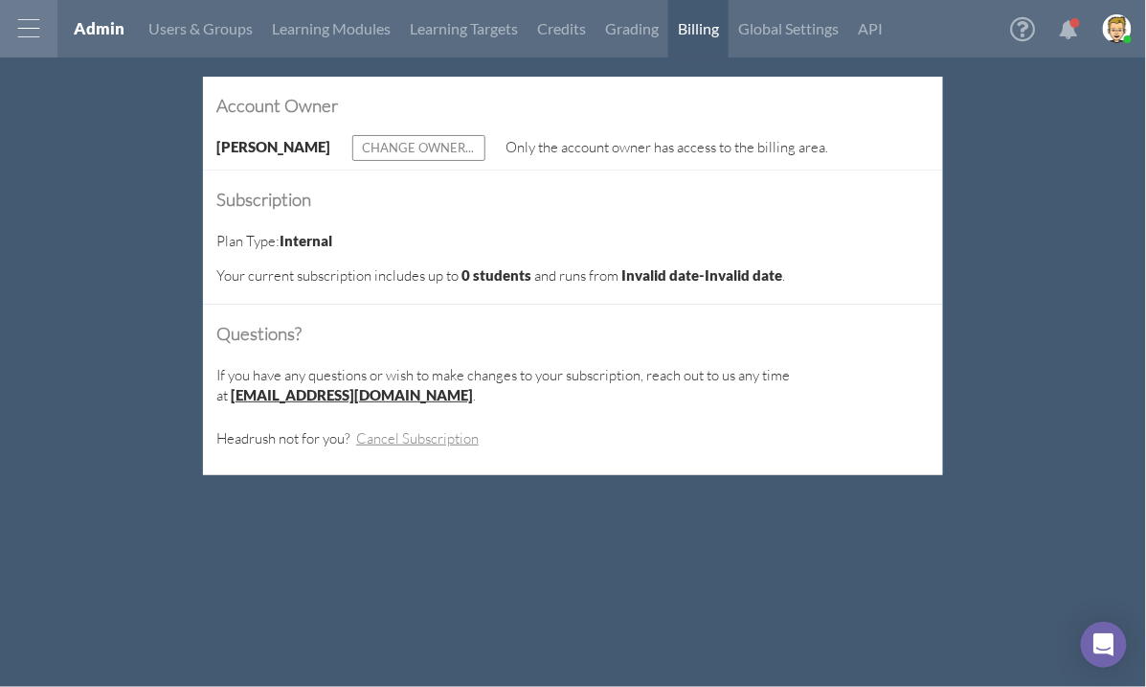
click at [27, 23] on div at bounding box center [28, 28] width 57 height 57
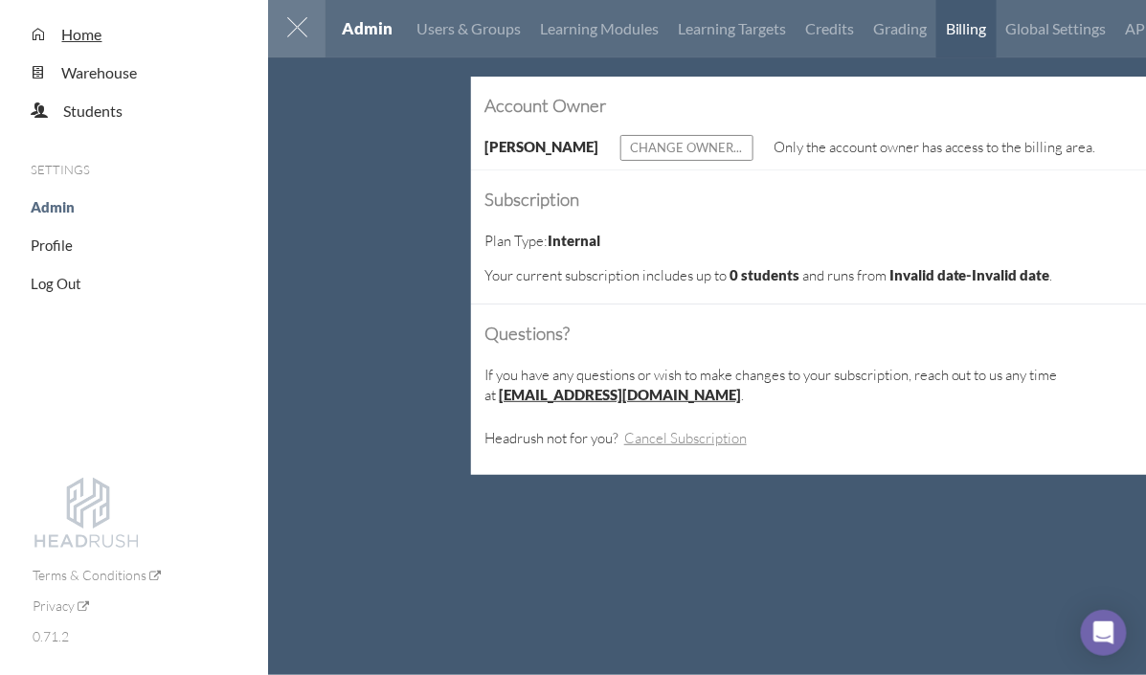
click at [81, 33] on span "Home" at bounding box center [82, 34] width 40 height 18
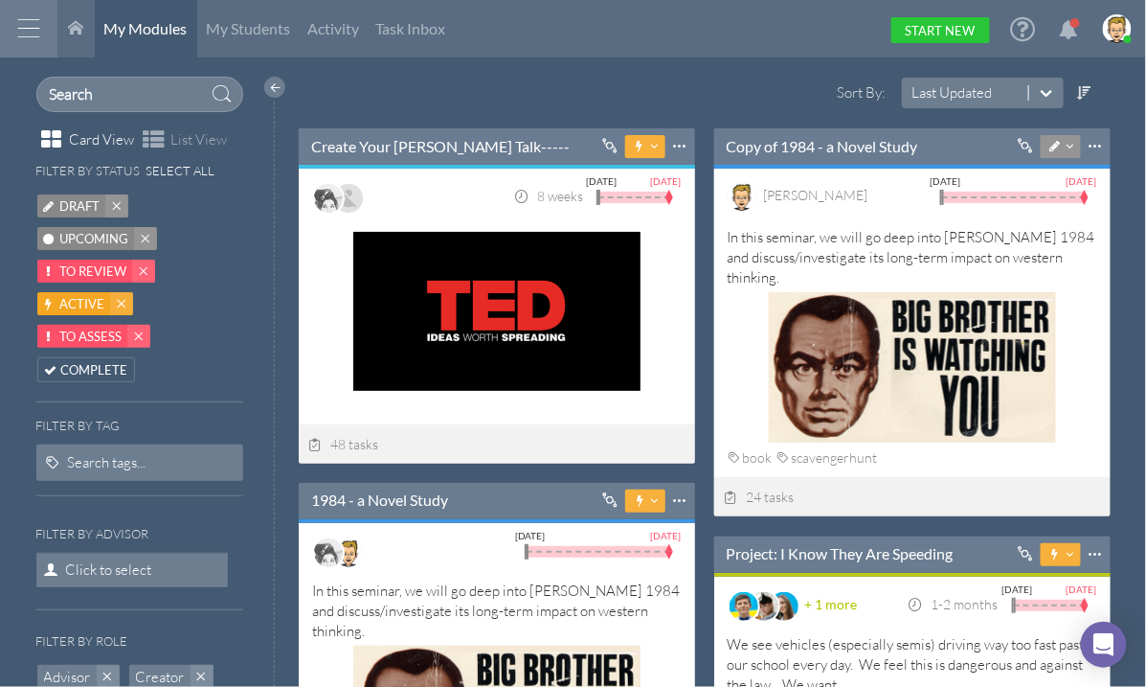
click at [502, 59] on html "Home Warehouse Students Settings Admin Profile Log Out Terms & Conditions Priva…" at bounding box center [573, 343] width 1146 height 687
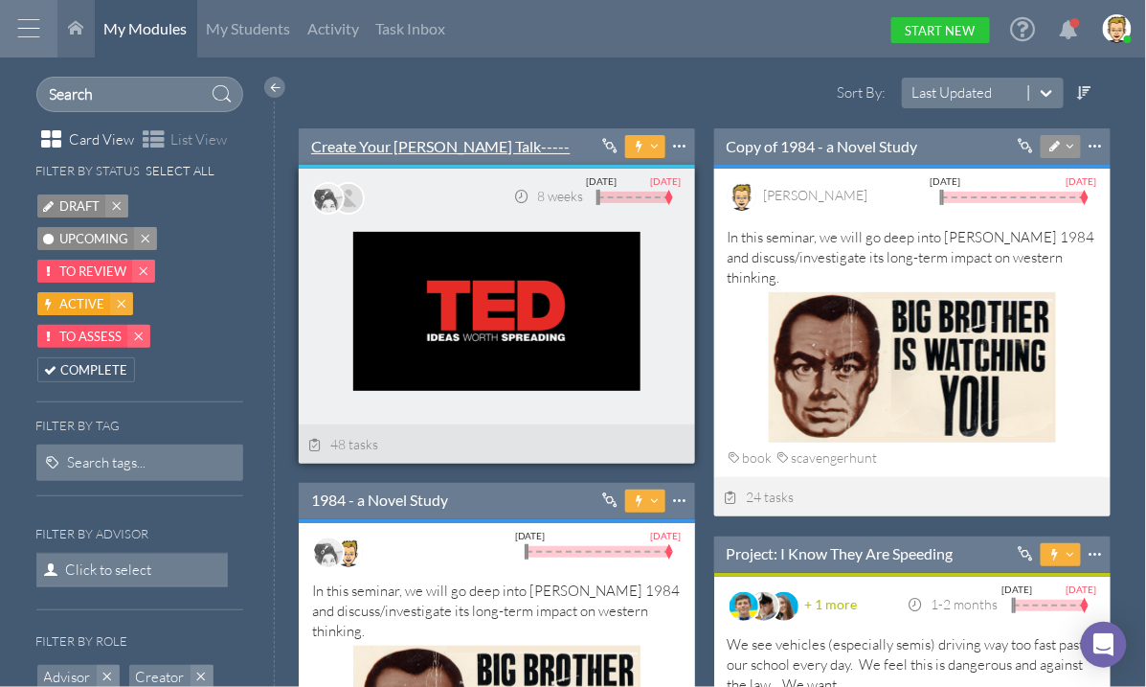
click at [404, 147] on link "Create Your [PERSON_NAME] Talk-----" at bounding box center [441, 146] width 260 height 21
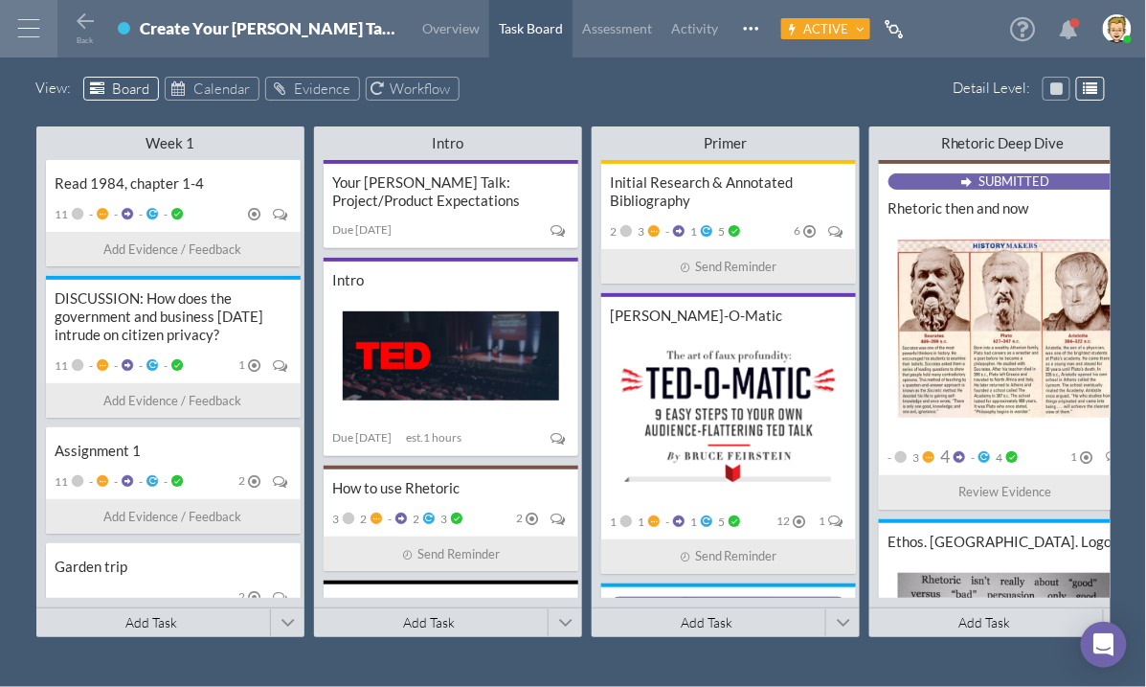
click at [928, 94] on div "View : Board Calendar Evidence Workflow" at bounding box center [573, 92] width 1074 height 30
click at [422, 32] on span "Overview" at bounding box center [450, 28] width 57 height 16
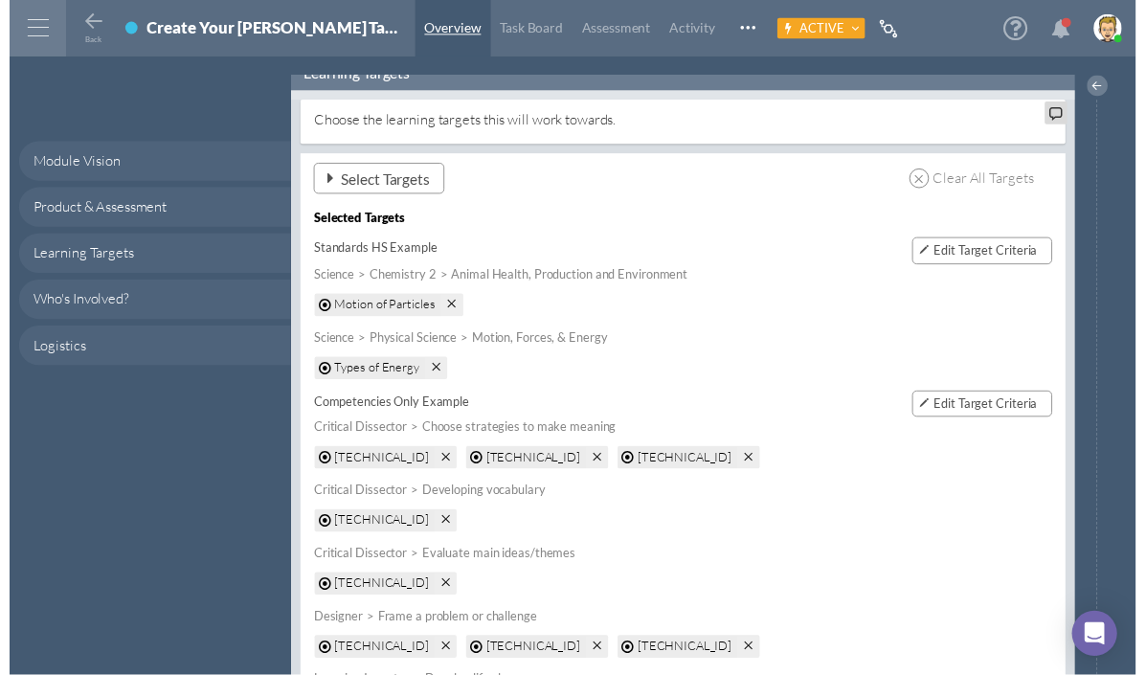
scroll to position [1303, 0]
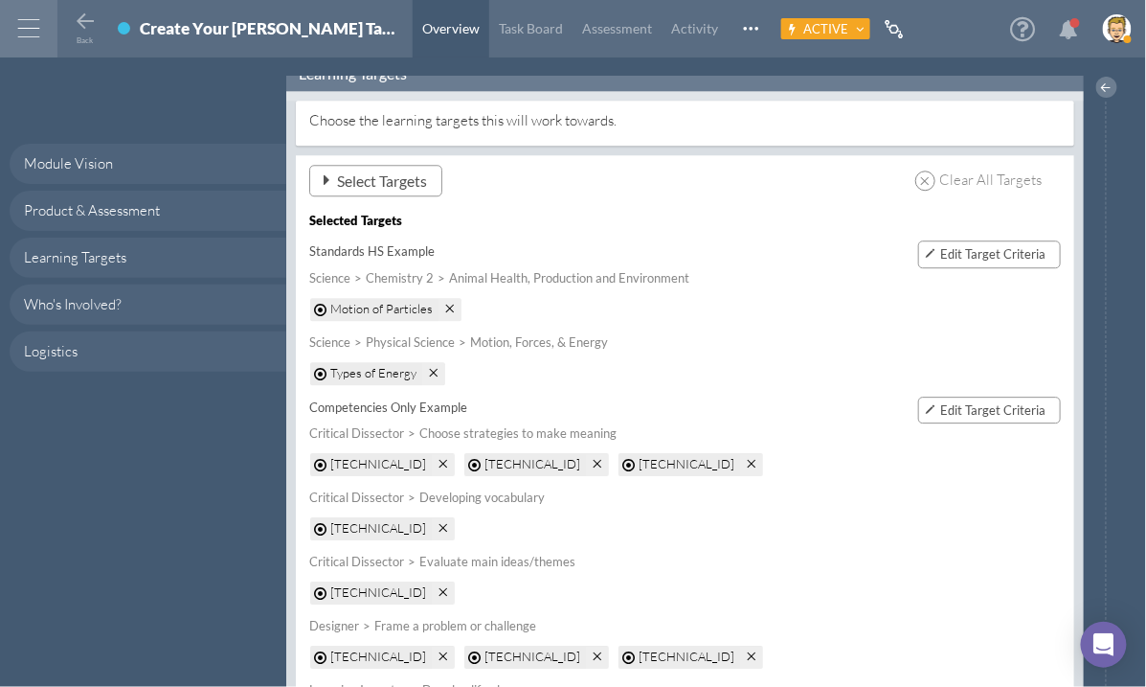
click at [17, 23] on div at bounding box center [28, 28] width 57 height 57
